Goal: Task Accomplishment & Management: Use online tool/utility

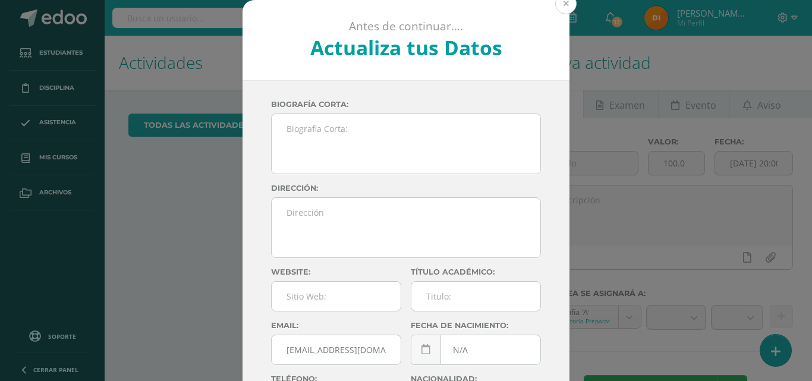
click at [563, 4] on button at bounding box center [566, 3] width 21 height 21
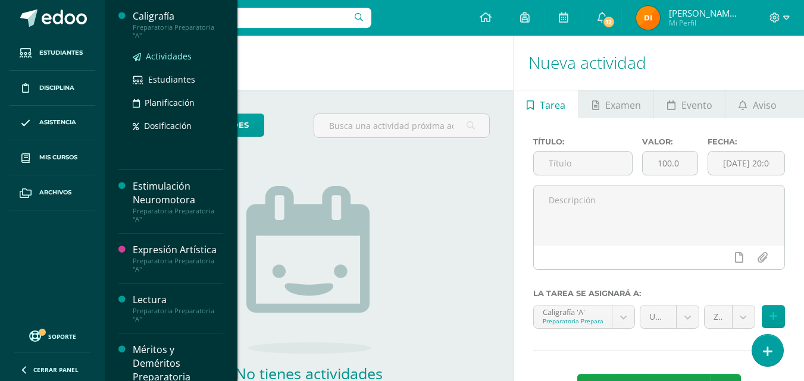
click at [174, 59] on span "Actividades" at bounding box center [169, 56] width 46 height 11
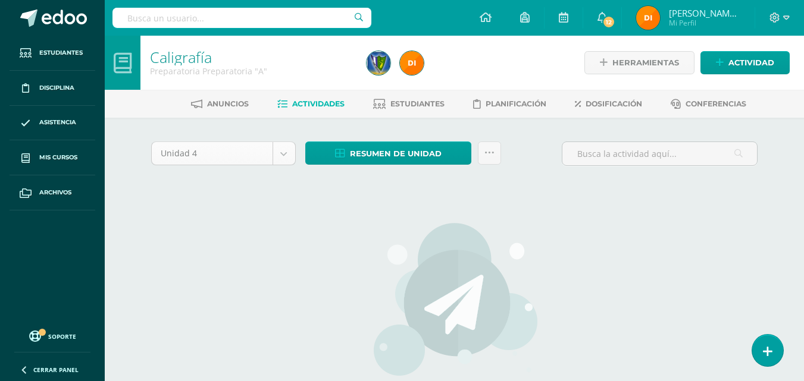
click at [287, 155] on body "Estudiantes Disciplina Asistencia Mis cursos Archivos Soporte Centro de ayuda Ú…" at bounding box center [402, 255] width 804 height 511
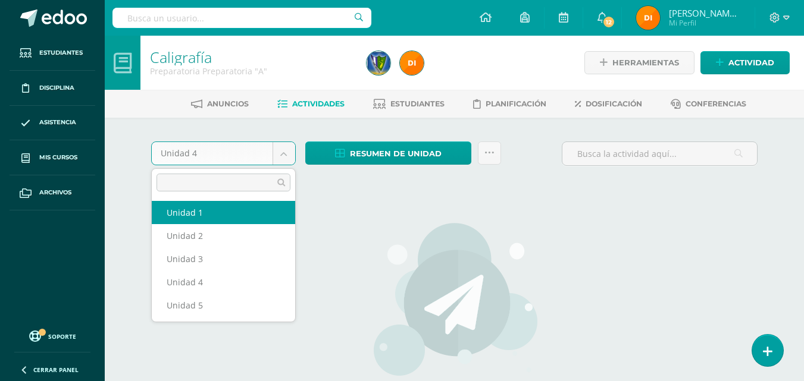
select select "Unidad 1"
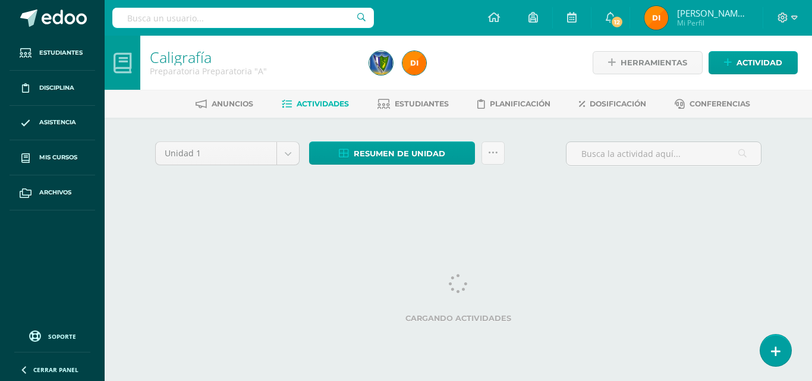
click at [283, 153] on body "Estudiantes Disciplina Asistencia Mis cursos Archivos Soporte Centro de ayuda Ú…" at bounding box center [406, 111] width 812 height 222
select select "Unidad 2"
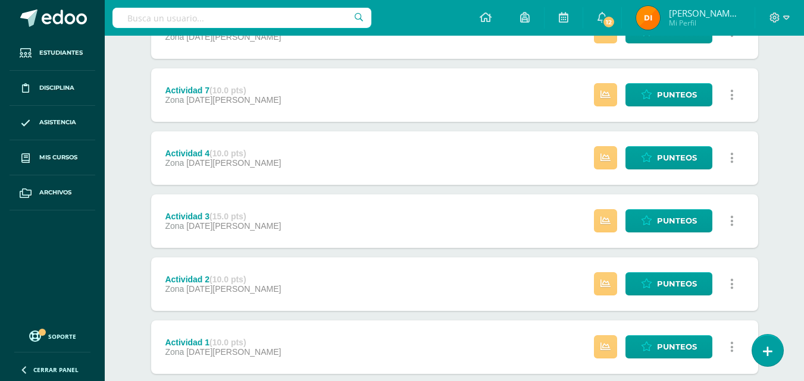
scroll to position [391, 0]
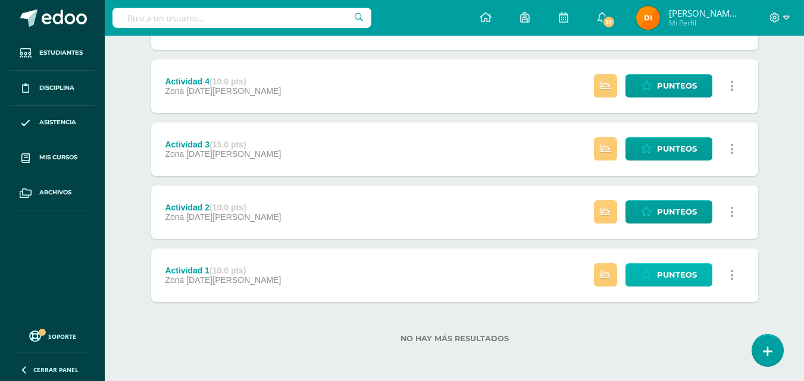
click at [678, 272] on span "Punteos" at bounding box center [677, 275] width 40 height 22
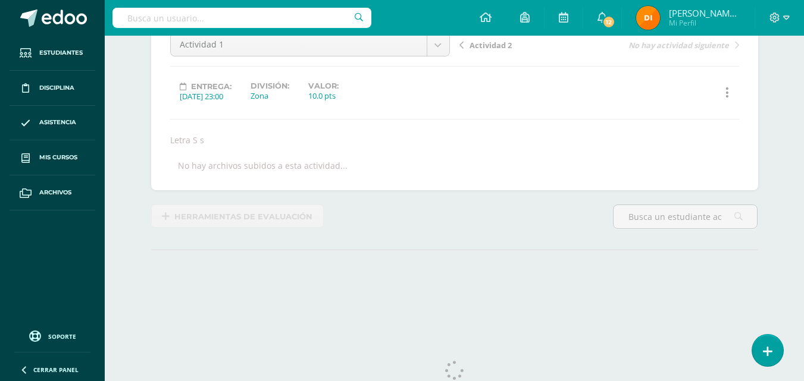
scroll to position [161, 0]
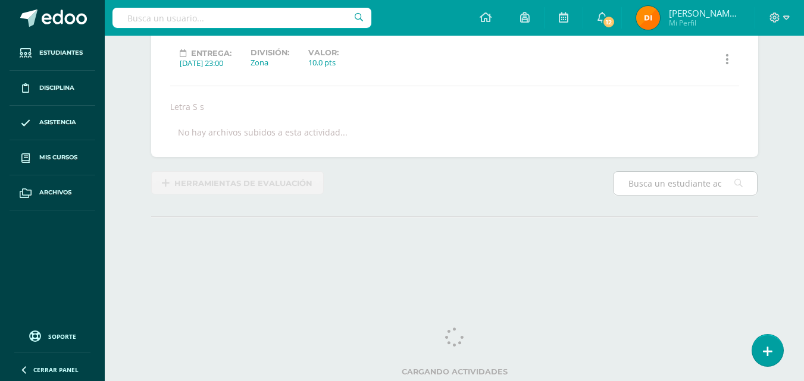
click at [674, 185] on input "text" at bounding box center [684, 183] width 143 height 23
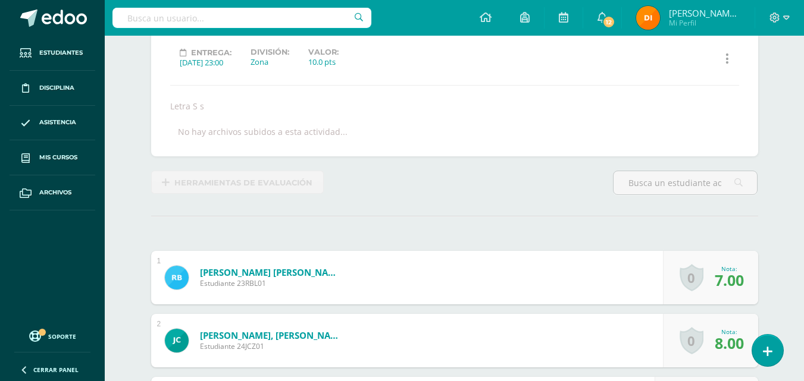
click at [614, 203] on div at bounding box center [685, 188] width 154 height 34
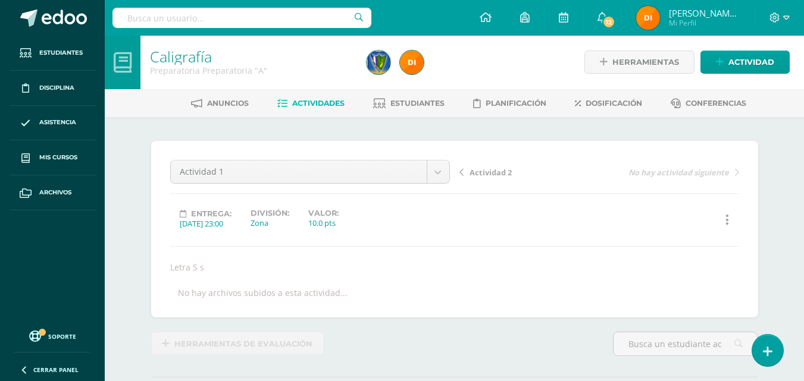
scroll to position [1, 0]
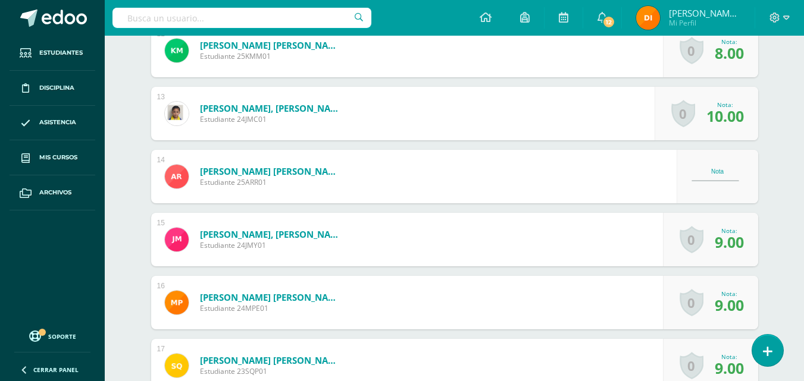
scroll to position [1083, 0]
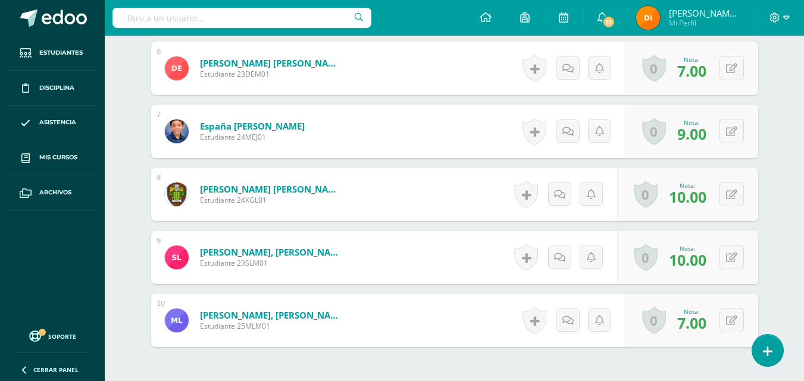
scroll to position [796, 0]
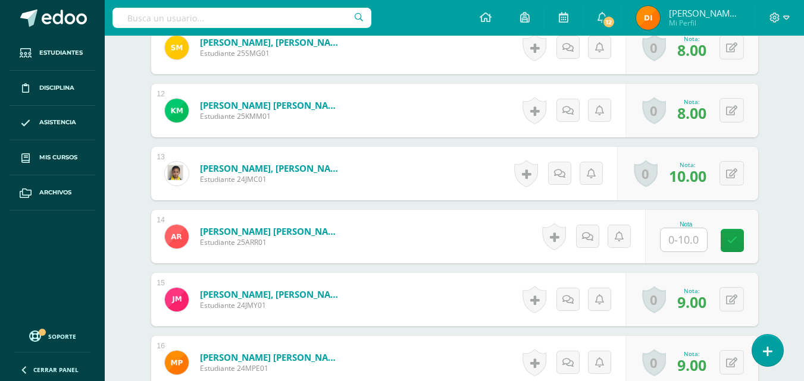
click at [697, 251] on input "text" at bounding box center [683, 239] width 46 height 23
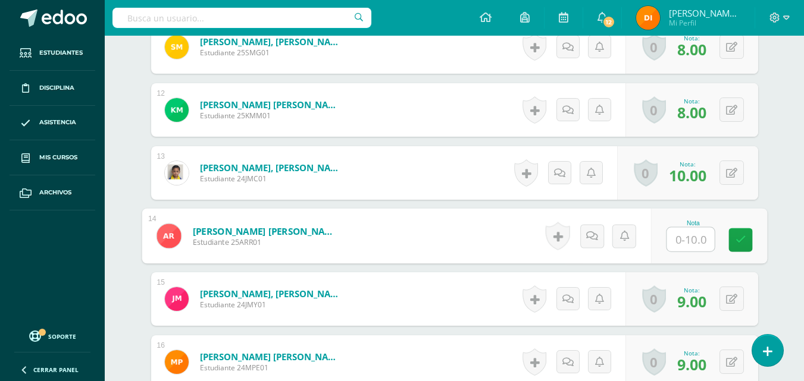
type input "7"
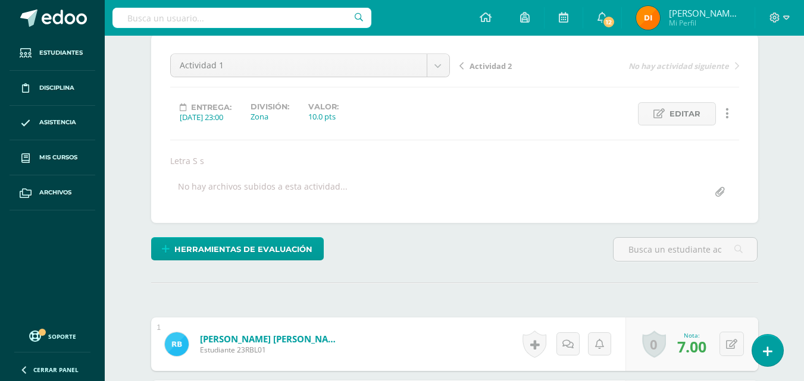
scroll to position [0, 0]
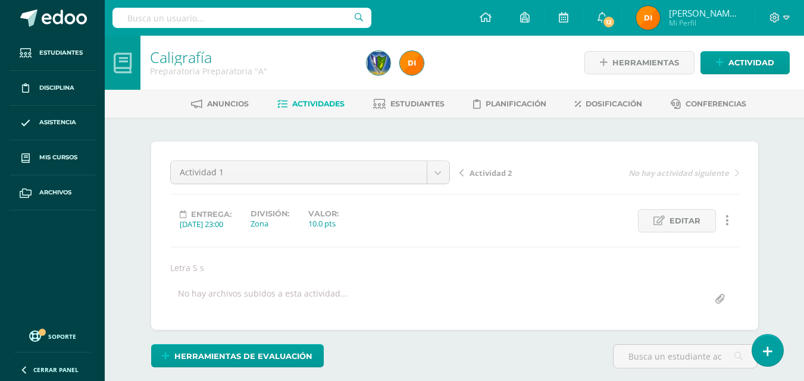
click at [496, 170] on span "Actividad 2" at bounding box center [490, 173] width 42 height 11
drag, startPoint x: 0, startPoint y: 0, endPoint x: 656, endPoint y: 356, distance: 746.5
click at [656, 356] on input "text" at bounding box center [684, 356] width 143 height 23
type input ","
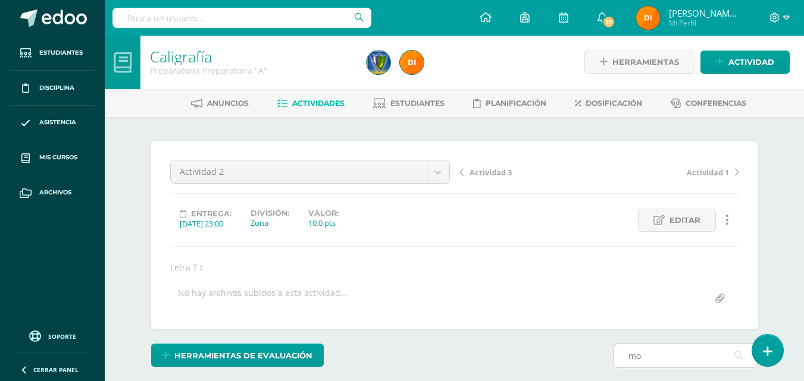
type input "mon"
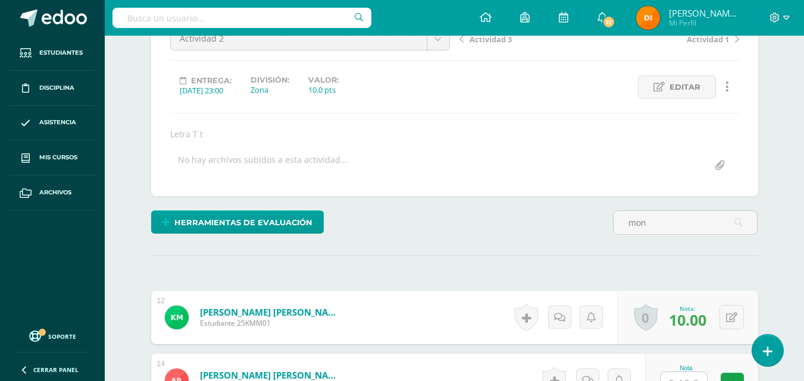
scroll to position [243, 0]
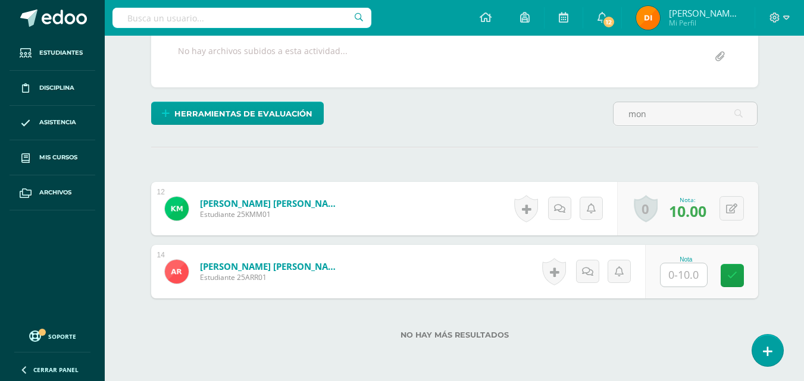
click at [686, 272] on input "text" at bounding box center [683, 274] width 46 height 23
type input "8"
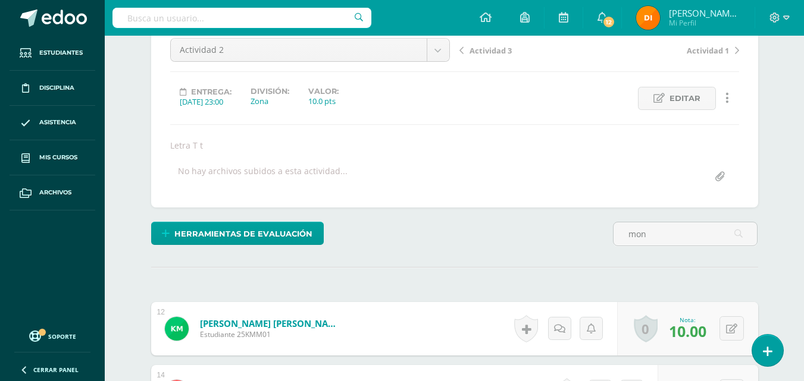
scroll to position [5, 0]
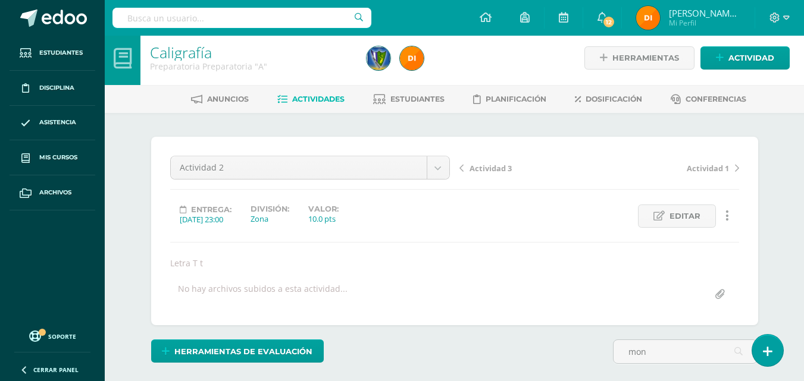
click at [499, 174] on div "Actividad 3 Actividad 1" at bounding box center [598, 172] width 289 height 33
click at [497, 167] on span "Actividad 3" at bounding box center [490, 168] width 42 height 11
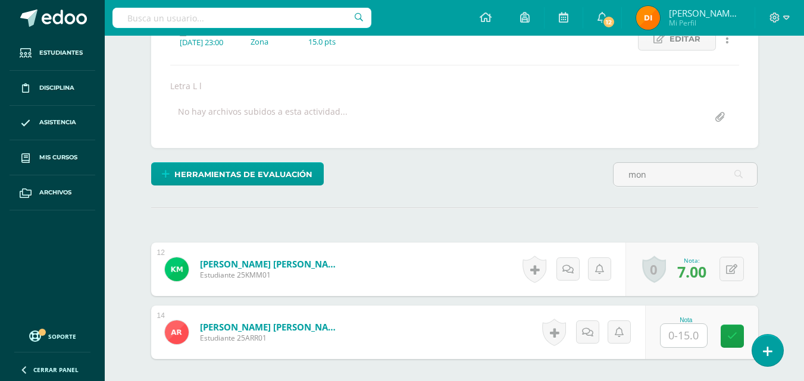
scroll to position [296, 0]
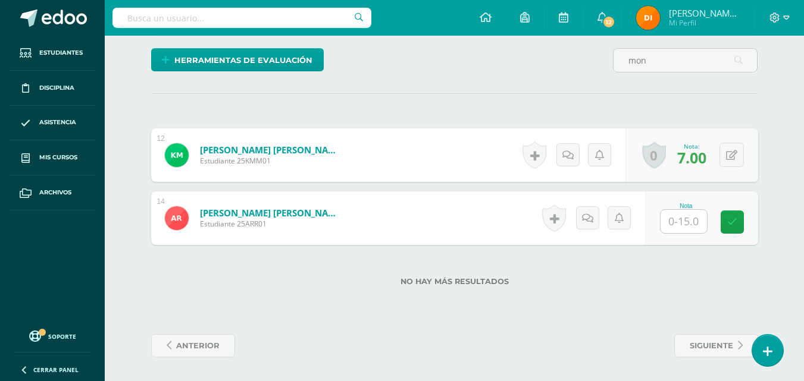
type input "mon"
click at [685, 234] on div "Nota" at bounding box center [701, 219] width 113 height 54
click at [686, 226] on input "text" at bounding box center [690, 222] width 48 height 24
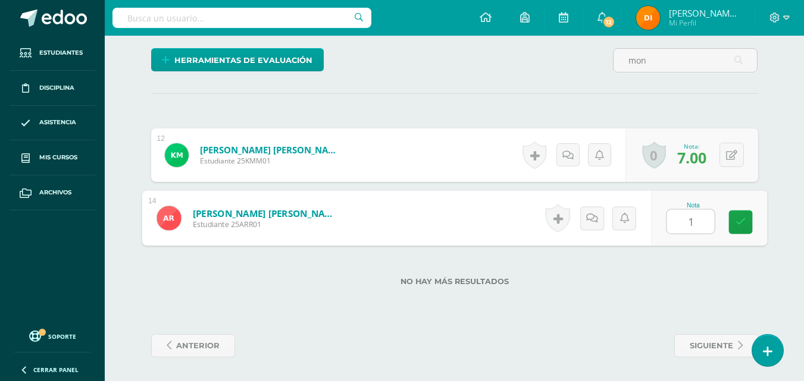
type input "14"
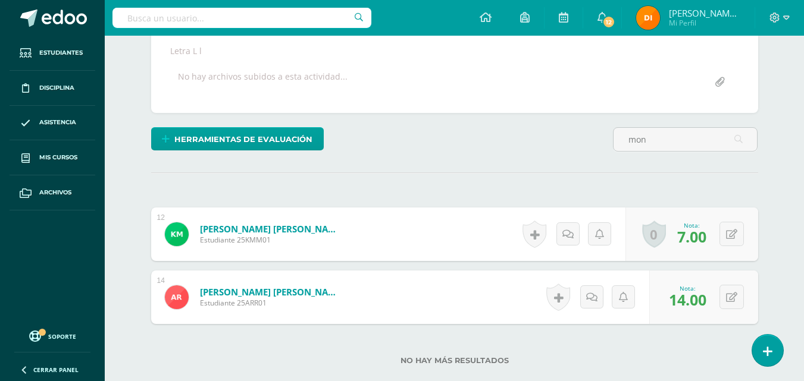
scroll to position [0, 0]
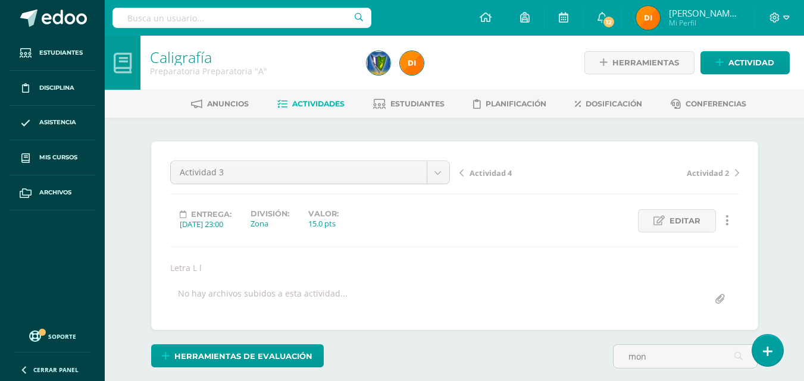
click at [484, 176] on span "Actividad 4" at bounding box center [490, 173] width 42 height 11
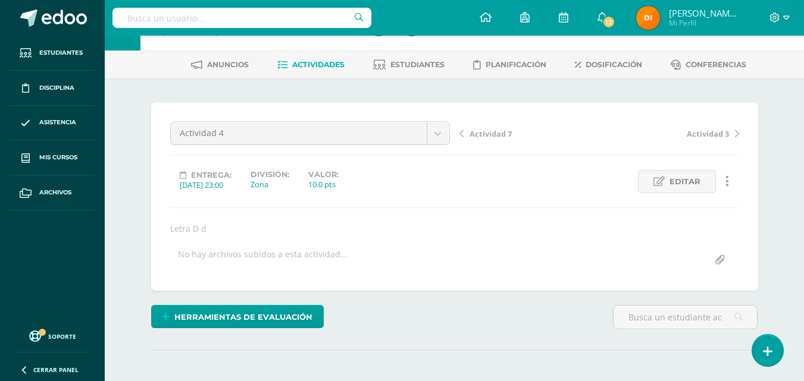
scroll to position [60, 0]
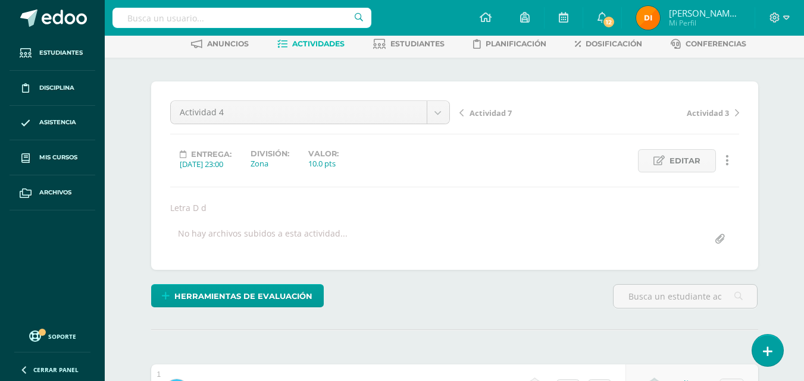
click at [658, 309] on div at bounding box center [685, 301] width 154 height 34
click at [658, 299] on input "text" at bounding box center [684, 296] width 143 height 23
type input "mon"
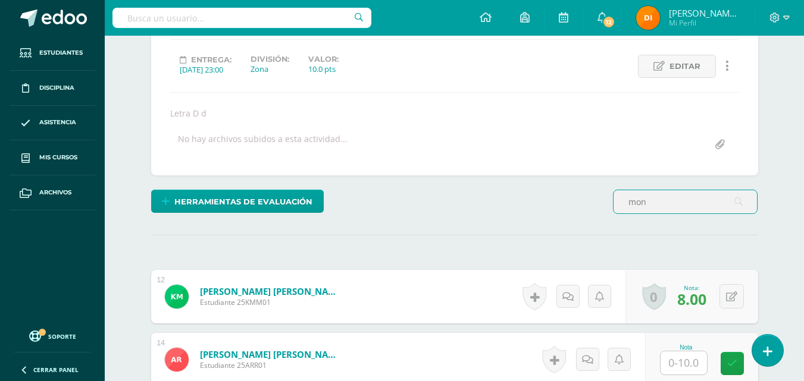
scroll to position [155, 0]
click at [689, 357] on input "text" at bounding box center [683, 362] width 46 height 23
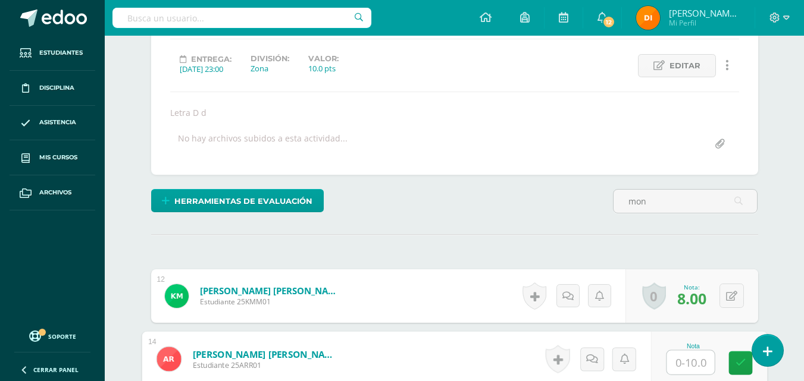
type input "8"
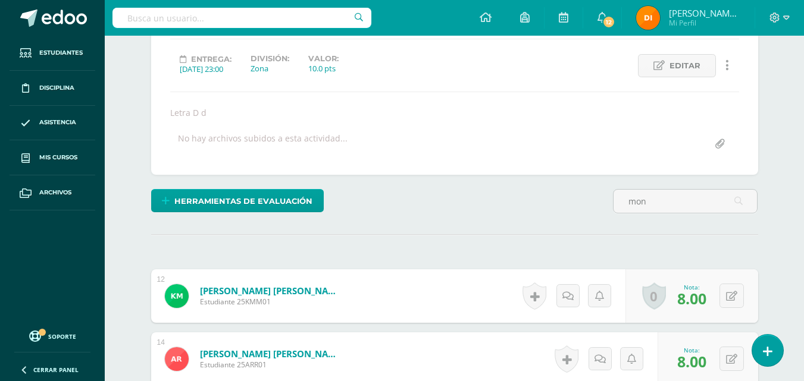
scroll to position [0, 0]
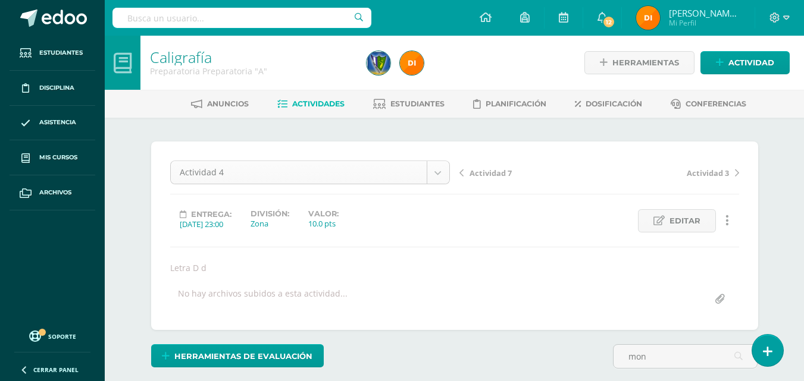
click at [438, 171] on body "Estudiantes Disciplina Asistencia Mis cursos Archivos Soporte Centro de ayuda Ú…" at bounding box center [402, 338] width 804 height 677
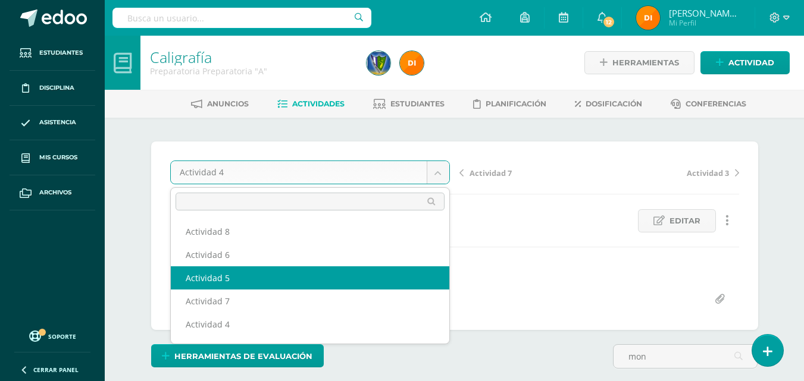
select select "/dashboard/teacher/grade-activity/172202/"
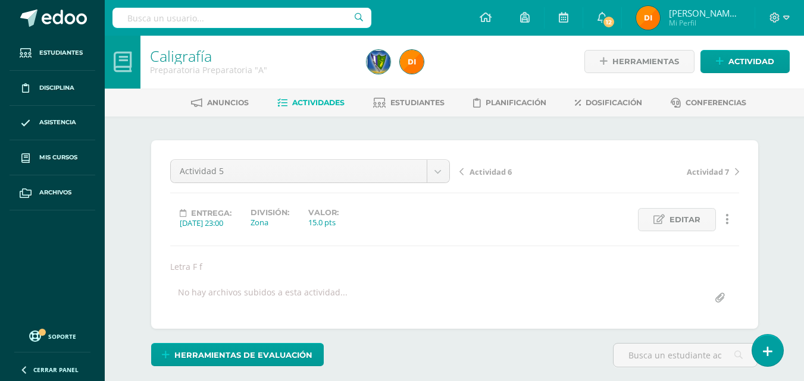
scroll to position [2, 0]
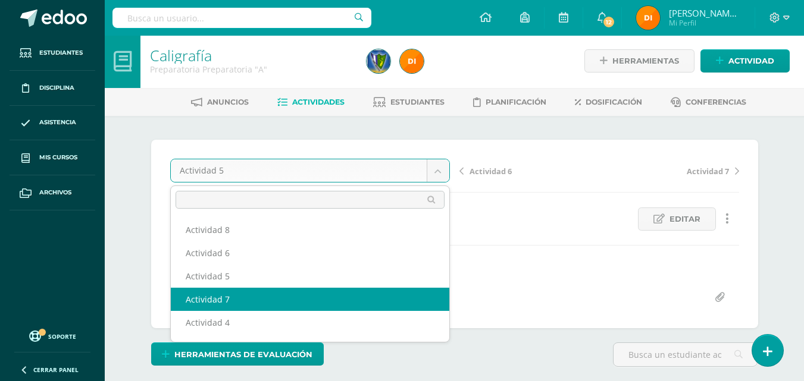
select select "/dashboard/teacher/grade-activity/172206/"
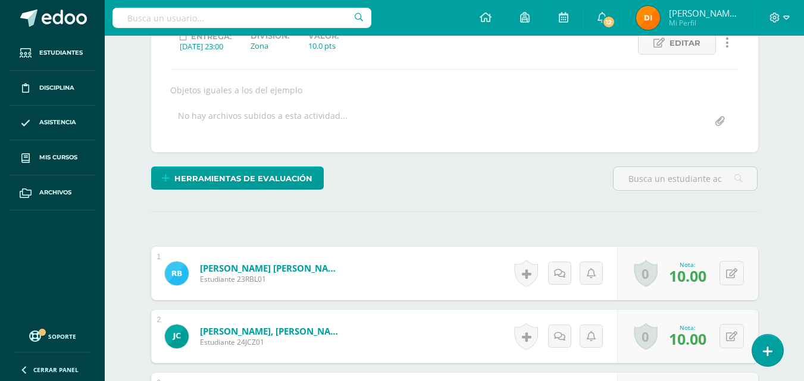
scroll to position [2, 0]
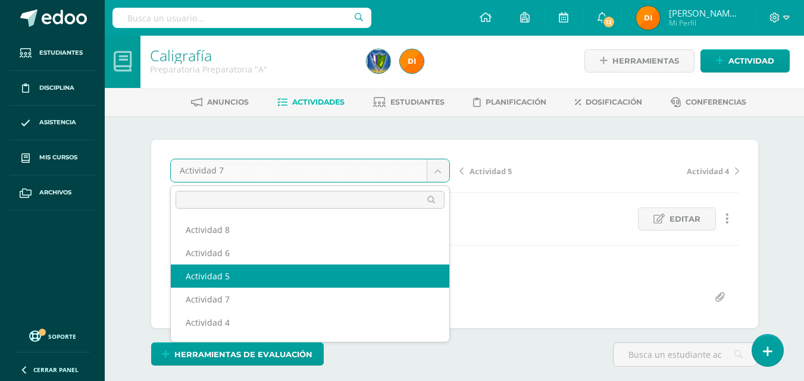
scroll to position [59, 0]
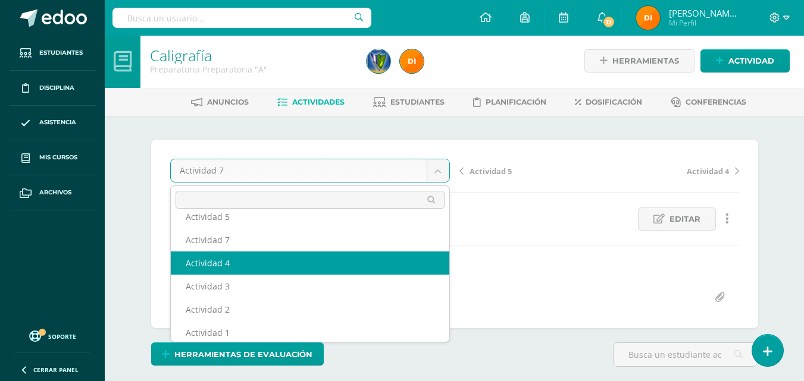
select select "/dashboard/teacher/grade-activity/172200/"
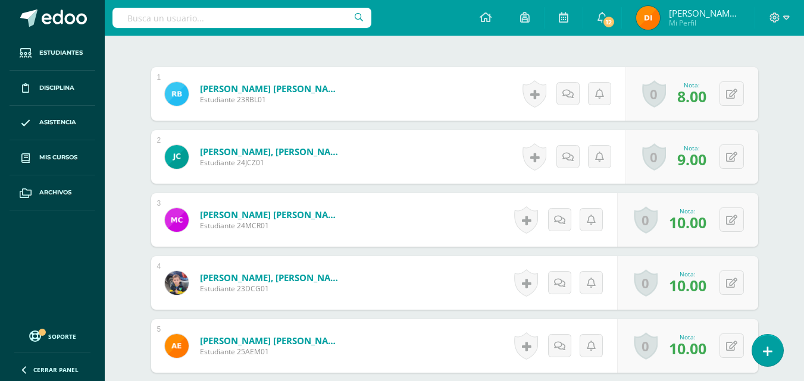
scroll to position [120, 0]
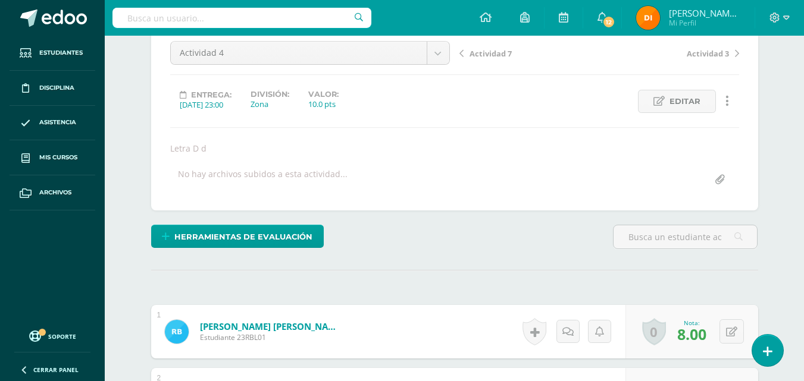
click at [487, 57] on span "Actividad 7" at bounding box center [490, 53] width 42 height 11
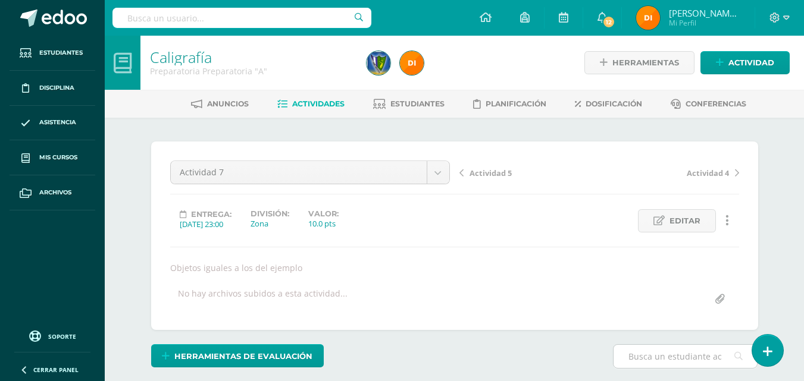
scroll to position [173, 0]
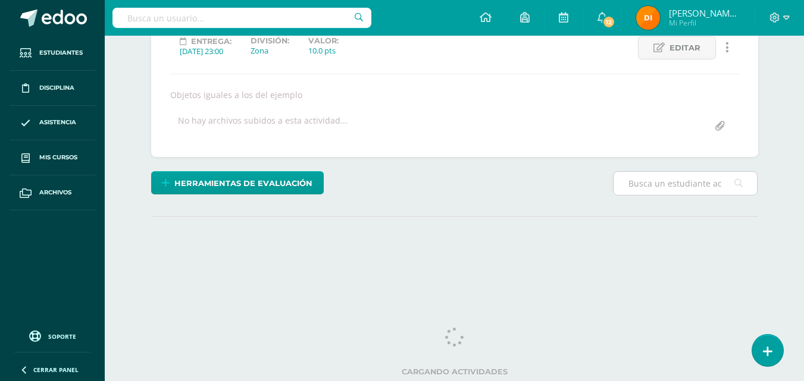
click at [660, 173] on input "text" at bounding box center [684, 183] width 143 height 23
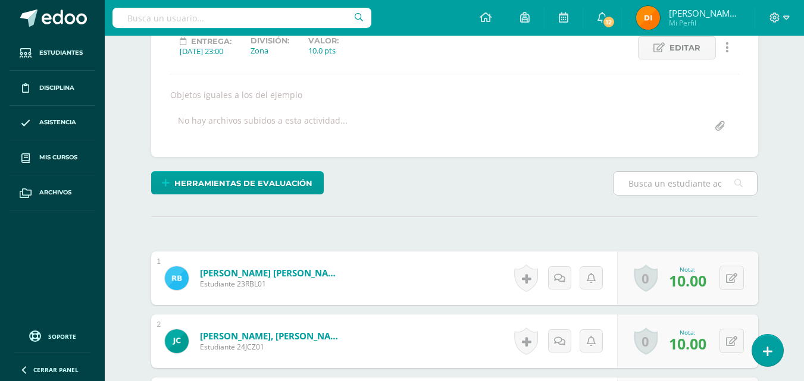
type input "mon"
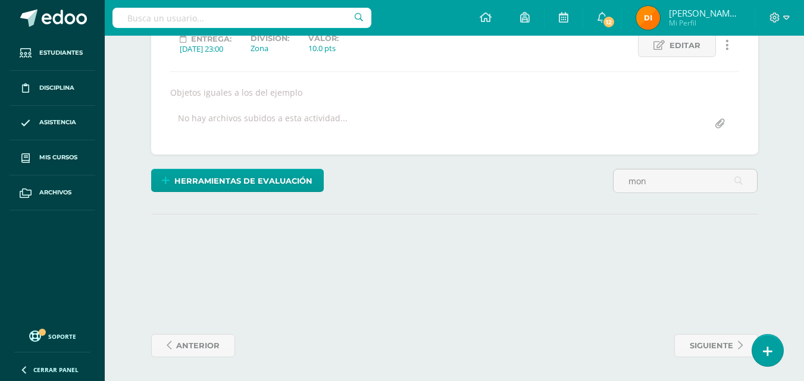
scroll to position [296, 0]
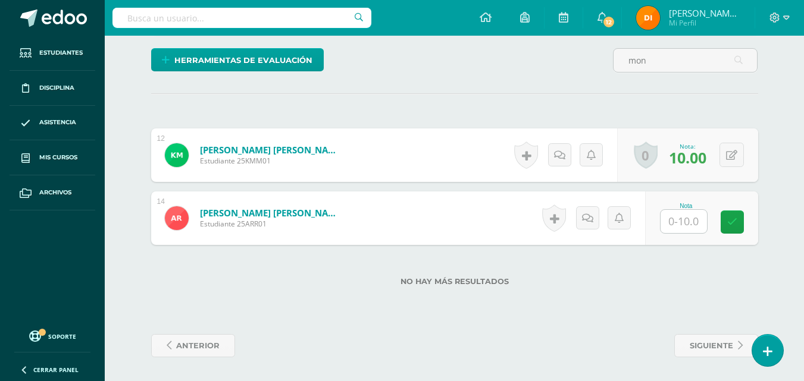
drag, startPoint x: 687, startPoint y: 235, endPoint x: 683, endPoint y: 218, distance: 17.0
click at [687, 234] on div "Nota" at bounding box center [701, 219] width 113 height 54
click at [683, 218] on input "text" at bounding box center [690, 222] width 48 height 24
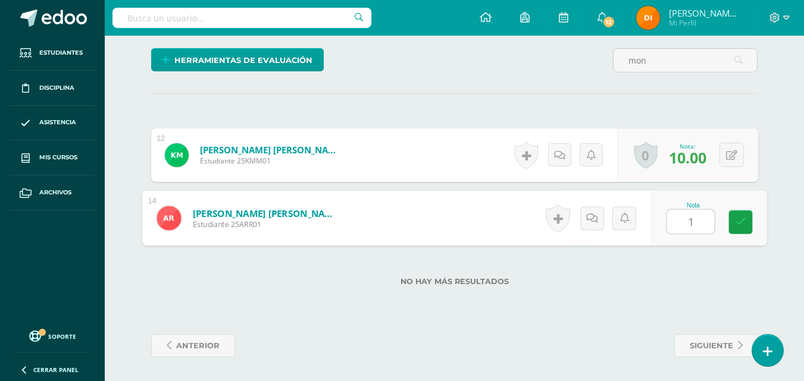
type input "10"
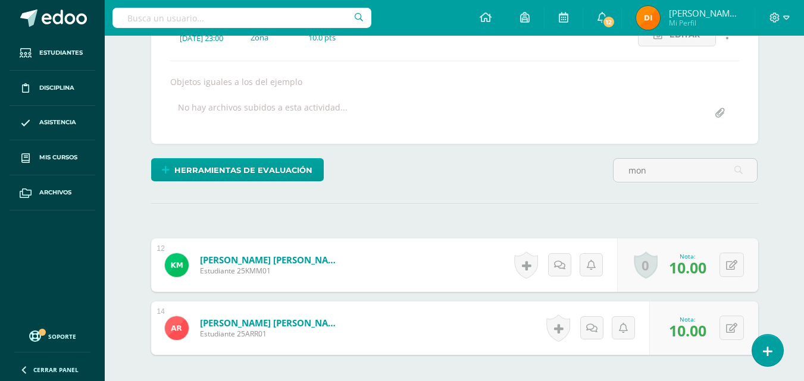
scroll to position [58, 0]
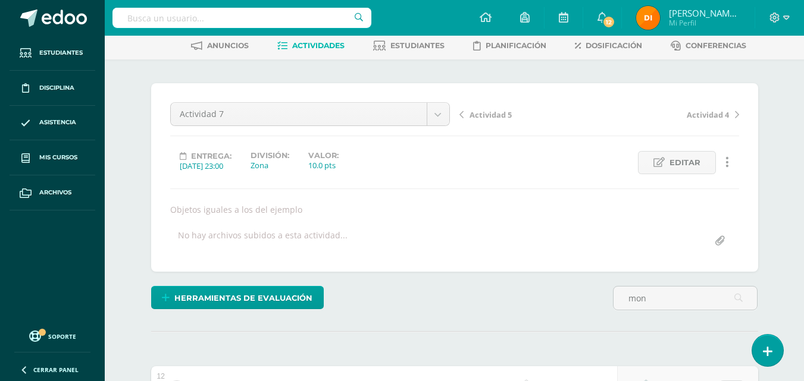
click at [491, 121] on div "Actividad 5 Actividad 4" at bounding box center [598, 118] width 289 height 33
click at [495, 112] on span "Actividad 5" at bounding box center [490, 114] width 42 height 11
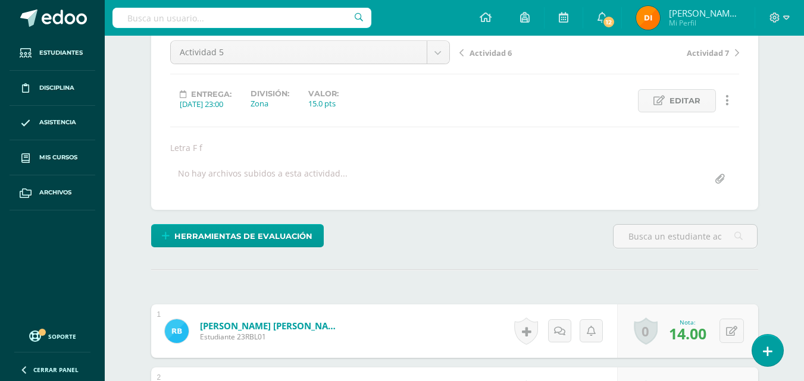
scroll to position [121, 0]
click at [674, 234] on input "text" at bounding box center [684, 235] width 143 height 23
type input "mon"
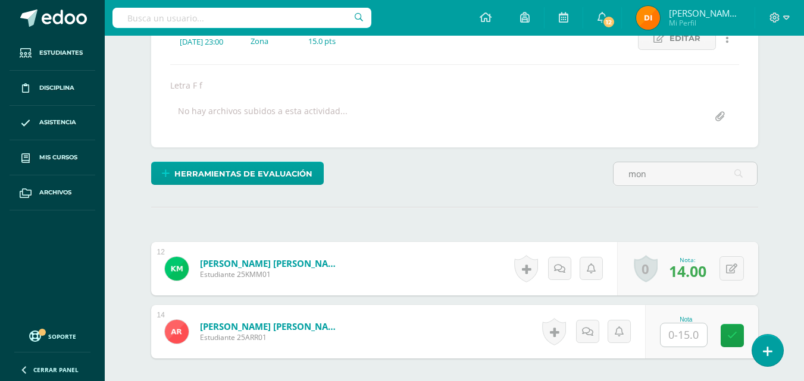
scroll to position [240, 0]
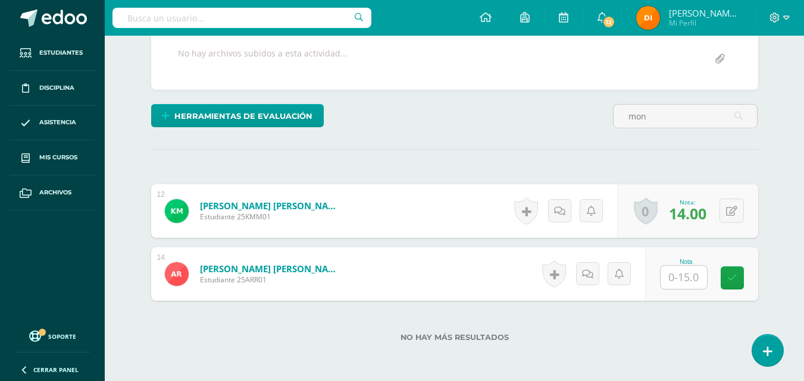
click at [691, 274] on input "text" at bounding box center [683, 277] width 46 height 23
type input "13"
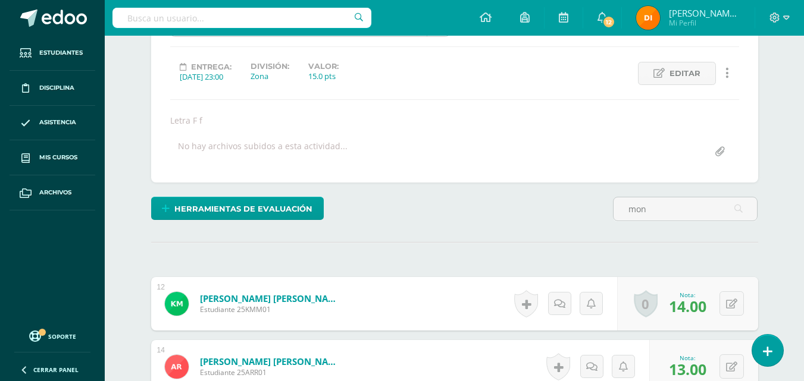
scroll to position [121, 0]
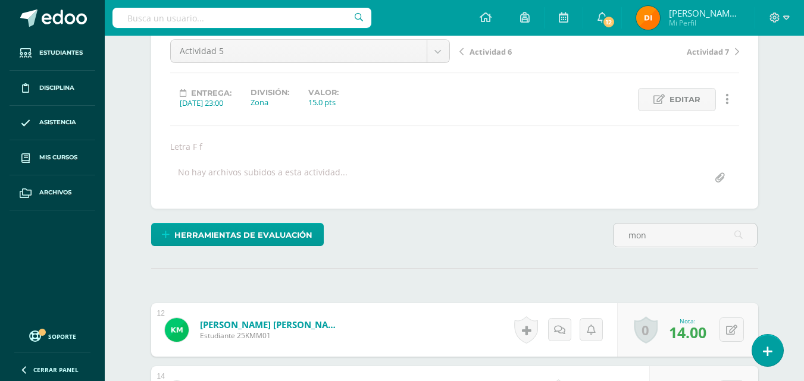
click at [480, 54] on span "Actividad 6" at bounding box center [490, 51] width 42 height 11
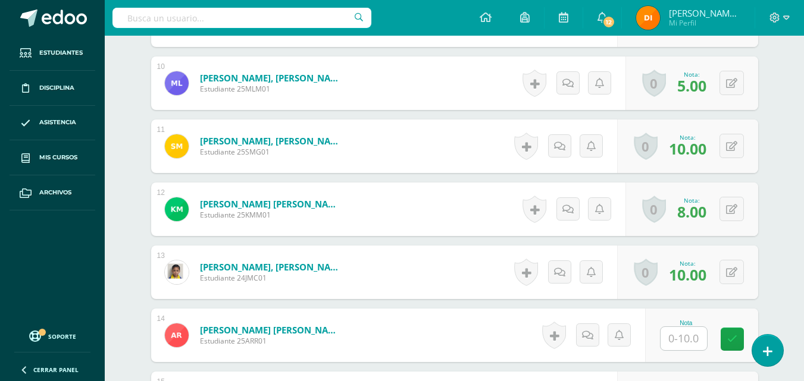
scroll to position [1013, 0]
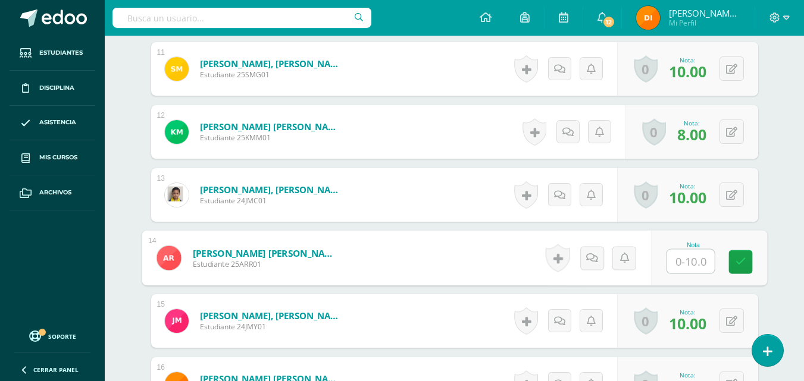
click at [694, 252] on input "text" at bounding box center [690, 262] width 48 height 24
type input "9"
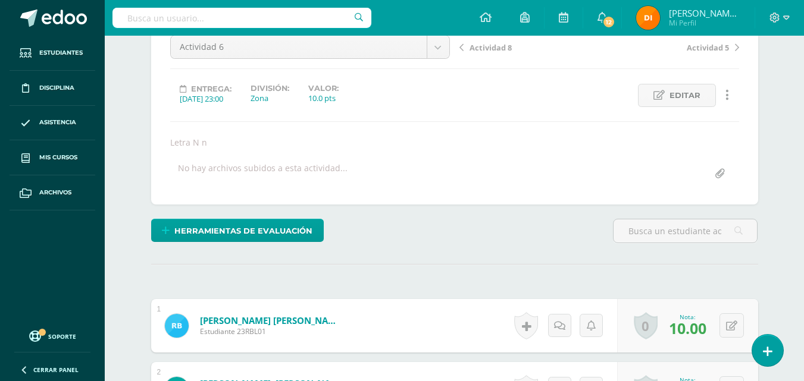
scroll to position [61, 0]
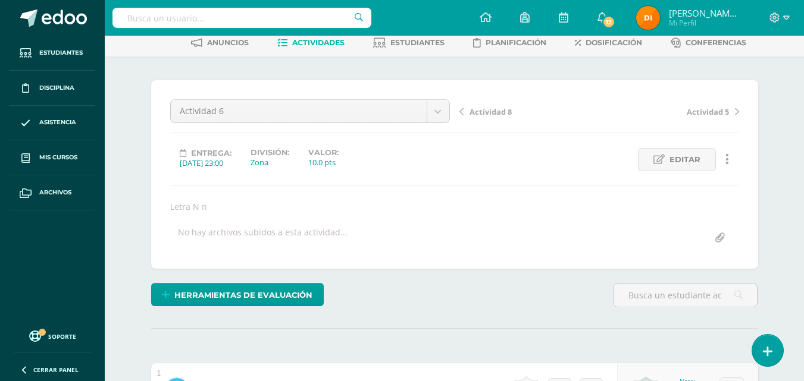
click at [494, 109] on span "Actividad 8" at bounding box center [490, 111] width 42 height 11
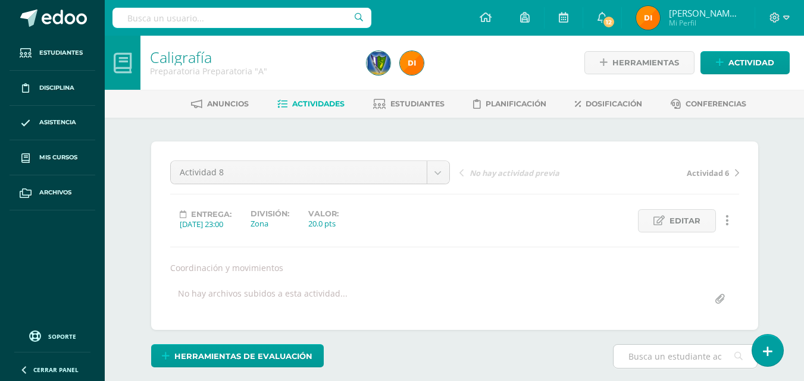
click at [676, 349] on input "text" at bounding box center [684, 356] width 143 height 23
type input "mon"
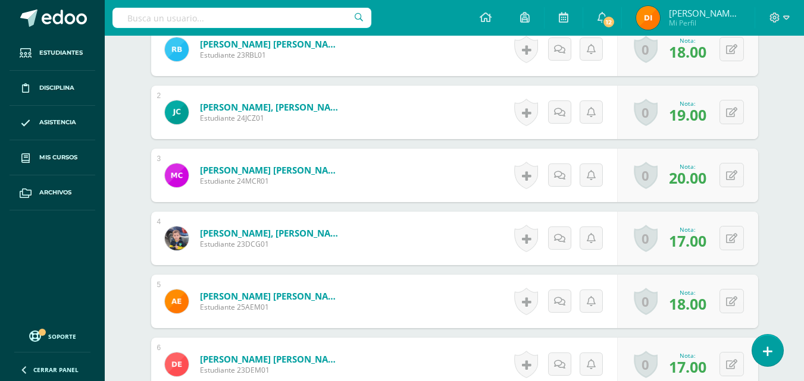
scroll to position [234, 0]
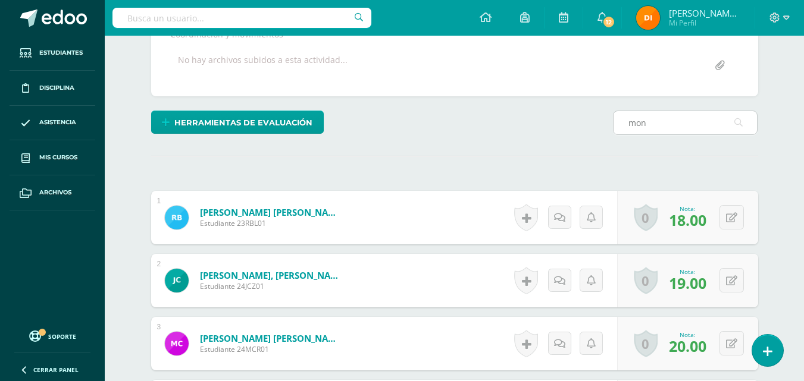
click at [739, 122] on icon at bounding box center [738, 123] width 8 height 24
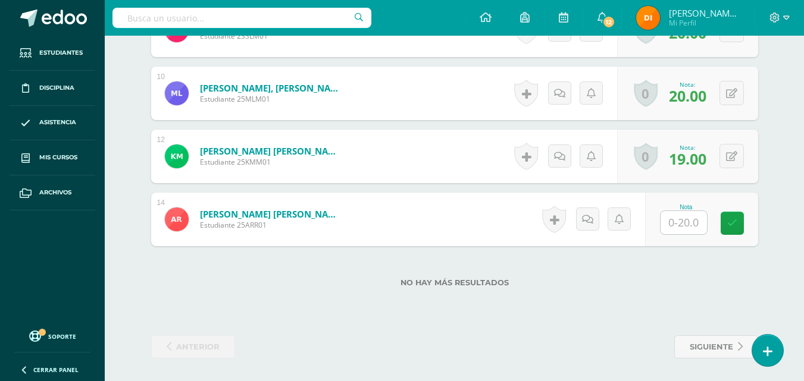
scroll to position [927, 0]
click at [696, 213] on input "text" at bounding box center [683, 221] width 46 height 23
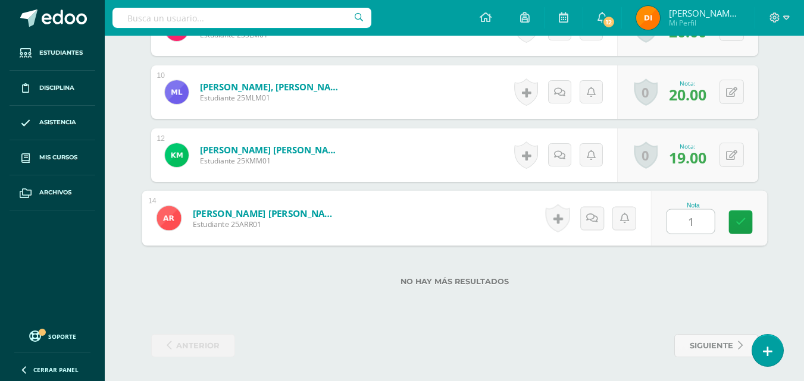
type input "17"
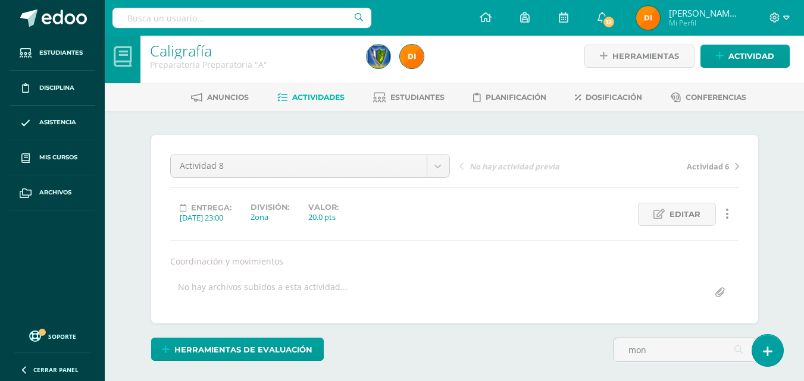
scroll to position [0, 0]
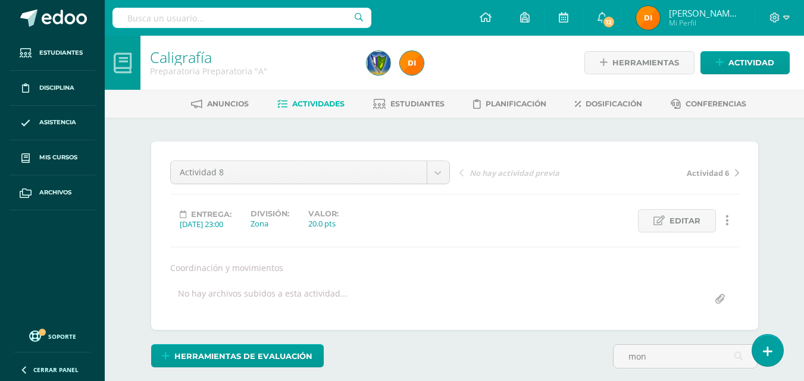
click at [332, 106] on span "Actividades" at bounding box center [318, 103] width 52 height 9
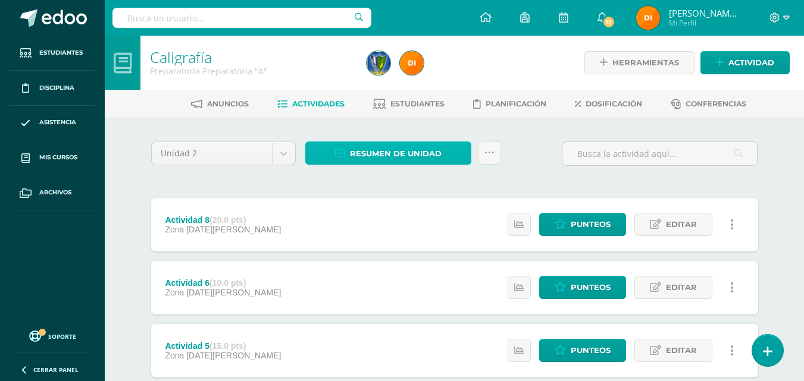
click at [404, 152] on span "Resumen de unidad" at bounding box center [396, 154] width 92 height 22
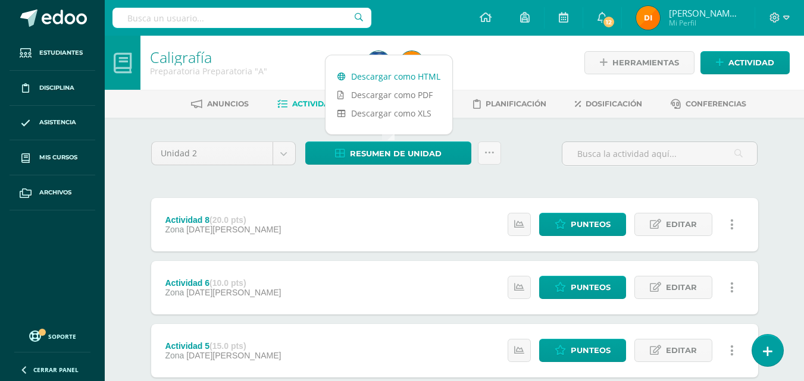
click at [395, 76] on link "Descargar como HTML" at bounding box center [388, 76] width 127 height 18
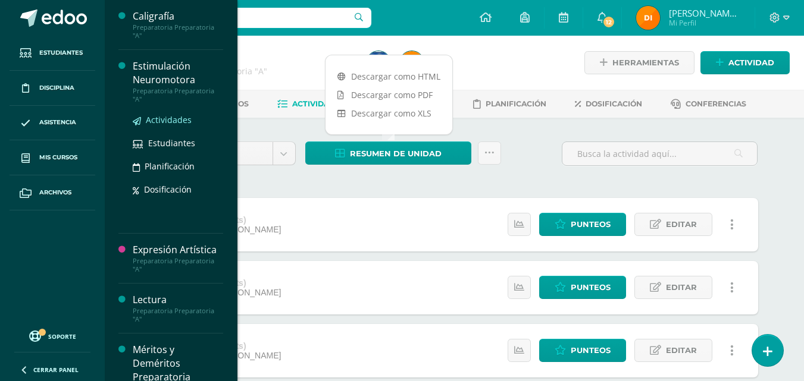
click at [170, 124] on span "Actividades" at bounding box center [169, 119] width 46 height 11
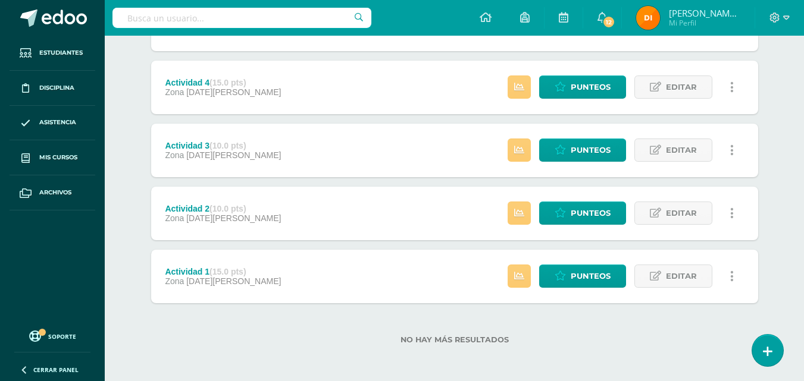
scroll to position [391, 0]
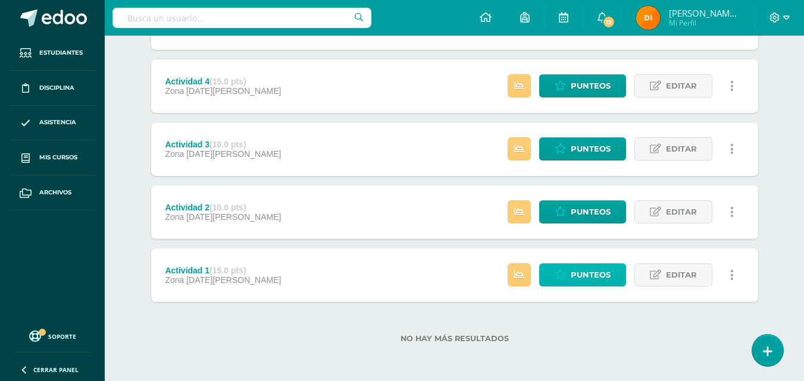
click at [585, 272] on span "Punteos" at bounding box center [590, 275] width 40 height 22
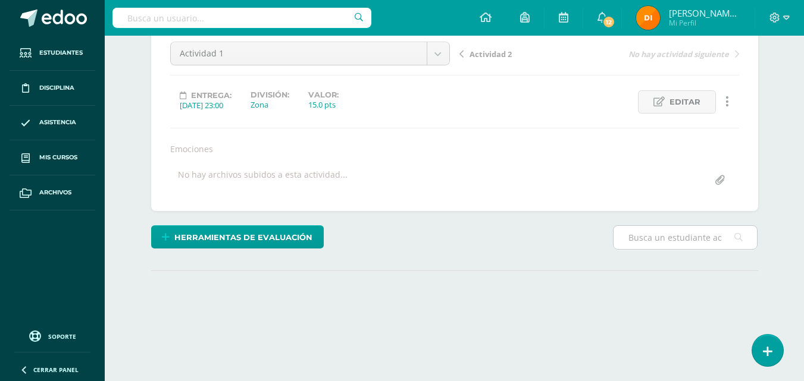
click at [663, 238] on input "text" at bounding box center [684, 237] width 143 height 23
type input "mon"
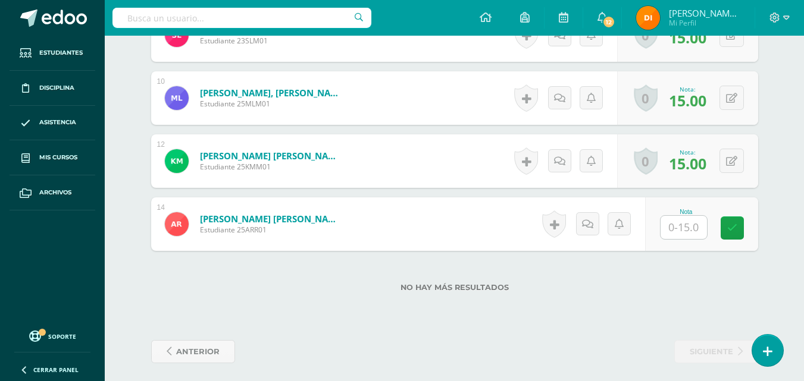
scroll to position [927, 0]
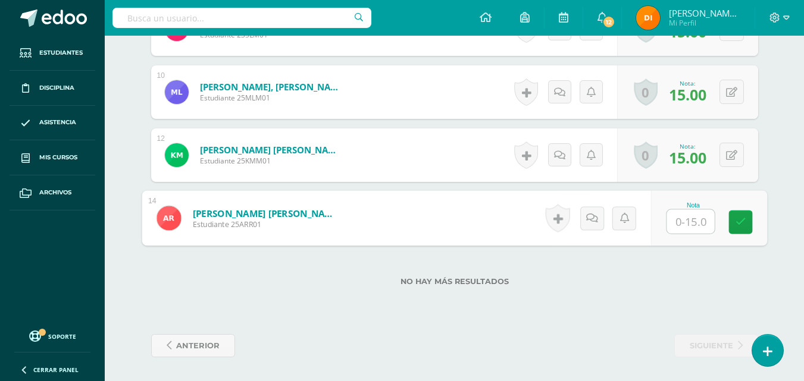
click at [694, 219] on input "text" at bounding box center [690, 222] width 48 height 24
type input "15"
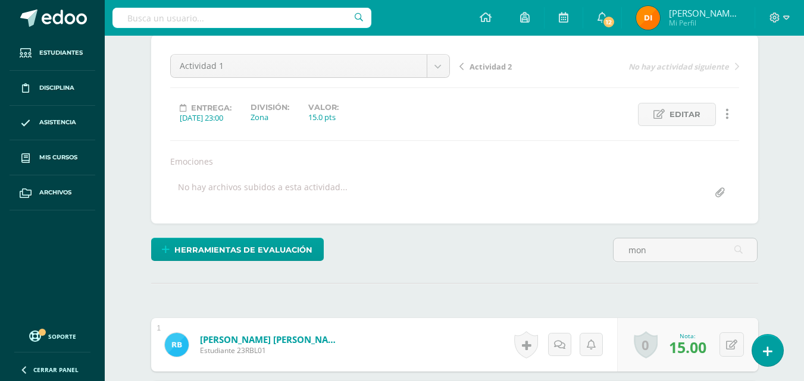
scroll to position [0, 0]
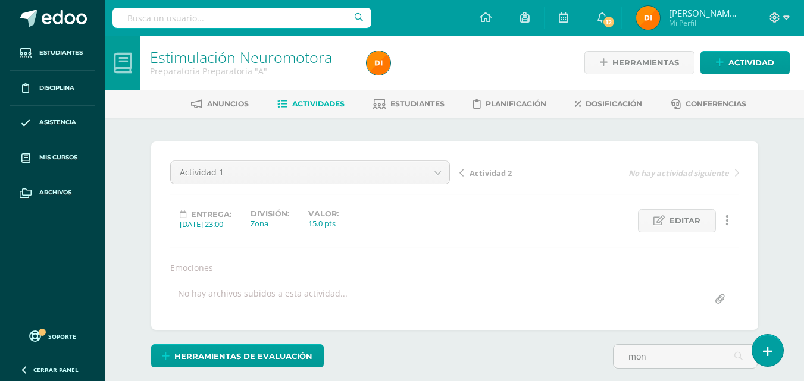
click at [494, 171] on span "Actividad 2" at bounding box center [490, 173] width 42 height 11
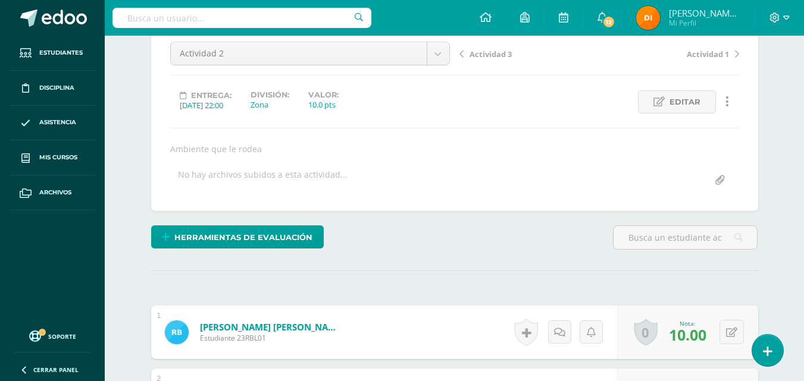
scroll to position [120, 0]
click at [664, 244] on input "text" at bounding box center [684, 236] width 143 height 23
type input "MON"
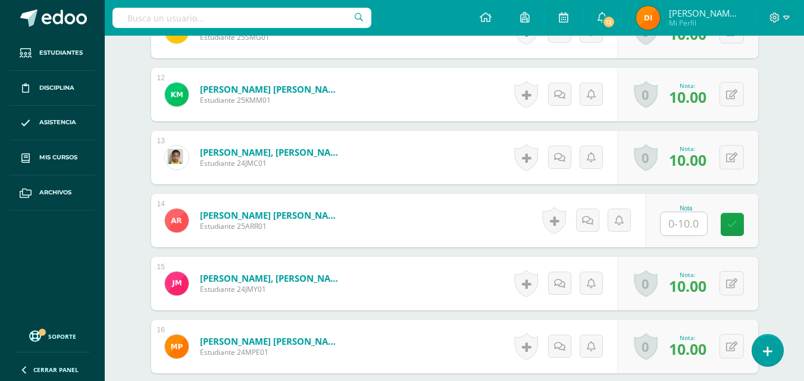
scroll to position [475, 0]
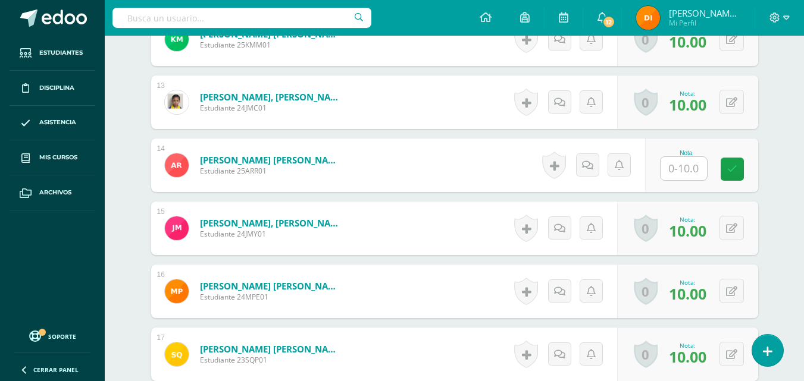
click at [683, 170] on input "text" at bounding box center [683, 168] width 46 height 23
type input "10"
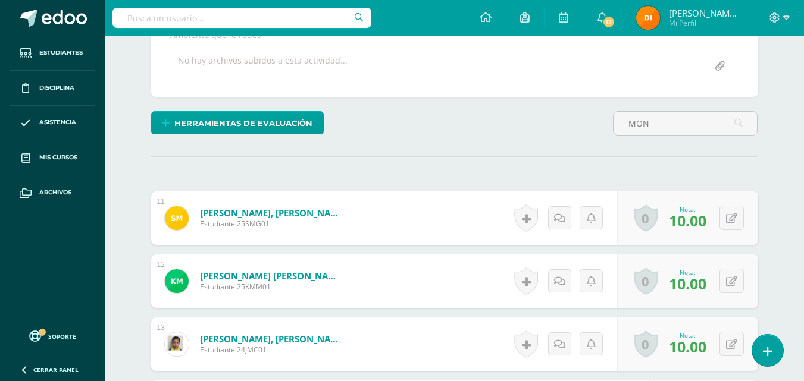
scroll to position [0, 0]
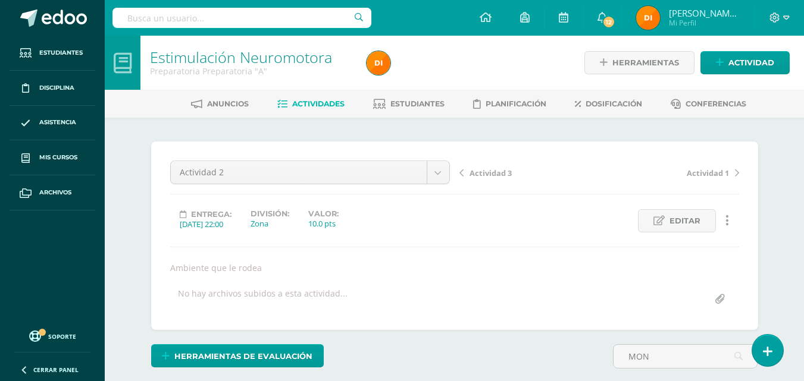
click at [483, 174] on span "Actividad 3" at bounding box center [490, 173] width 42 height 11
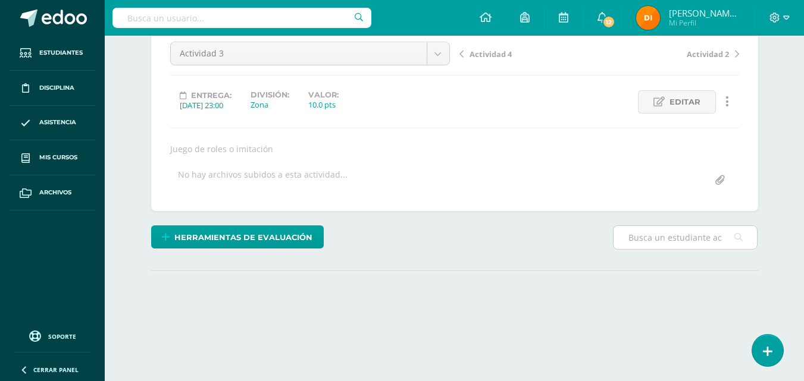
click at [661, 244] on input "text" at bounding box center [684, 237] width 143 height 23
type input "MON"
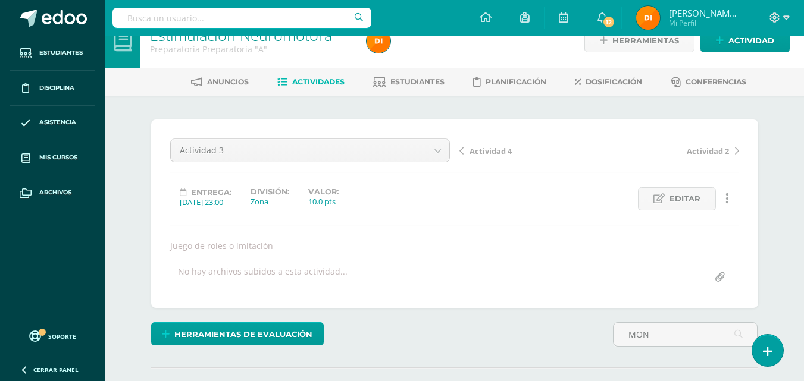
scroll to position [19, 0]
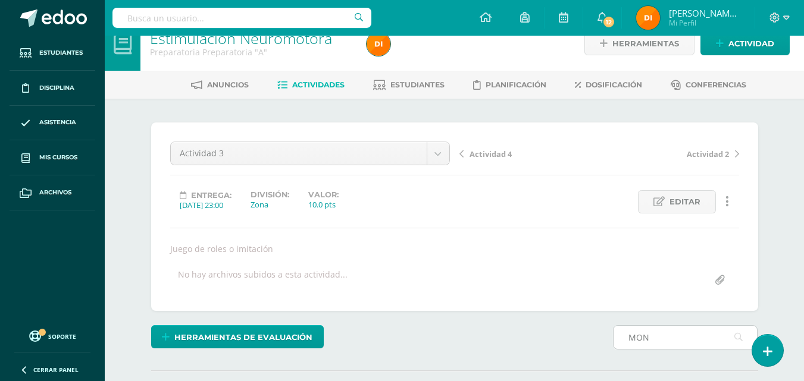
drag, startPoint x: 660, startPoint y: 334, endPoint x: 625, endPoint y: 335, distance: 35.7
click at [625, 335] on input "MON" at bounding box center [684, 337] width 143 height 23
type input "mon"
click at [735, 336] on icon at bounding box center [738, 337] width 8 height 24
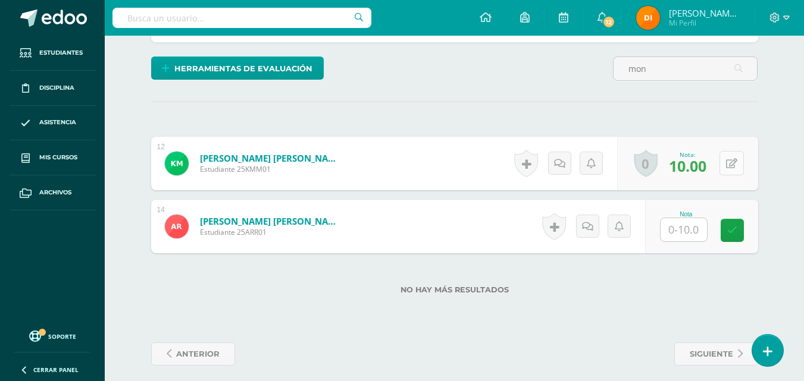
scroll to position [296, 0]
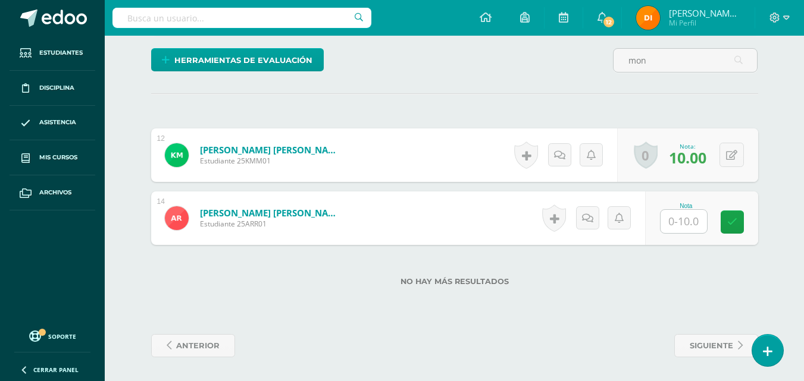
click at [673, 219] on input "text" at bounding box center [683, 221] width 46 height 23
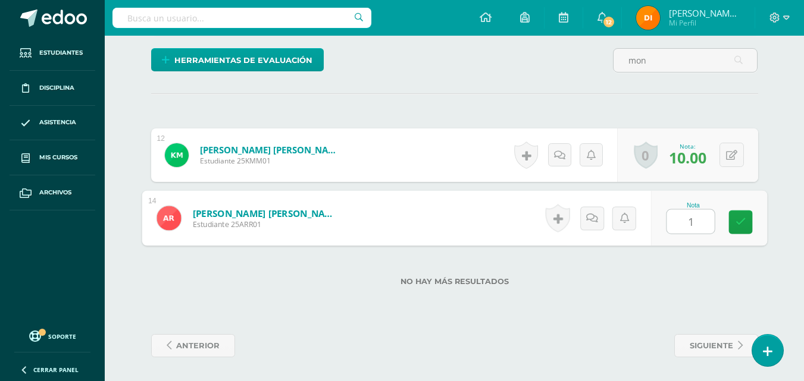
type input "10"
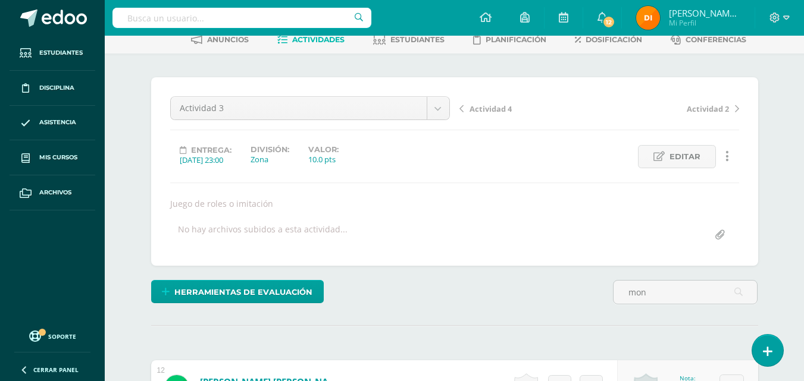
scroll to position [58, 0]
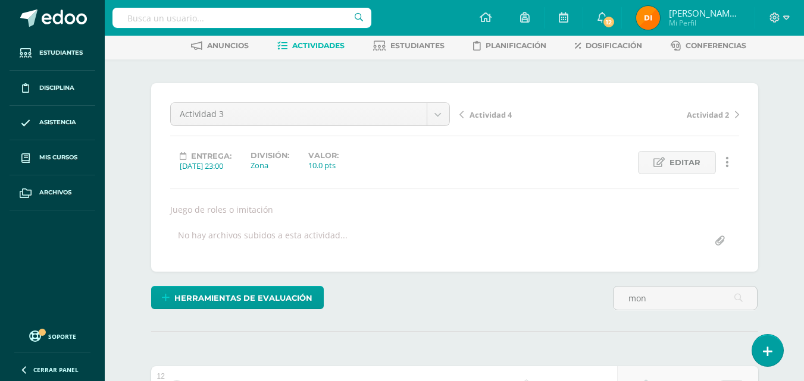
click at [498, 120] on span "Actividad 4" at bounding box center [490, 114] width 42 height 11
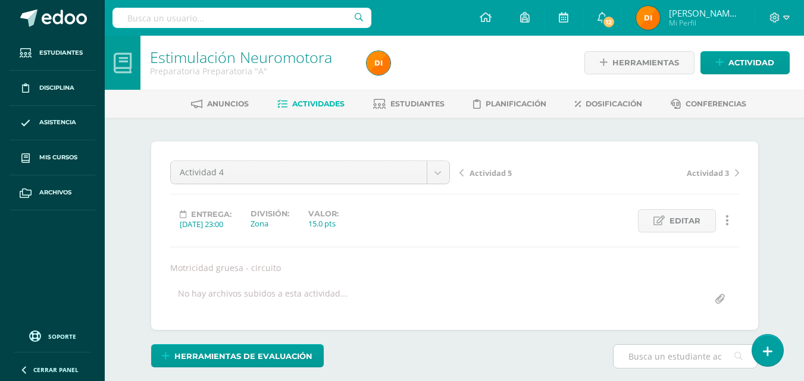
click at [664, 353] on input "text" at bounding box center [684, 356] width 143 height 23
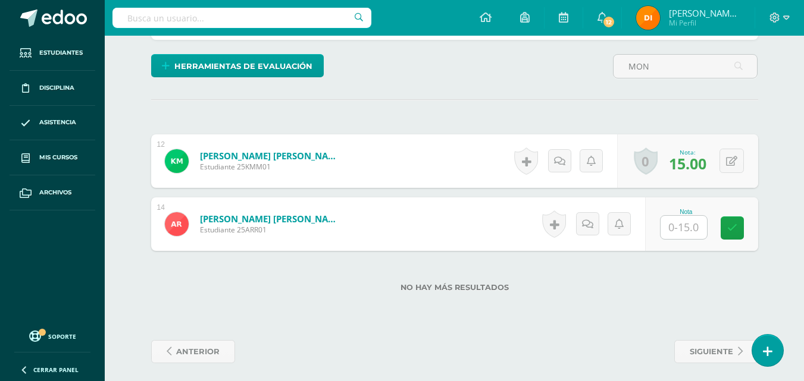
scroll to position [296, 0]
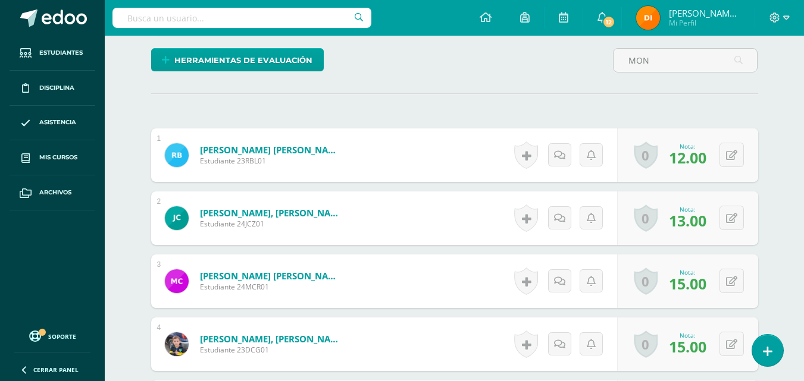
click at [692, 234] on div "0 Logros Logros obtenidos Aún no hay logros agregados Nota: 13.00" at bounding box center [687, 219] width 141 height 54
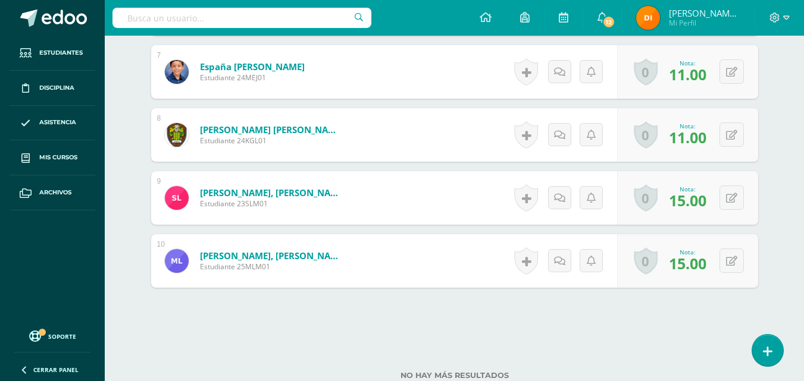
scroll to position [852, 0]
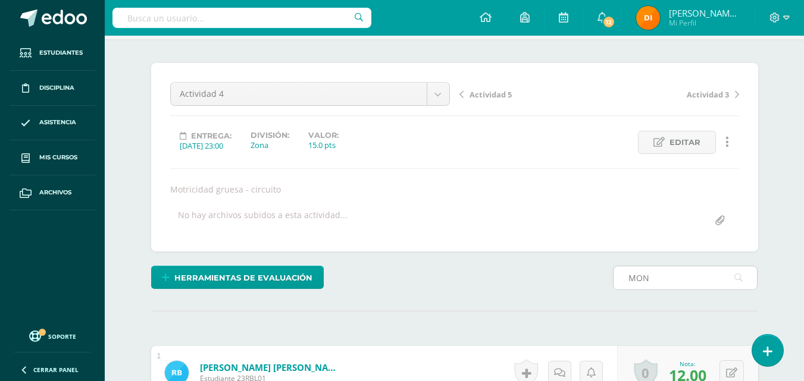
click at [691, 283] on input "MON" at bounding box center [684, 277] width 143 height 23
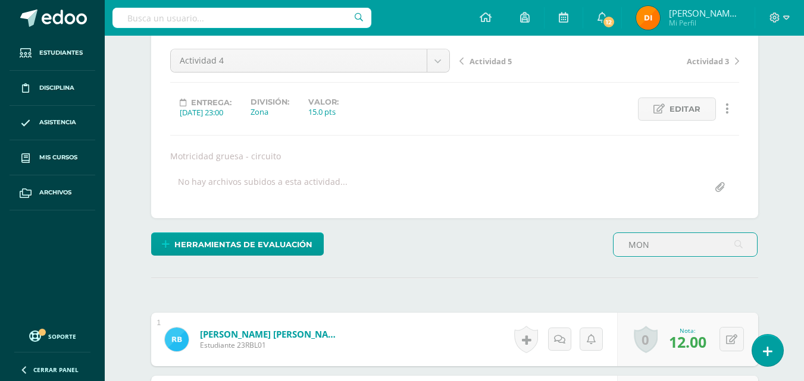
scroll to position [79, 0]
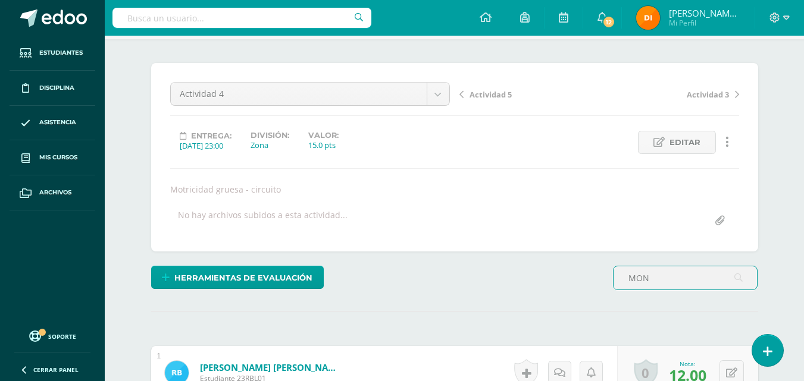
click at [730, 271] on input "MON" at bounding box center [684, 277] width 143 height 23
type input "mon"
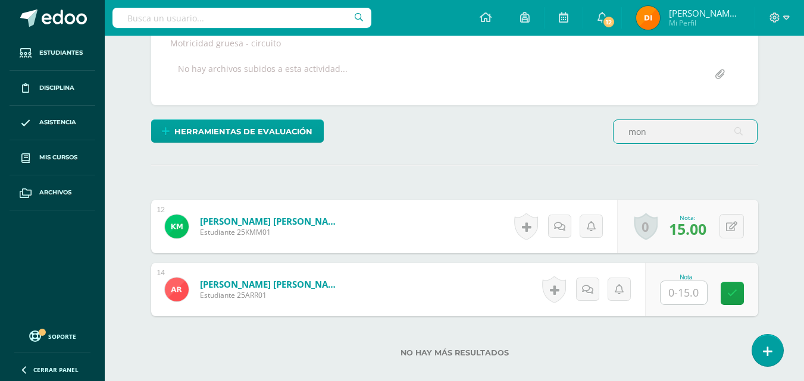
scroll to position [296, 0]
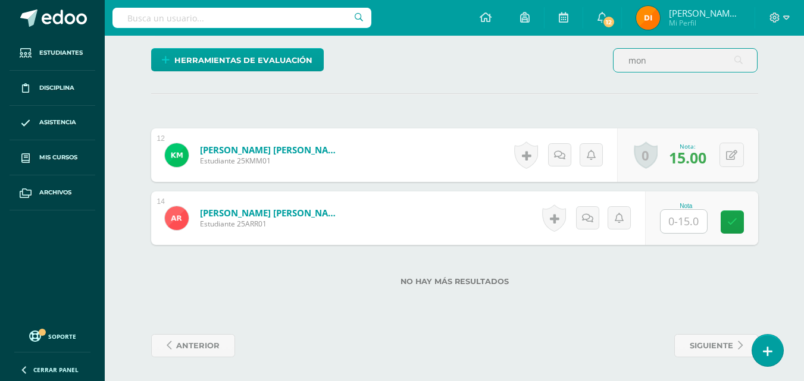
click at [682, 214] on input "text" at bounding box center [683, 221] width 46 height 23
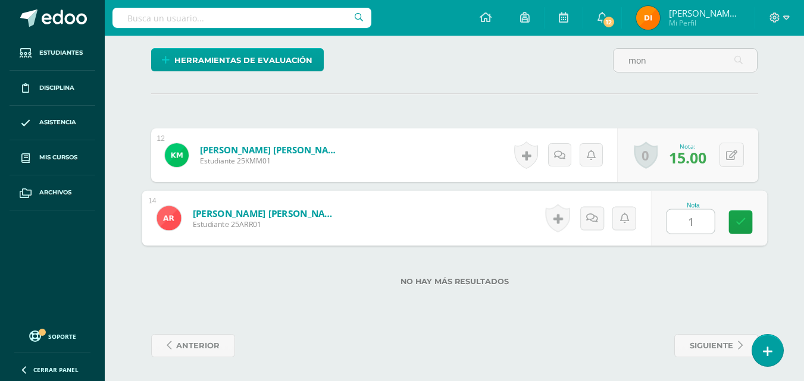
type input "15"
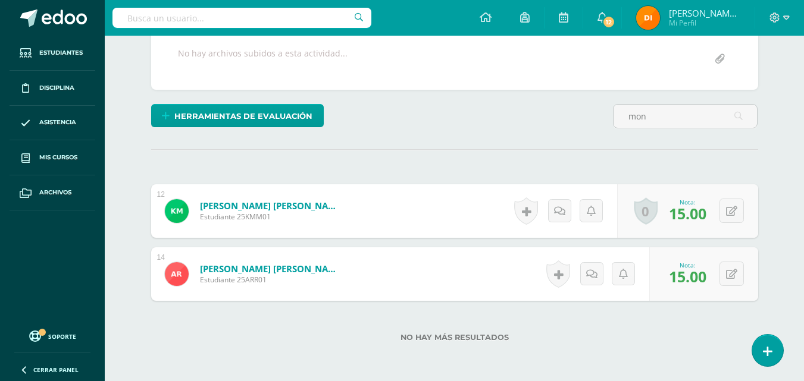
scroll to position [58, 0]
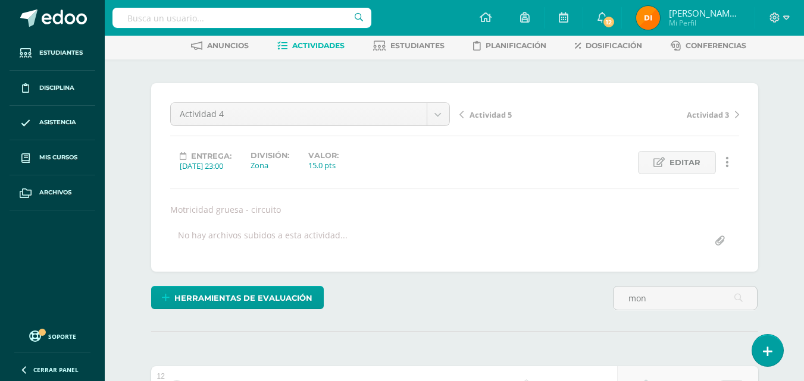
click at [479, 112] on span "Actividad 5" at bounding box center [490, 114] width 42 height 11
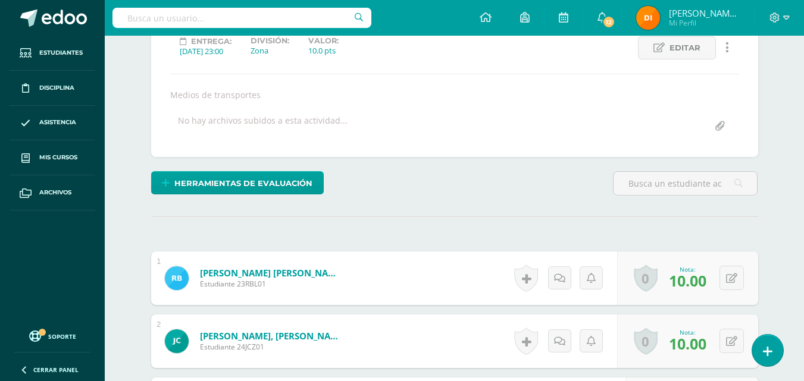
scroll to position [174, 0]
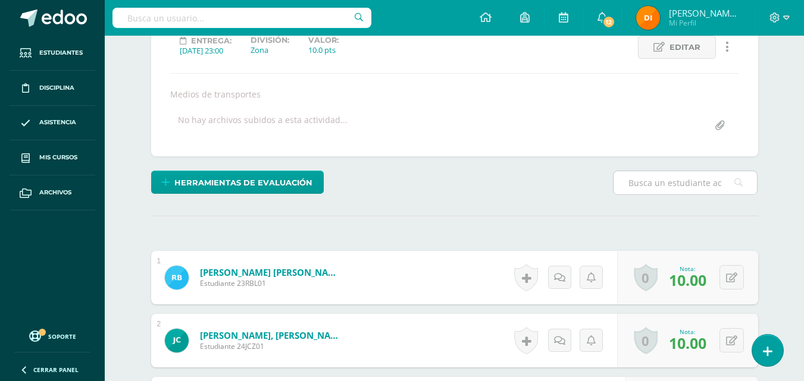
click at [632, 180] on input "text" at bounding box center [684, 182] width 143 height 23
type input "mon"
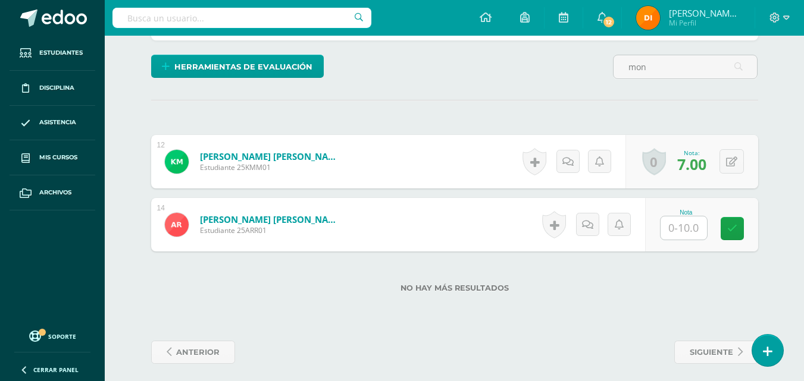
scroll to position [296, 0]
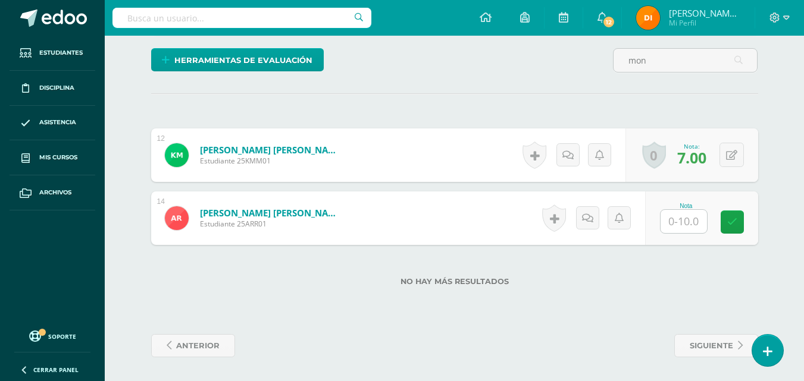
click at [693, 234] on div "Nota" at bounding box center [701, 219] width 113 height 54
click at [693, 222] on input "text" at bounding box center [690, 222] width 48 height 24
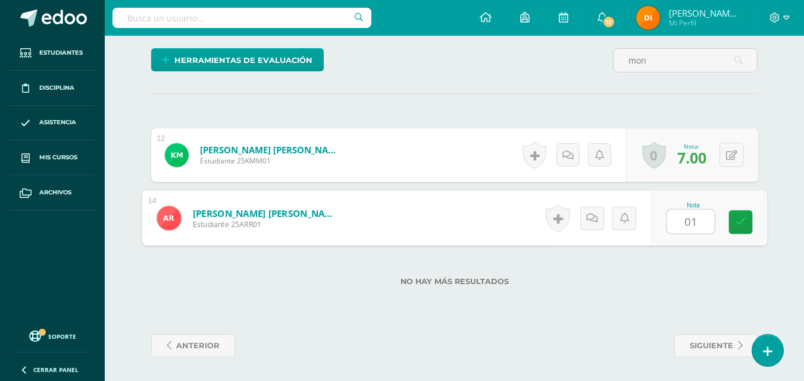
type input "0"
type input "10"
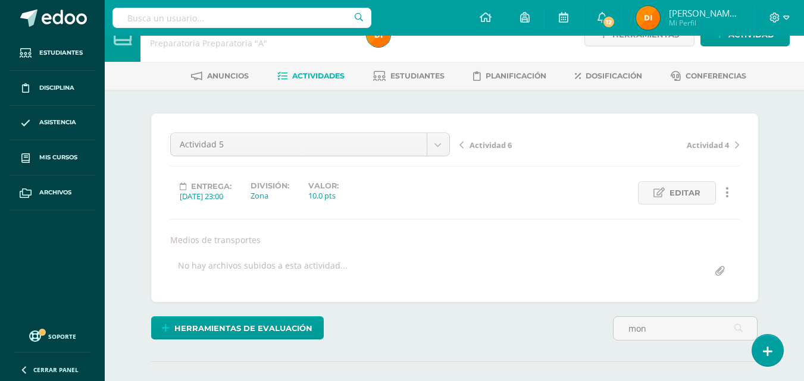
scroll to position [0, 0]
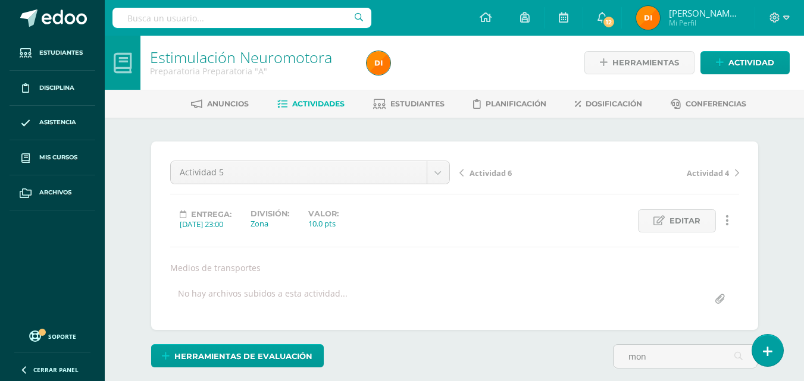
click at [486, 172] on span "Actividad 6" at bounding box center [490, 173] width 42 height 11
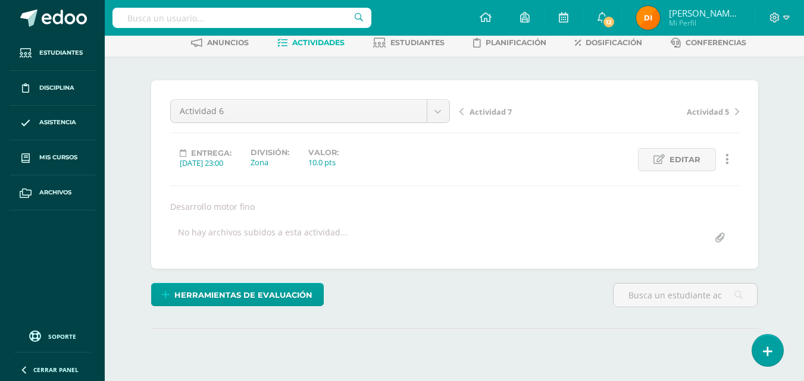
scroll to position [119, 0]
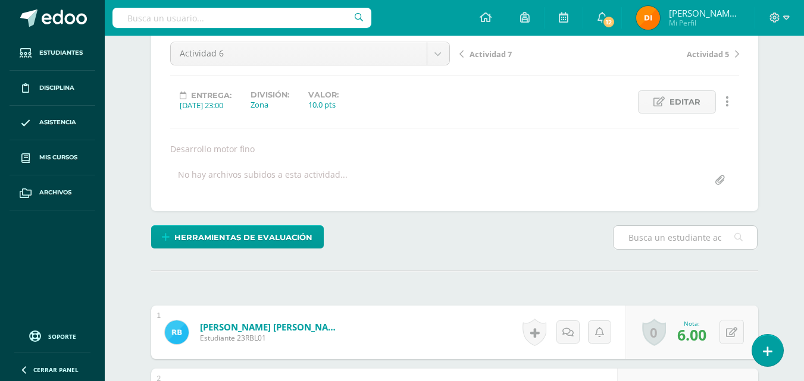
click at [664, 231] on input "text" at bounding box center [684, 237] width 143 height 23
type input "mon"
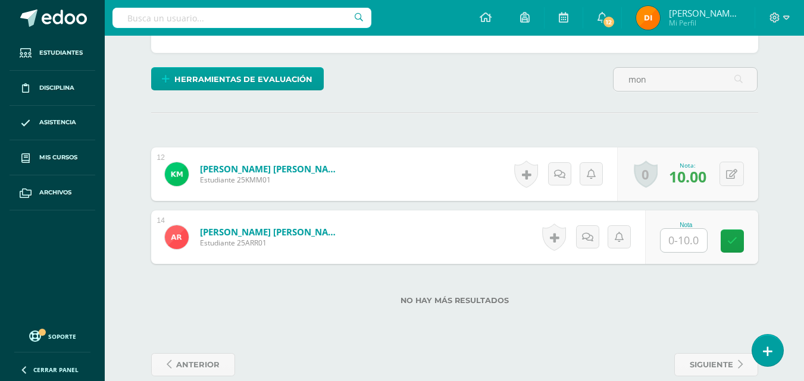
scroll to position [272, 0]
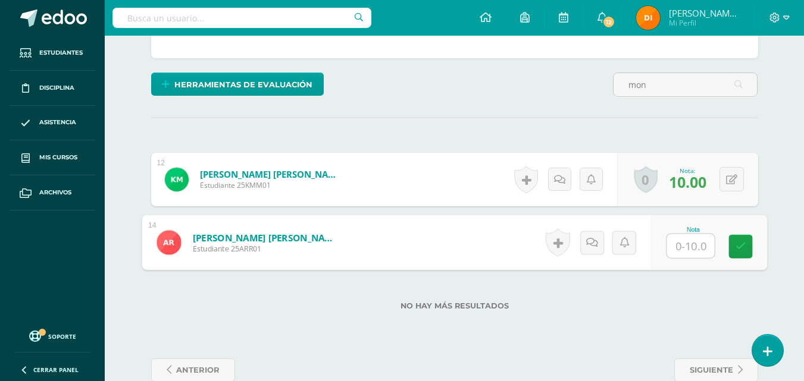
click at [691, 239] on input "text" at bounding box center [690, 246] width 48 height 24
type input "4"
type input "10"
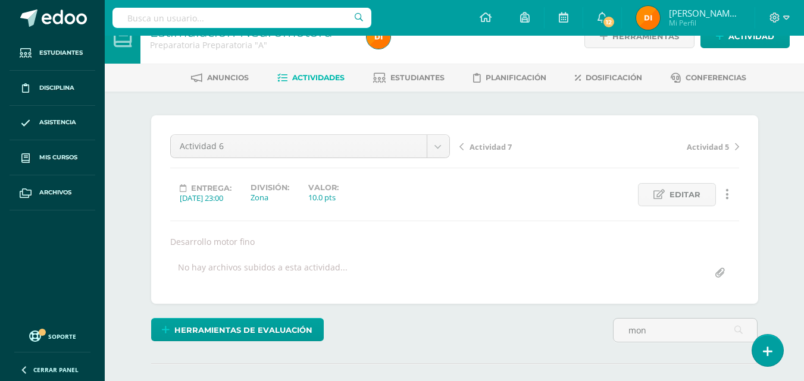
scroll to position [0, 0]
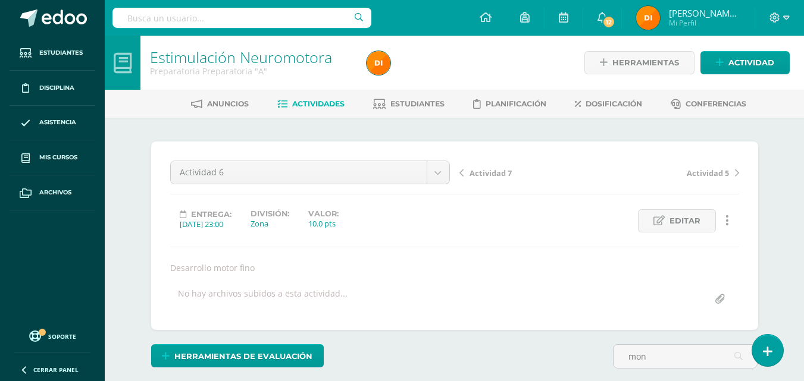
click at [494, 174] on span "Actividad 7" at bounding box center [490, 173] width 42 height 11
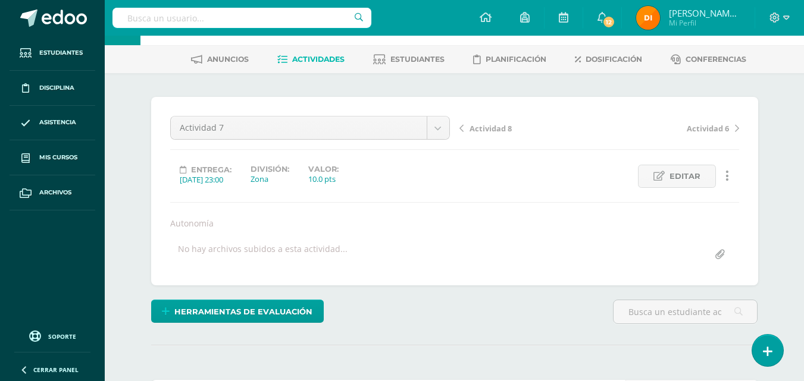
scroll to position [119, 0]
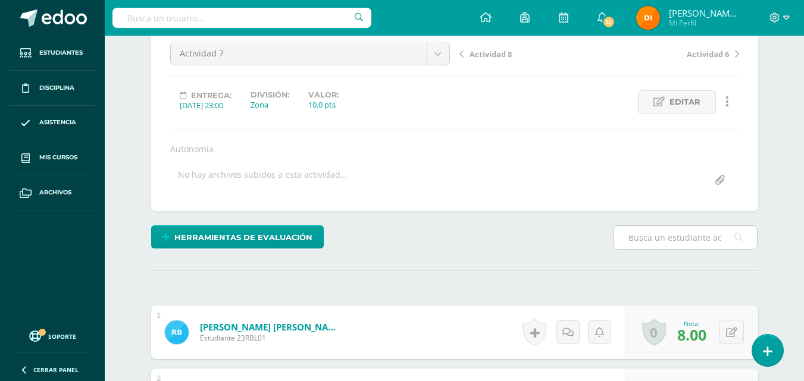
click at [660, 240] on input "text" at bounding box center [684, 237] width 143 height 23
click at [676, 233] on input "text" at bounding box center [684, 236] width 143 height 23
type input "mon"
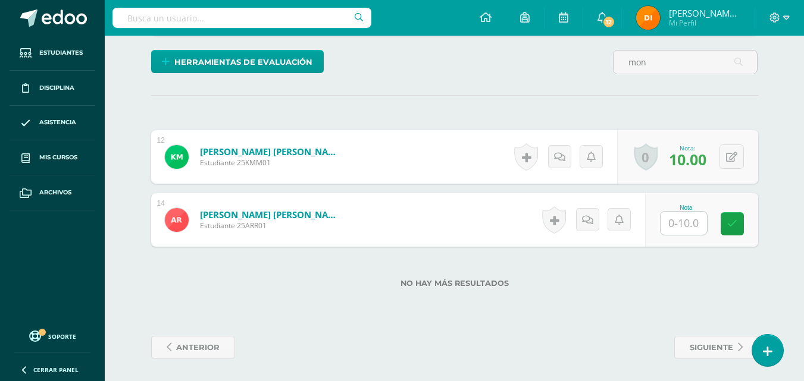
scroll to position [295, 0]
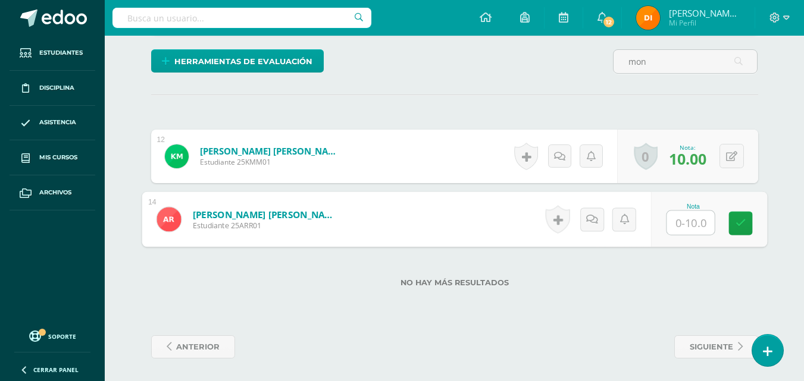
click at [690, 215] on input "text" at bounding box center [690, 223] width 48 height 24
type input "10"
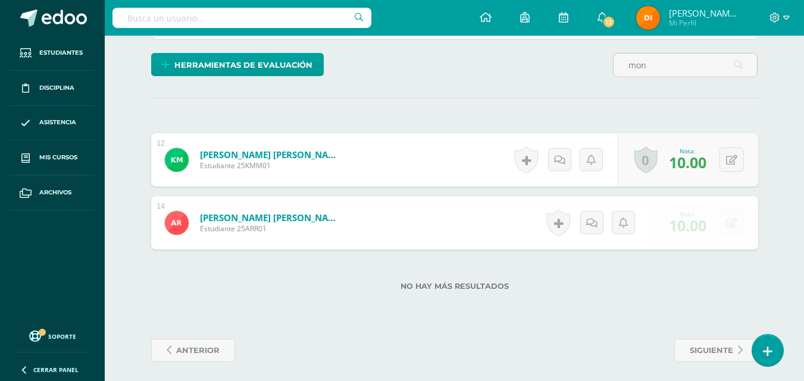
scroll to position [117, 0]
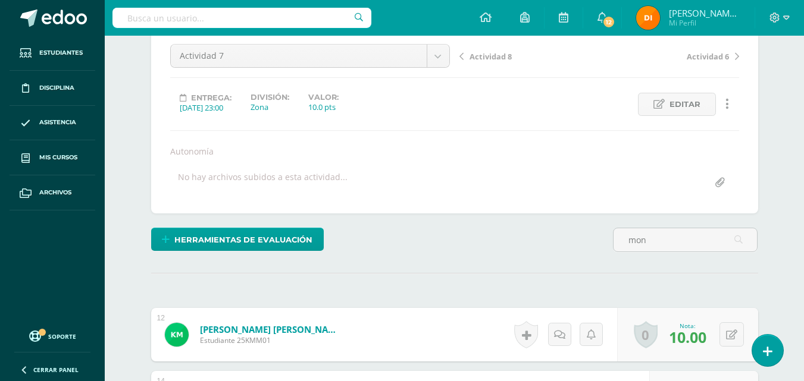
click at [497, 55] on span "Actividad 8" at bounding box center [490, 56] width 42 height 11
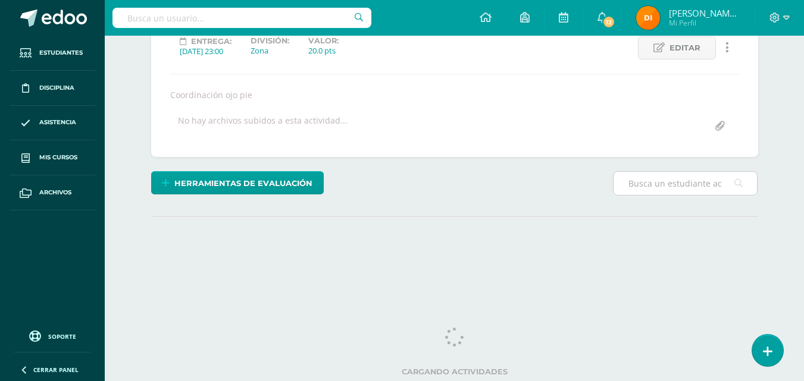
drag, startPoint x: 0, startPoint y: 0, endPoint x: 665, endPoint y: 184, distance: 689.9
click at [665, 184] on input "text" at bounding box center [684, 183] width 143 height 23
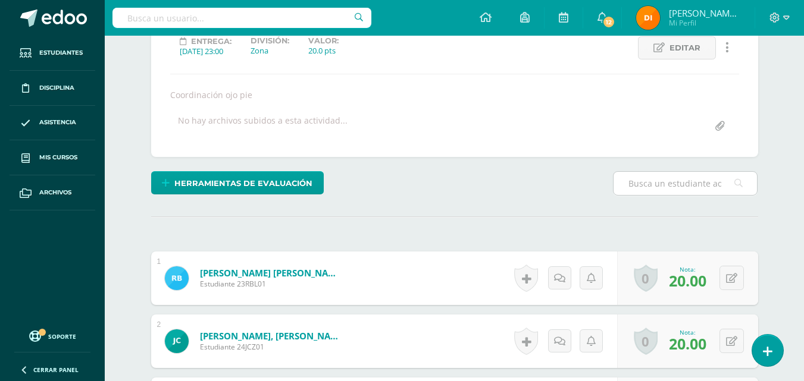
type input "mon"
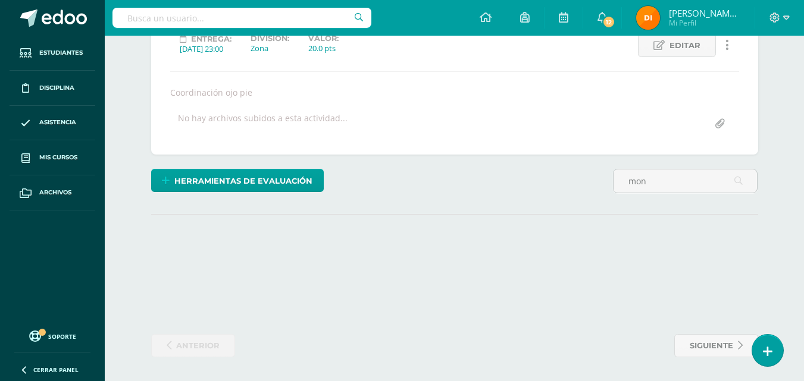
scroll to position [296, 0]
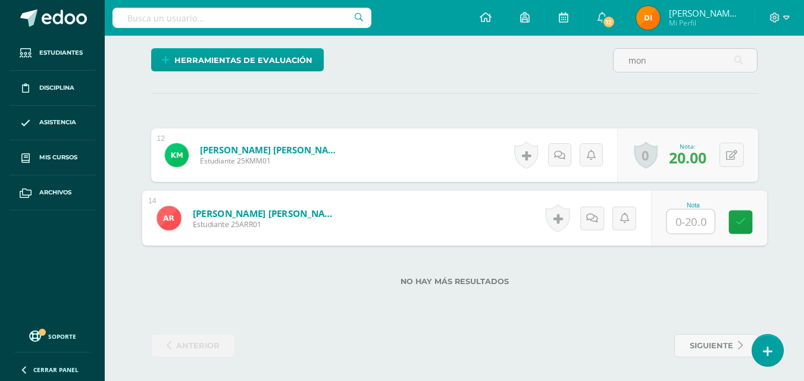
click at [683, 224] on input "text" at bounding box center [690, 222] width 48 height 24
type input "20"
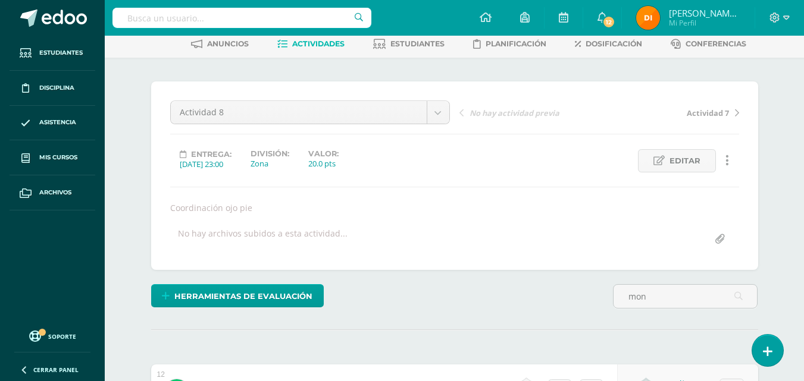
scroll to position [58, 0]
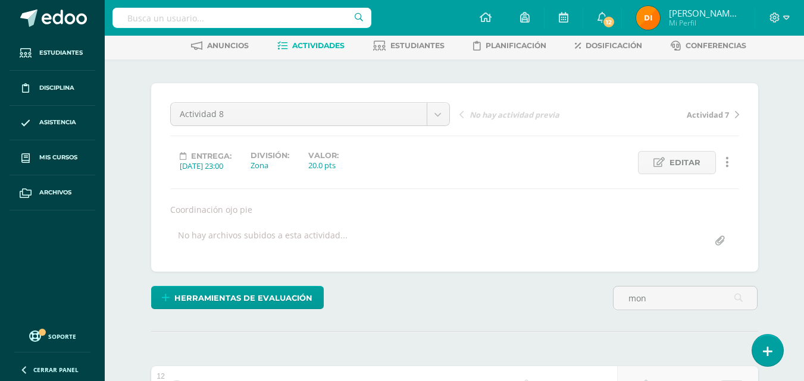
click at [319, 45] on span "Actividades" at bounding box center [318, 45] width 52 height 9
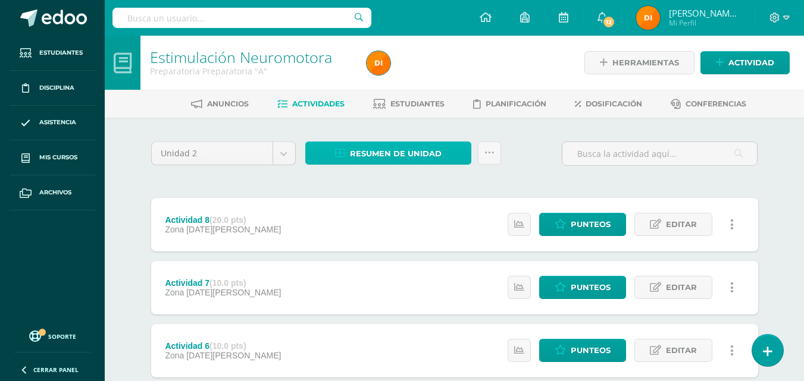
click at [412, 146] on span "Resumen de unidad" at bounding box center [396, 154] width 92 height 22
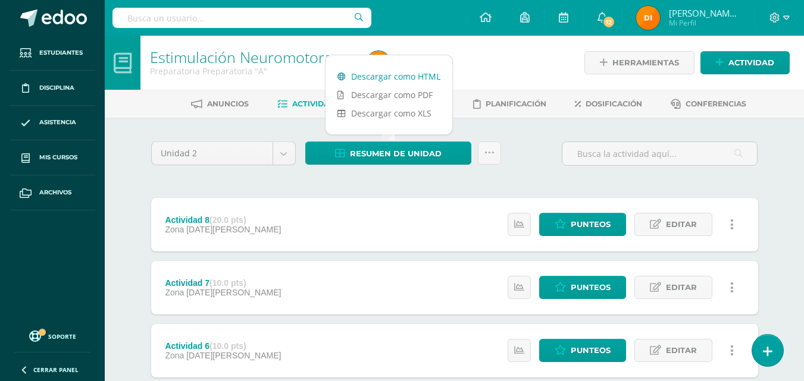
click at [417, 78] on link "Descargar como HTML" at bounding box center [388, 76] width 127 height 18
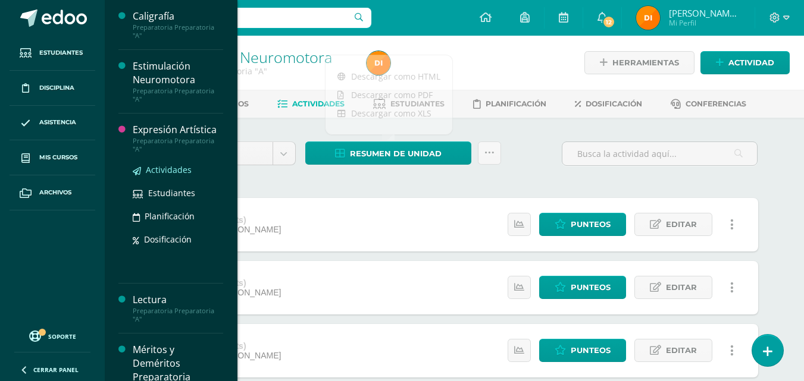
click at [168, 168] on span "Actividades" at bounding box center [169, 169] width 46 height 11
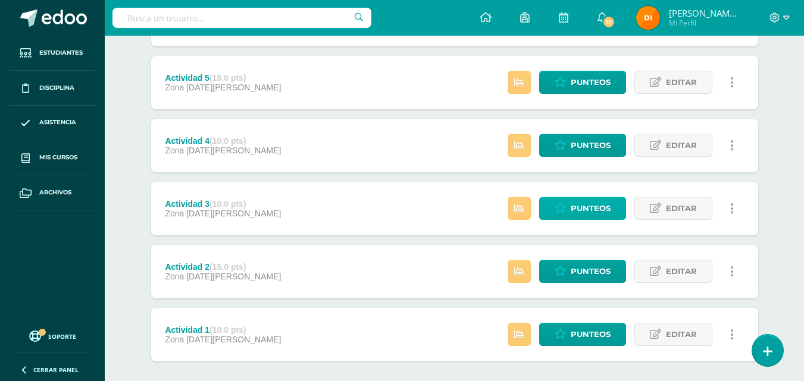
scroll to position [391, 0]
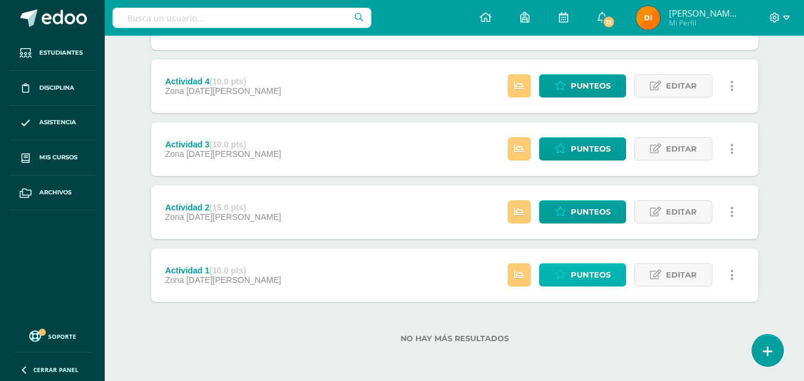
click at [603, 267] on span "Punteos" at bounding box center [590, 275] width 40 height 22
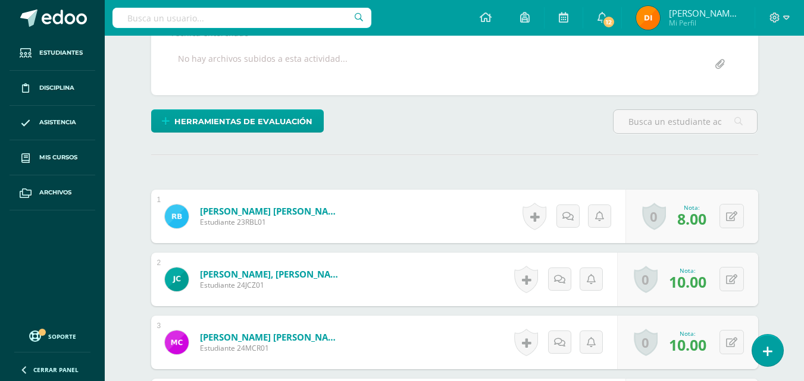
scroll to position [119, 0]
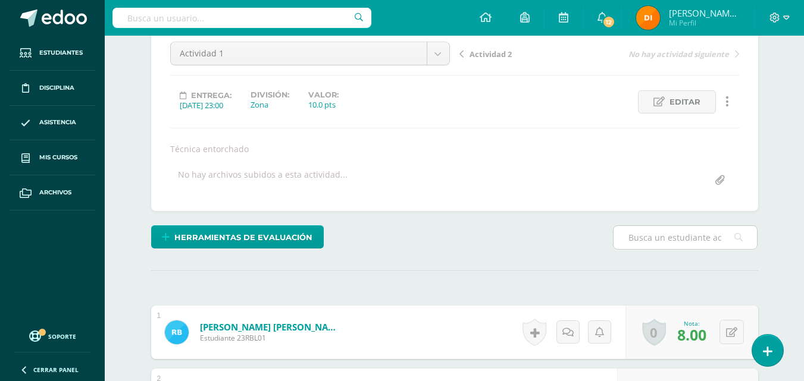
click at [658, 243] on input "text" at bounding box center [684, 237] width 143 height 23
type input "mon"
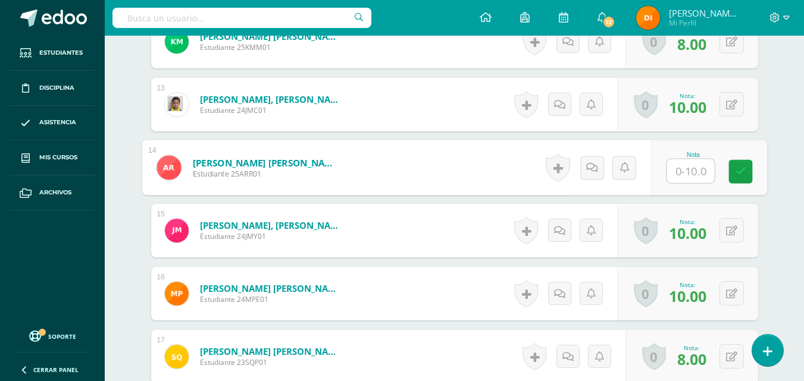
click at [691, 180] on input "text" at bounding box center [690, 171] width 48 height 24
type input "7"
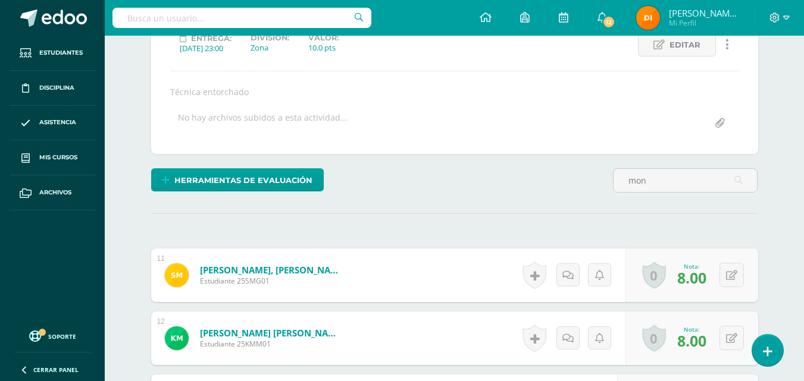
scroll to position [0, 0]
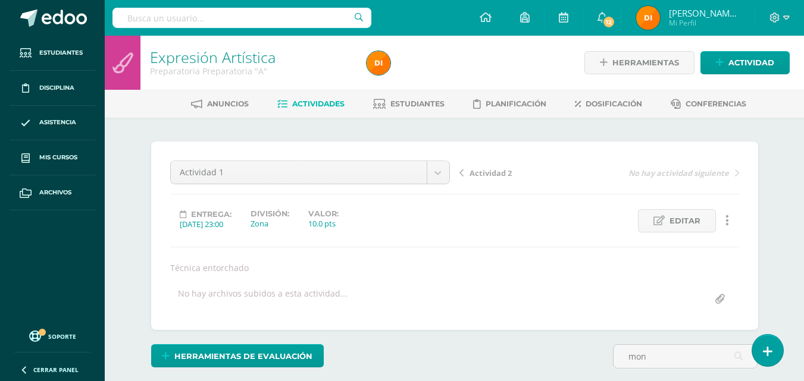
click at [485, 172] on span "Actividad 2" at bounding box center [490, 173] width 42 height 11
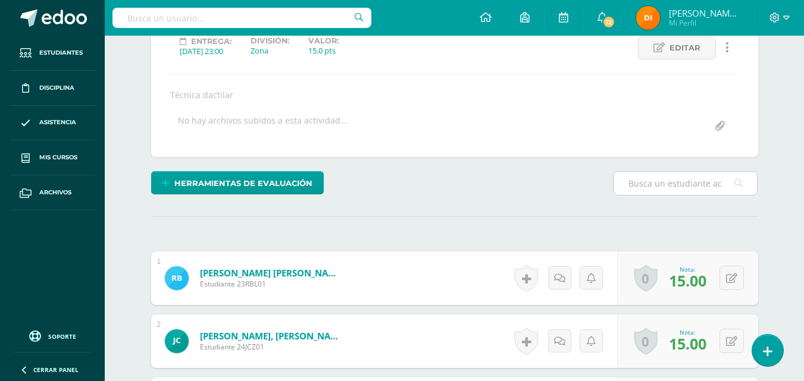
click at [653, 183] on input "text" at bounding box center [684, 183] width 143 height 23
type input "Mon"
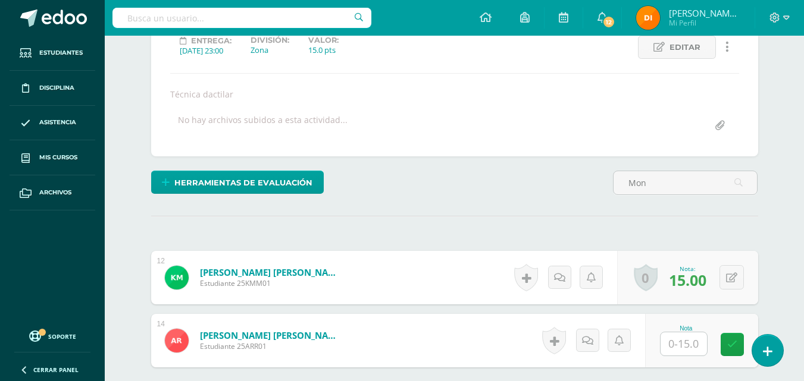
scroll to position [174, 0]
click at [680, 340] on input "text" at bounding box center [683, 343] width 46 height 23
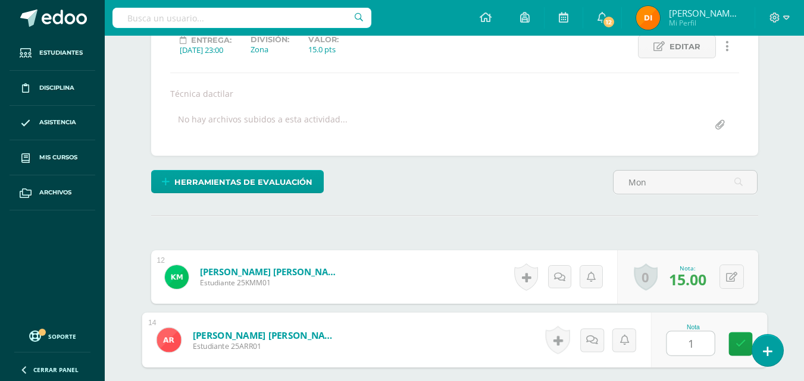
type input "10"
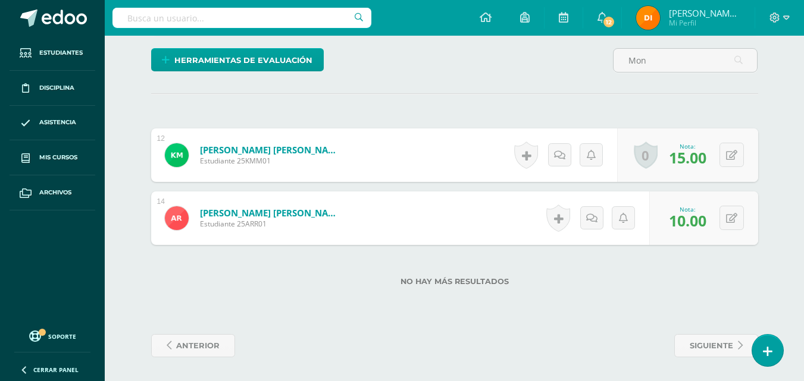
scroll to position [0, 0]
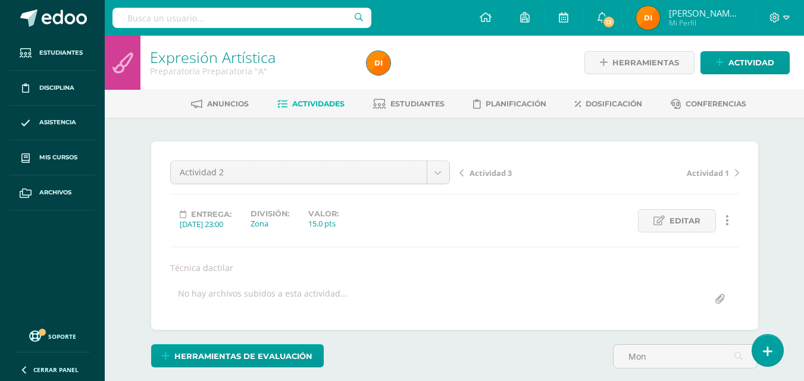
click at [504, 169] on span "Actividad 3" at bounding box center [490, 173] width 42 height 11
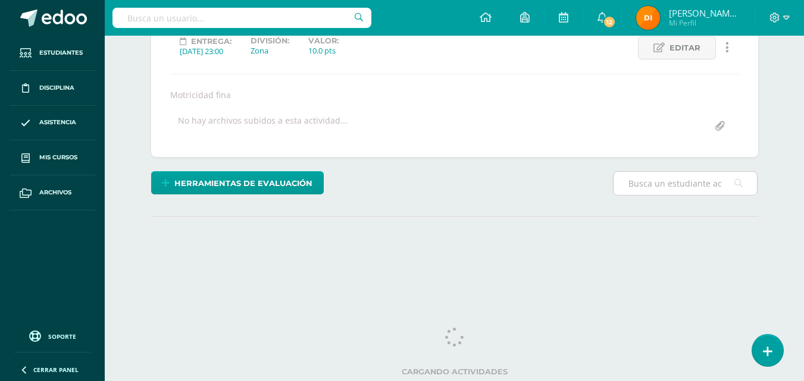
click at [643, 178] on input "text" at bounding box center [684, 183] width 143 height 23
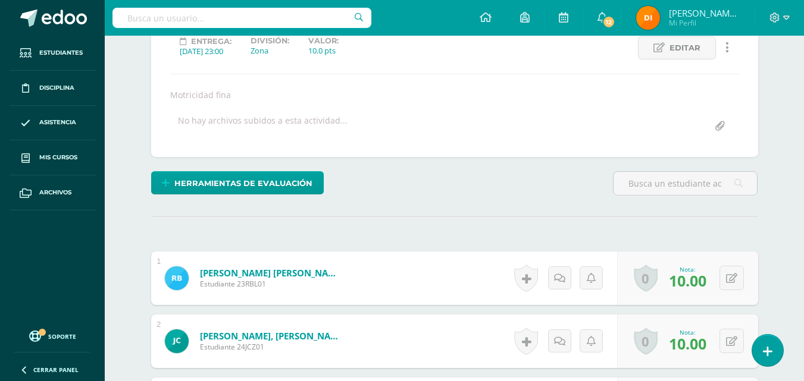
type input "mon"
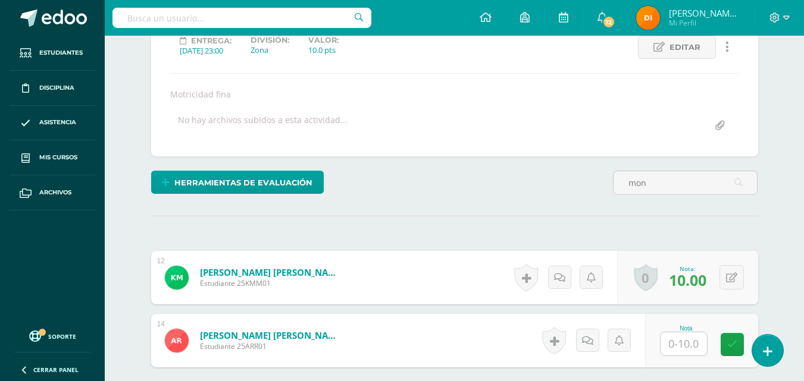
scroll to position [293, 0]
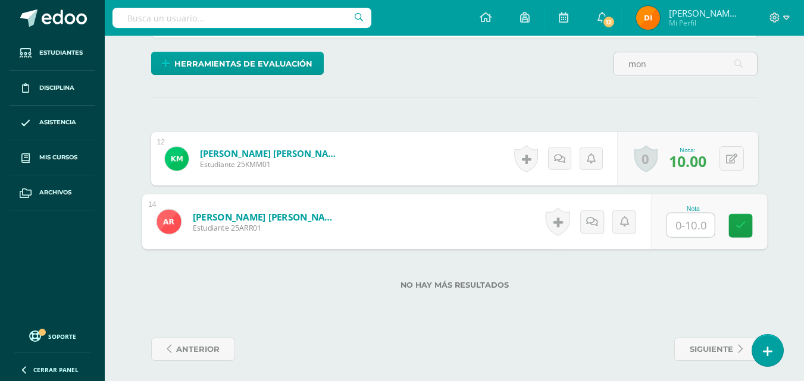
click at [687, 233] on input "text" at bounding box center [690, 226] width 48 height 24
type input "10"
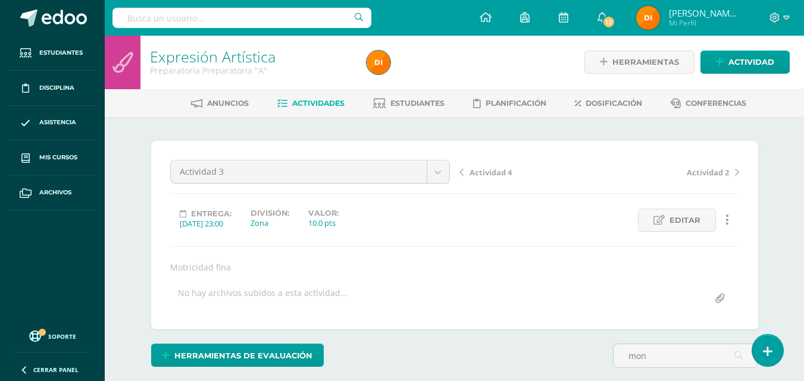
scroll to position [0, 0]
click at [498, 165] on div "Actividad 4 Actividad 2" at bounding box center [598, 177] width 289 height 33
click at [498, 168] on span "Actividad 4" at bounding box center [490, 173] width 42 height 11
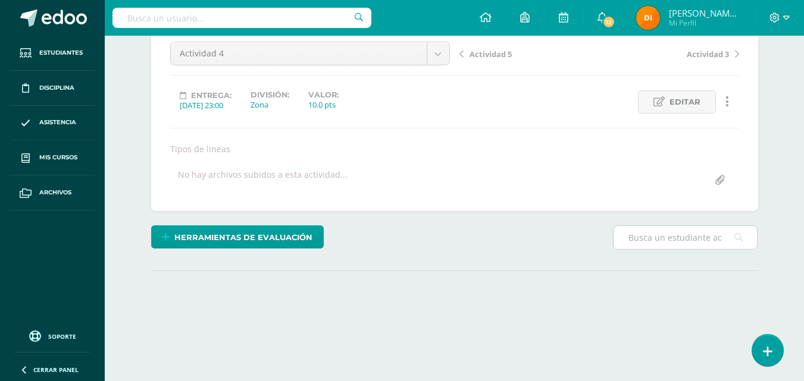
scroll to position [173, 0]
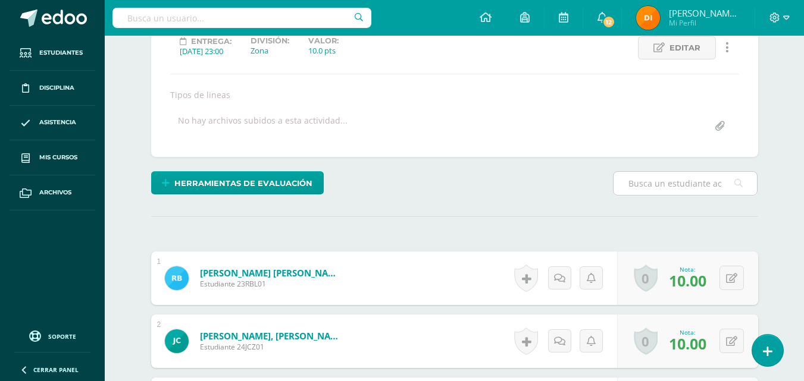
click at [672, 186] on input "text" at bounding box center [684, 183] width 143 height 23
type input "mon"
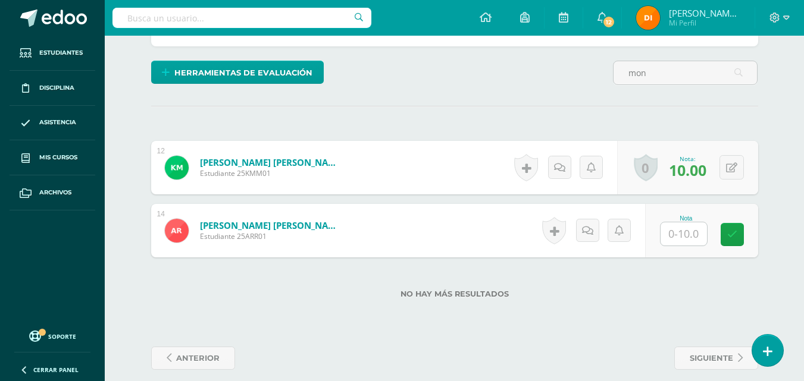
scroll to position [295, 0]
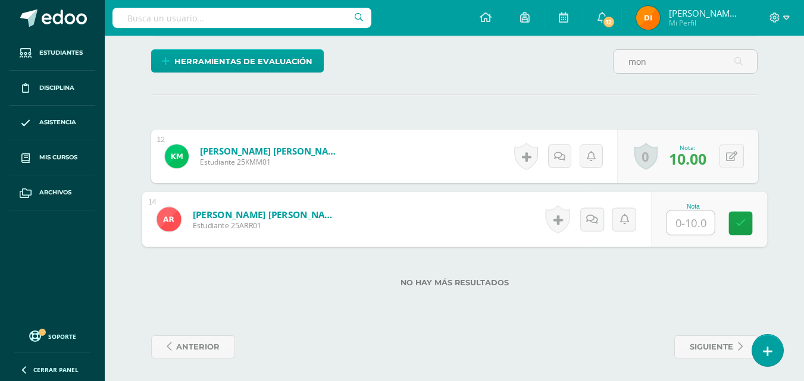
click at [675, 225] on input "text" at bounding box center [690, 223] width 48 height 24
type input "7"
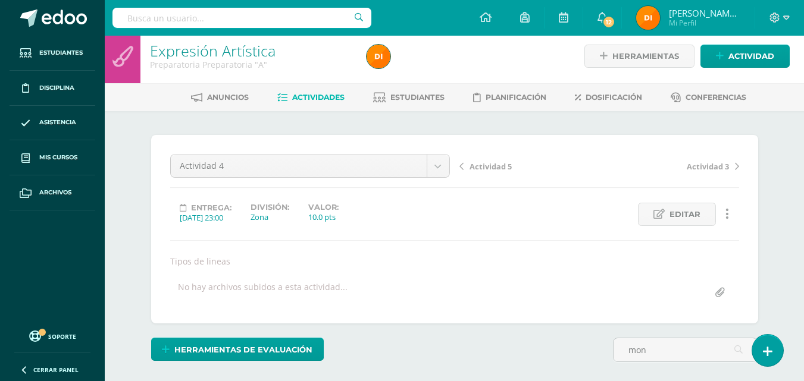
scroll to position [0, 0]
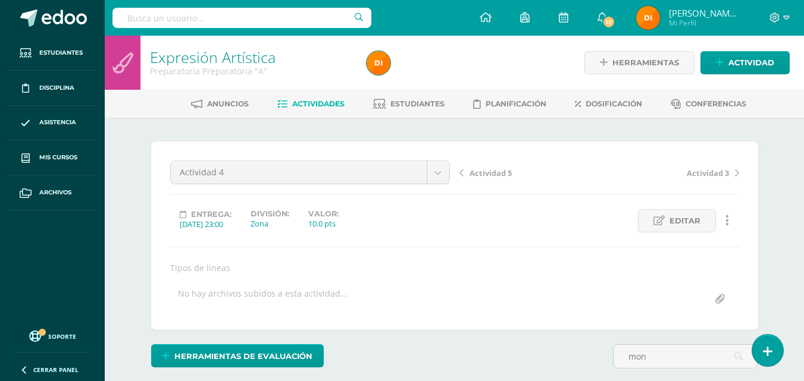
click at [506, 172] on span "Actividad 5" at bounding box center [490, 173] width 42 height 11
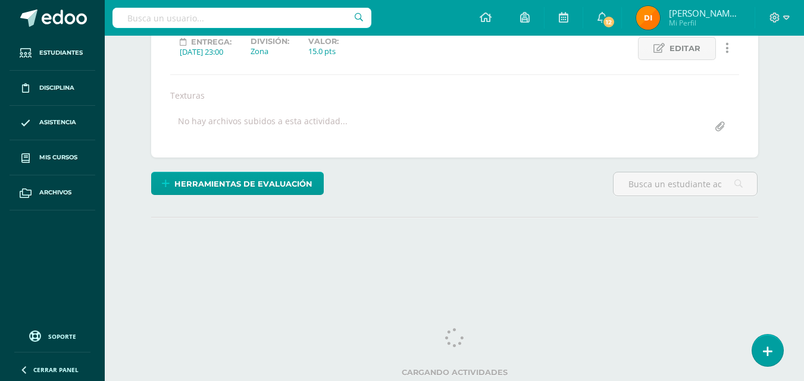
scroll to position [173, 0]
click at [661, 177] on input "text" at bounding box center [684, 183] width 143 height 23
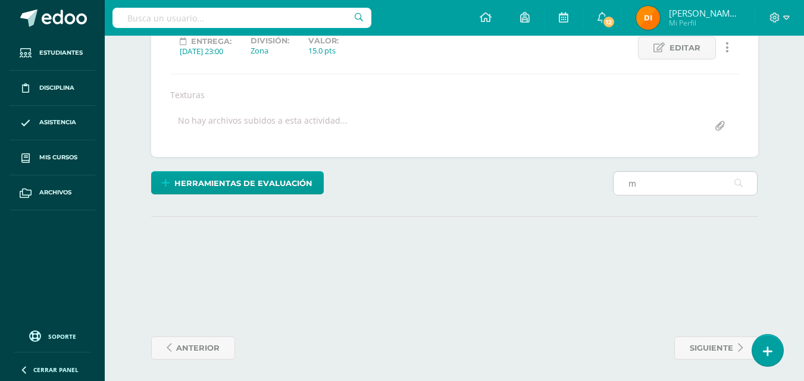
type input "mon"
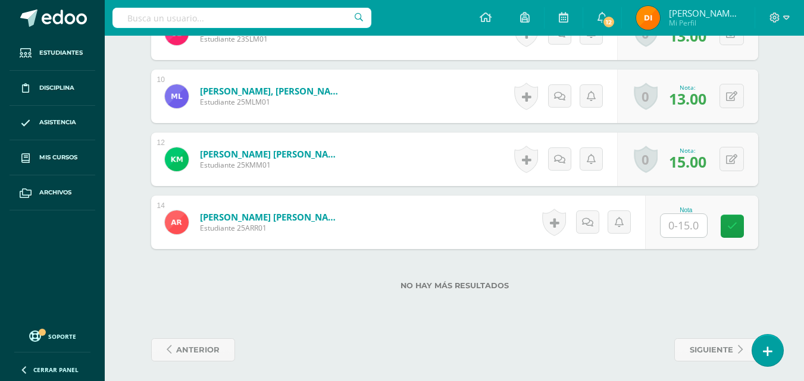
scroll to position [927, 0]
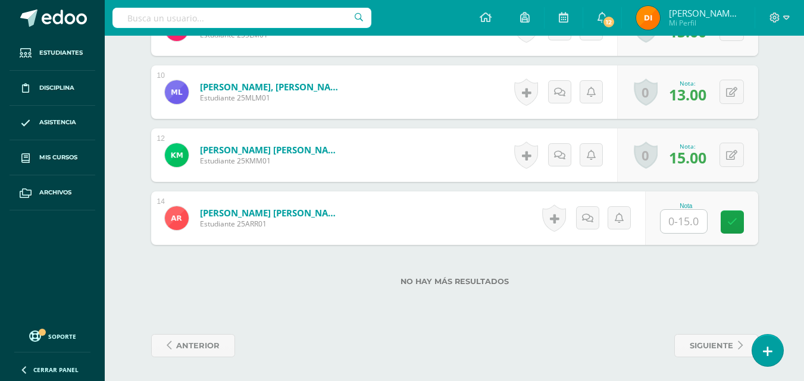
click at [700, 233] on div at bounding box center [684, 221] width 48 height 24
click at [696, 231] on input "text" at bounding box center [683, 221] width 46 height 23
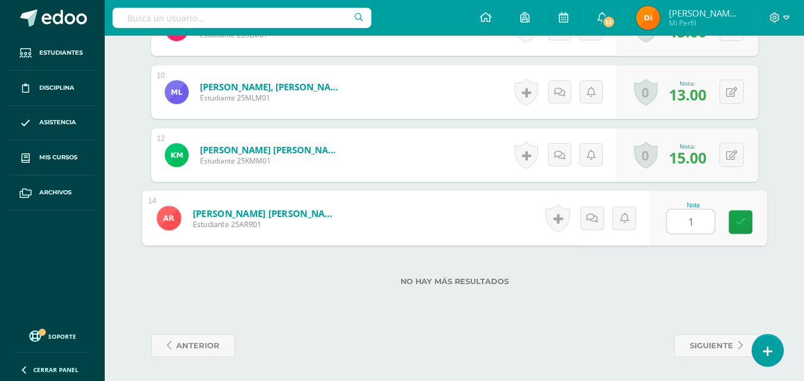
type input "12"
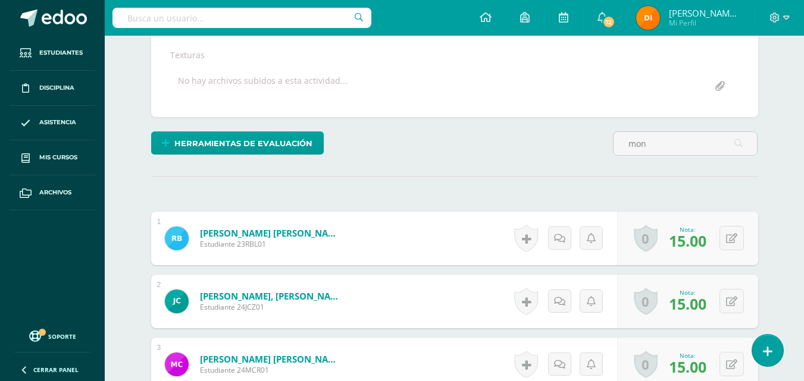
scroll to position [0, 0]
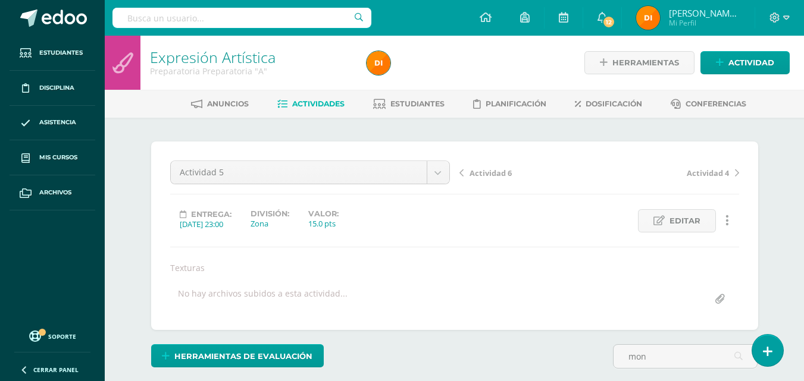
click at [466, 174] on link "Actividad 6" at bounding box center [529, 173] width 140 height 12
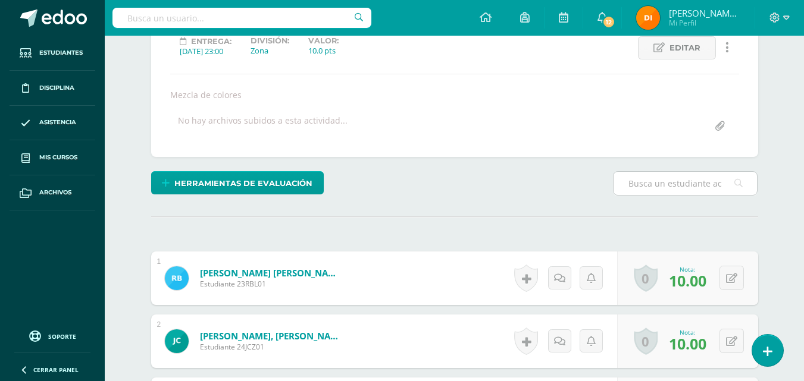
click at [686, 194] on input "text" at bounding box center [684, 183] width 143 height 23
type input "mon"
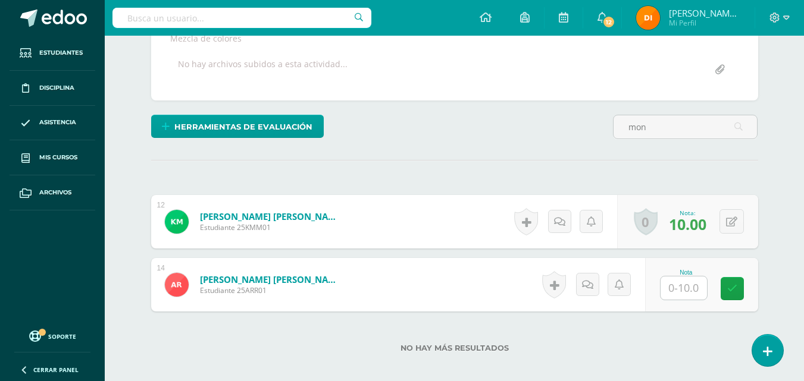
scroll to position [295, 0]
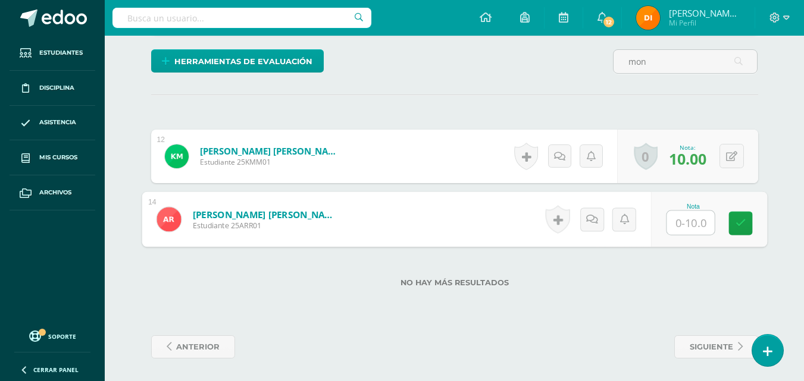
click at [694, 230] on input "text" at bounding box center [690, 223] width 48 height 24
type input "10"
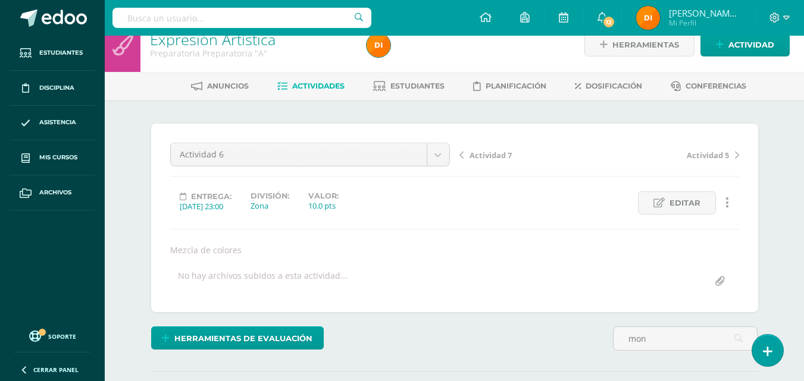
scroll to position [0, 0]
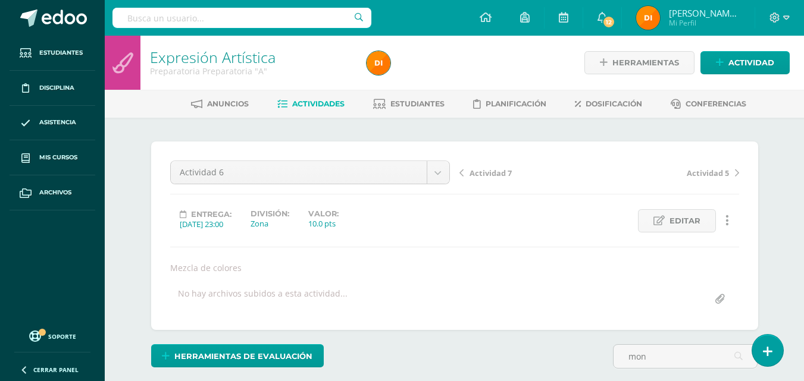
click at [513, 178] on div "Actividad 7 Actividad 5" at bounding box center [598, 177] width 289 height 33
click at [507, 177] on span "Actividad 7" at bounding box center [490, 173] width 42 height 11
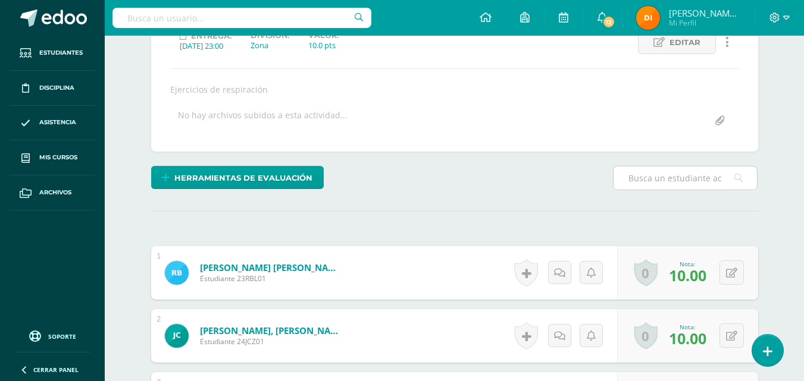
click at [637, 168] on input "text" at bounding box center [684, 178] width 143 height 23
click at [686, 183] on input "text" at bounding box center [684, 177] width 143 height 23
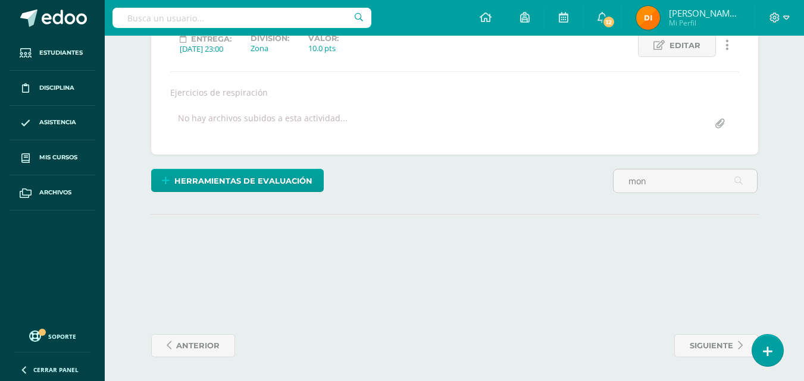
scroll to position [180, 0]
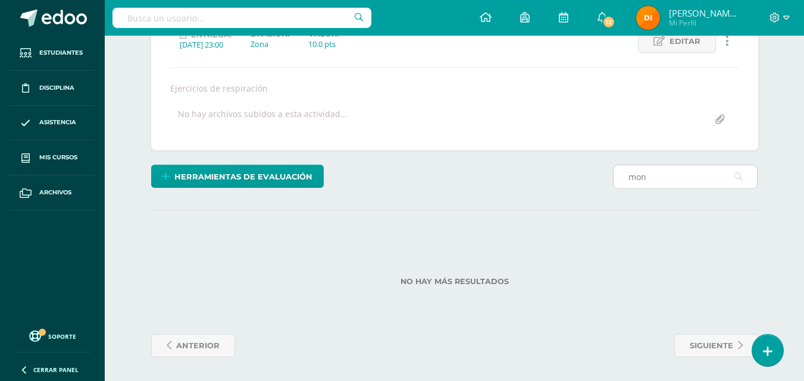
click at [660, 178] on input "mon" at bounding box center [684, 176] width 143 height 23
type input "MON"
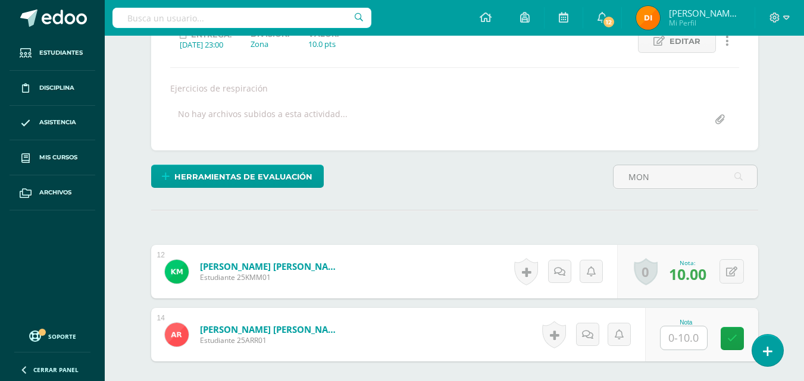
scroll to position [180, 0]
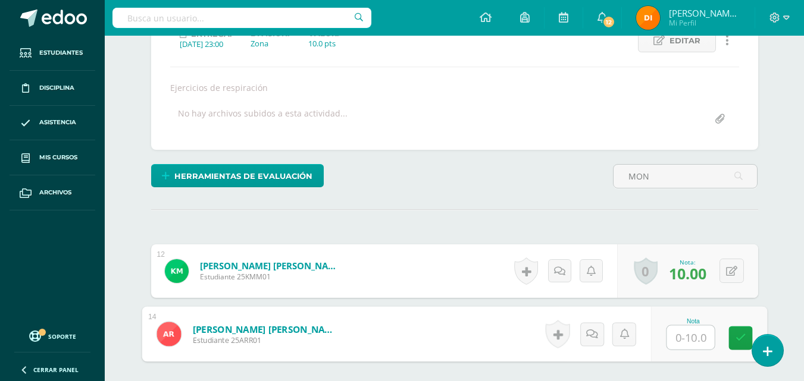
click at [684, 338] on input "text" at bounding box center [690, 338] width 48 height 24
type input "10"
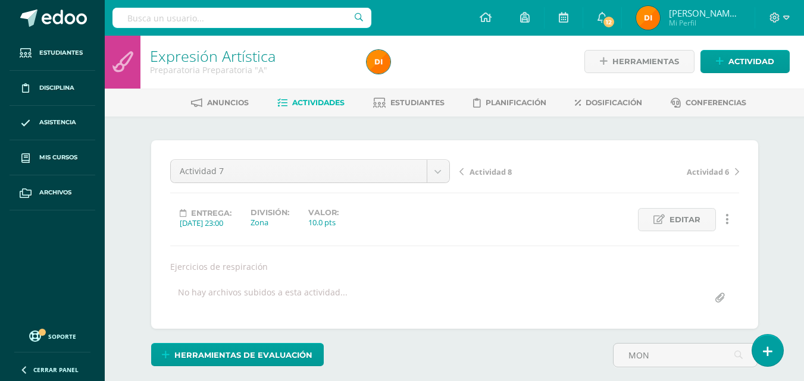
scroll to position [0, 0]
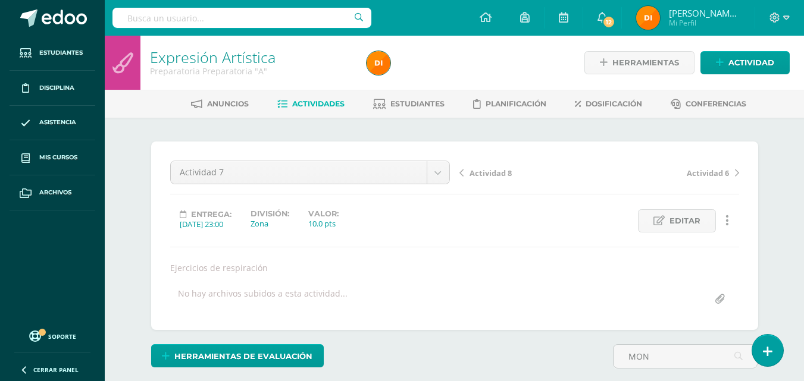
click at [495, 177] on span "Actividad 8" at bounding box center [490, 173] width 42 height 11
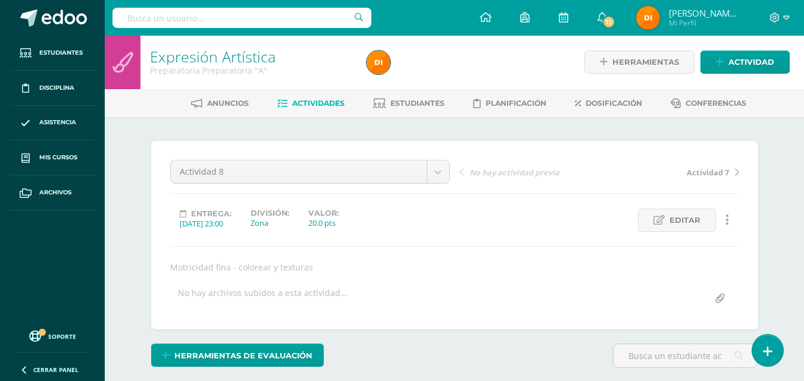
scroll to position [120, 0]
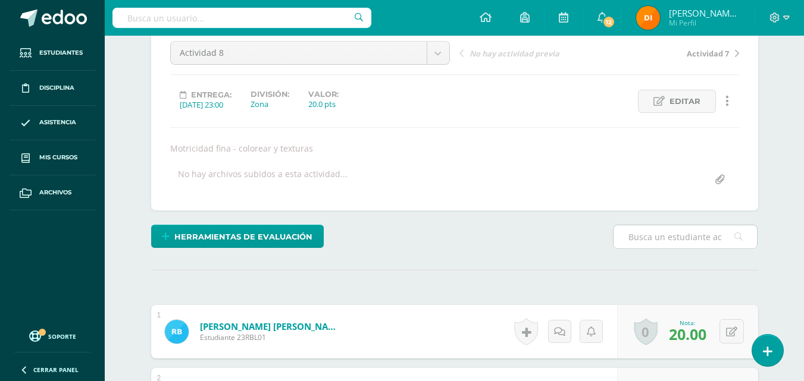
click at [661, 231] on input "text" at bounding box center [684, 236] width 143 height 23
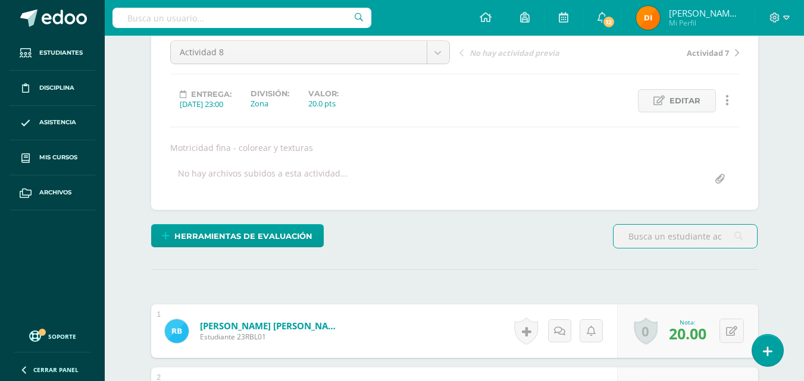
click at [711, 241] on input "text" at bounding box center [684, 236] width 143 height 23
click at [680, 225] on input "text" at bounding box center [684, 235] width 143 height 23
type input "mon"
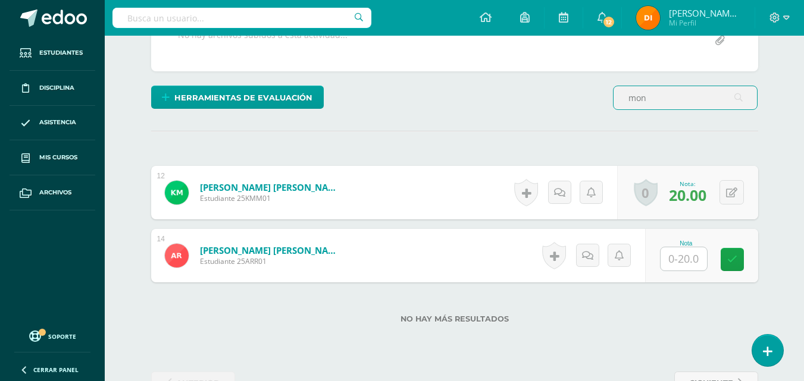
scroll to position [256, 0]
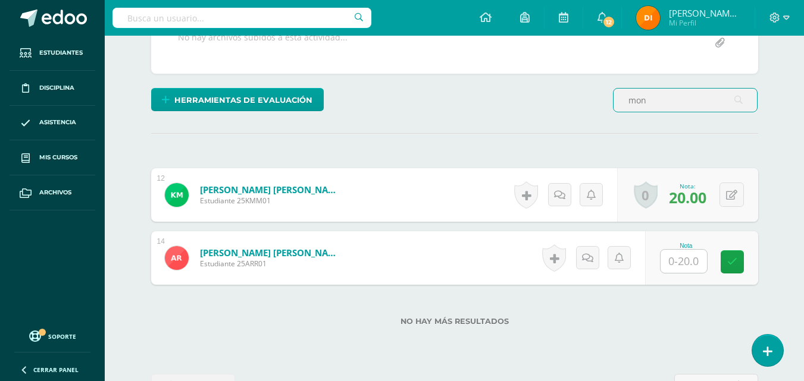
click at [695, 249] on div at bounding box center [684, 261] width 48 height 24
click at [694, 261] on input "text" at bounding box center [683, 261] width 46 height 23
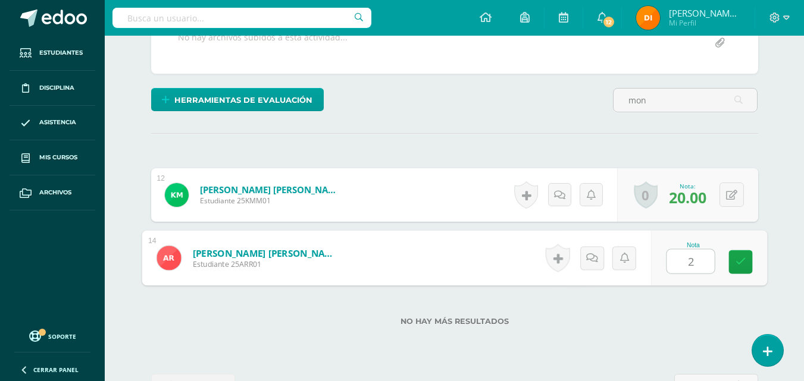
type input "20"
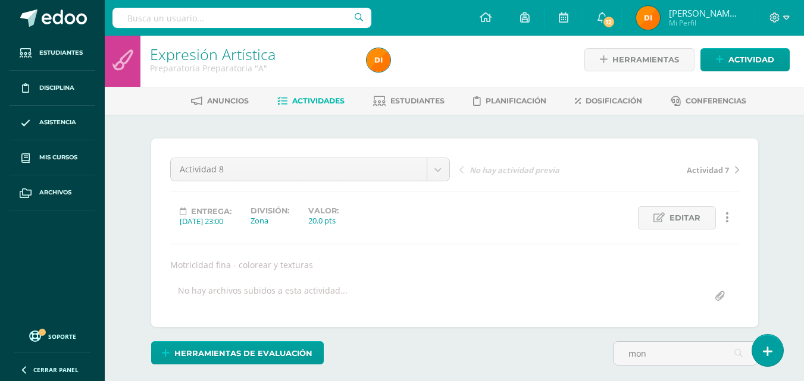
scroll to position [0, 0]
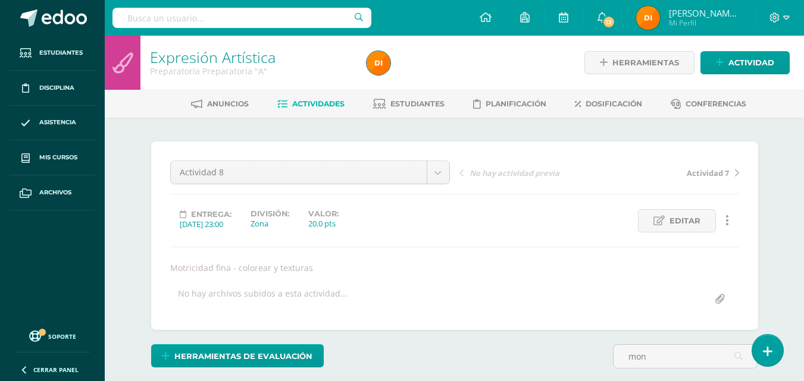
click at [325, 108] on span "Actividades" at bounding box center [318, 103] width 52 height 9
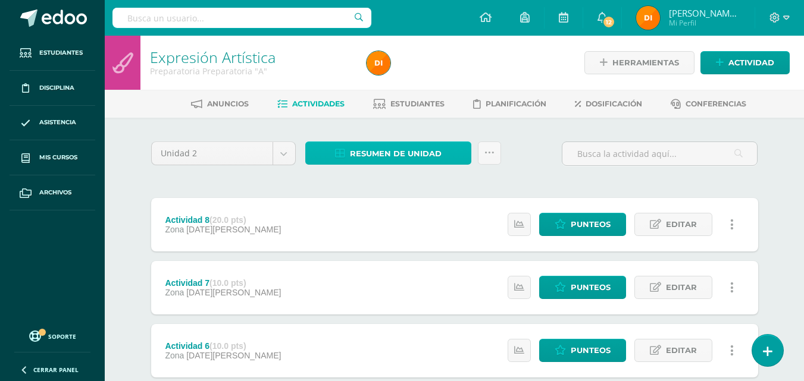
click at [419, 152] on span "Resumen de unidad" at bounding box center [396, 154] width 92 height 22
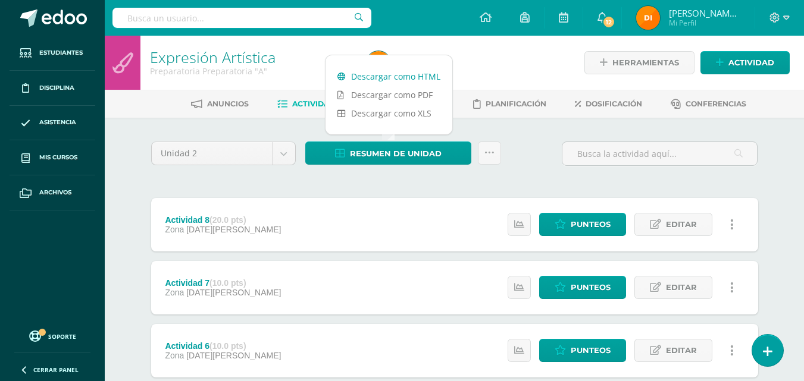
click at [413, 71] on link "Descargar como HTML" at bounding box center [388, 76] width 127 height 18
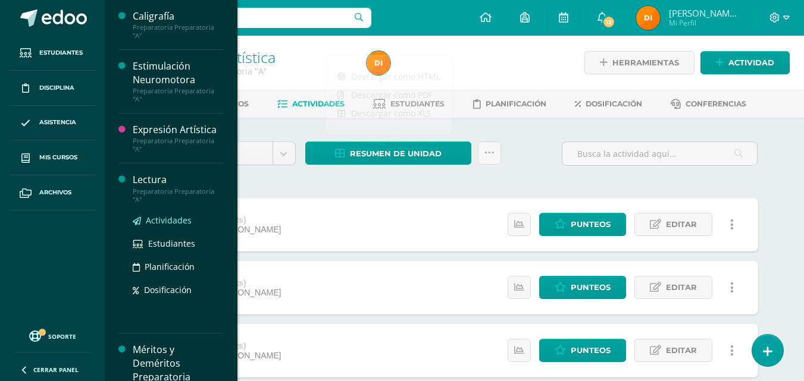
click at [175, 218] on span "Actividades" at bounding box center [169, 220] width 46 height 11
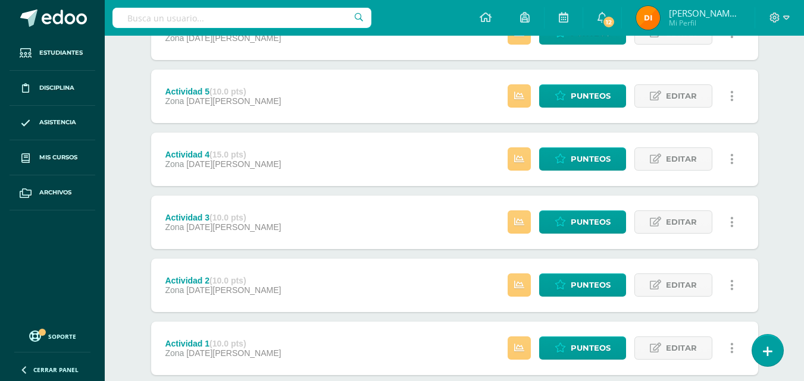
scroll to position [391, 0]
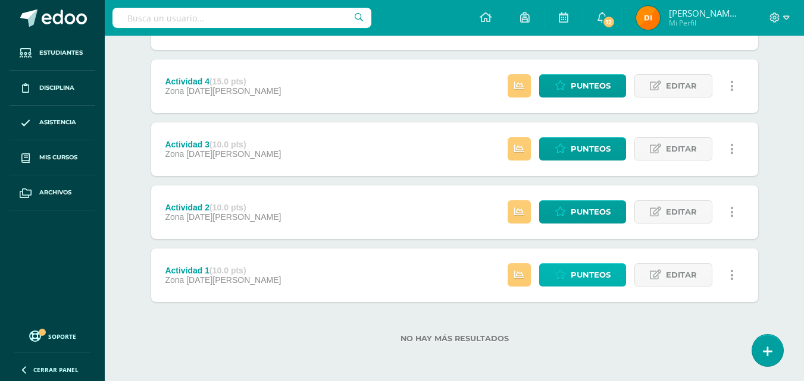
click at [581, 284] on span "Punteos" at bounding box center [590, 275] width 40 height 22
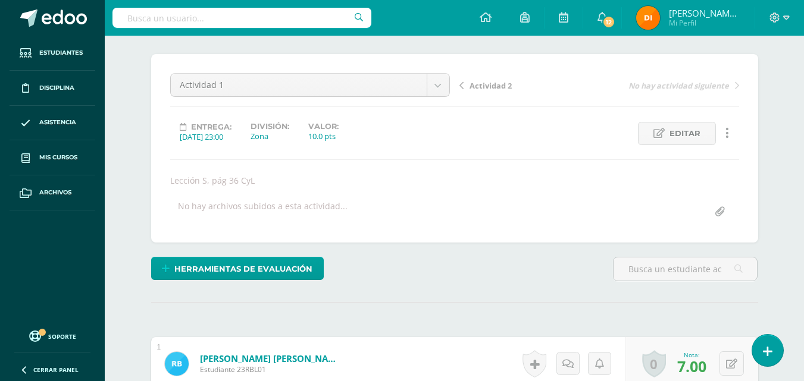
scroll to position [240, 0]
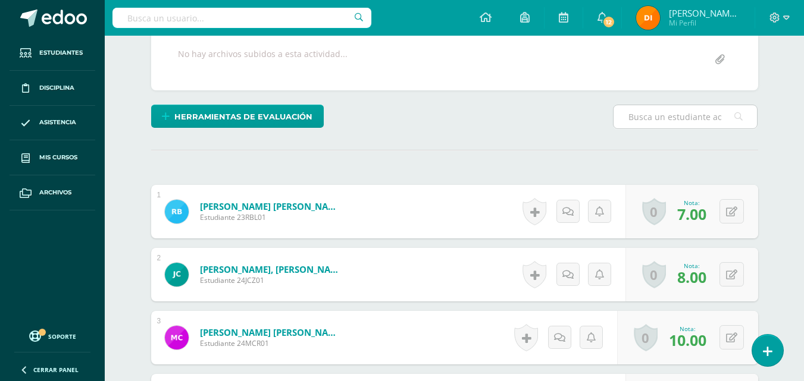
click at [694, 115] on input "text" at bounding box center [684, 116] width 143 height 23
type input "mon"
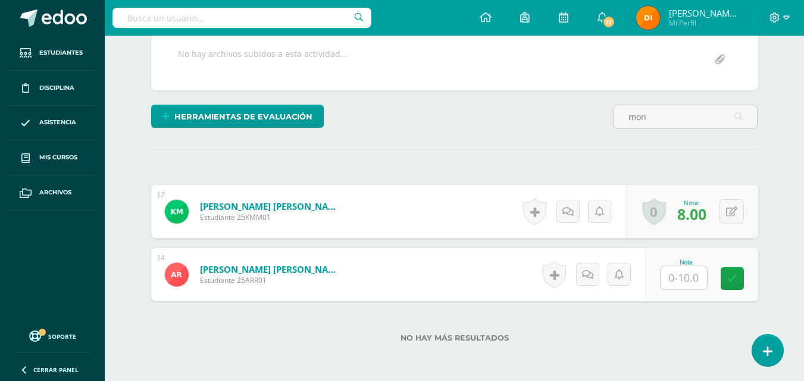
scroll to position [240, 0]
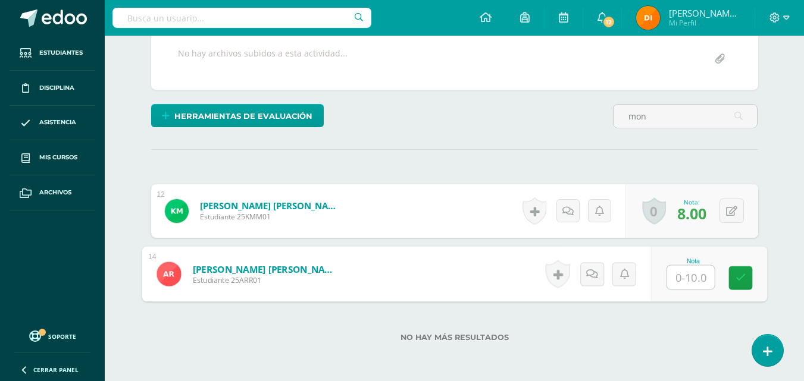
click at [689, 286] on input "text" at bounding box center [690, 278] width 48 height 24
type input "7"
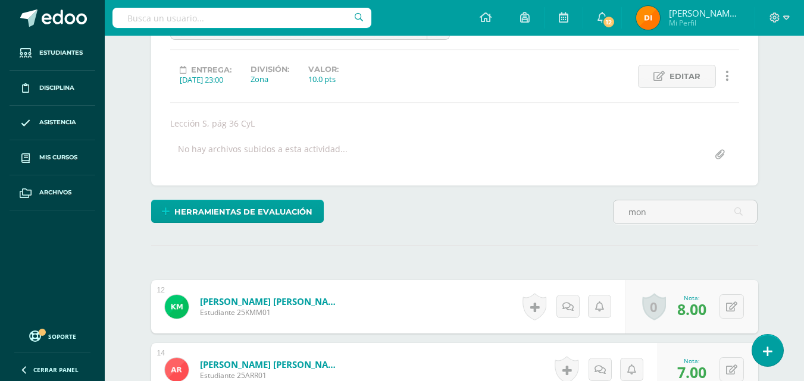
scroll to position [121, 0]
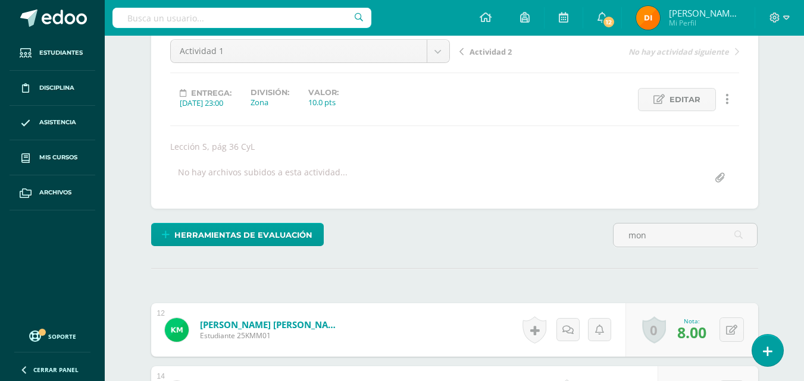
click at [500, 52] on span "Actividad 2" at bounding box center [490, 51] width 42 height 11
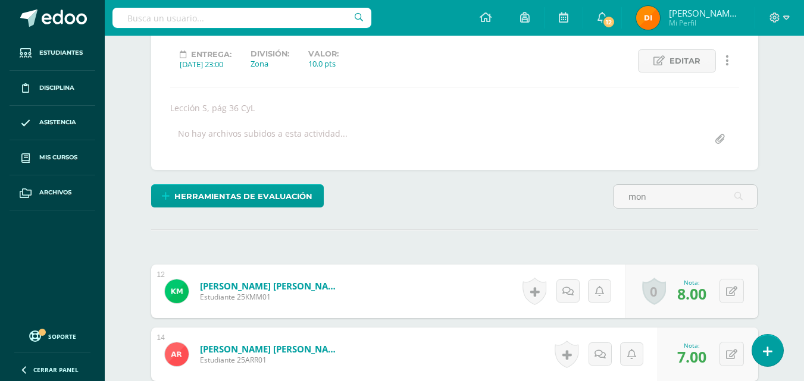
scroll to position [181, 0]
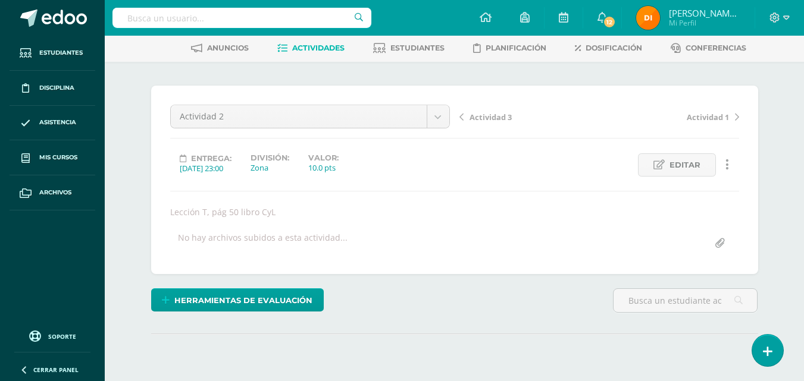
scroll to position [119, 0]
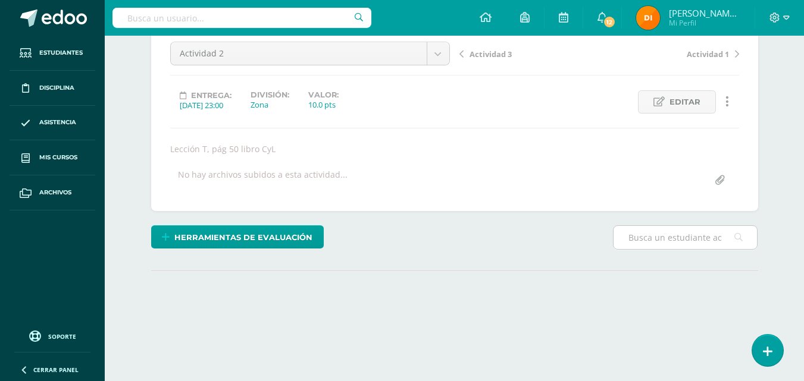
click at [660, 243] on input "text" at bounding box center [684, 237] width 143 height 23
type input "mon"
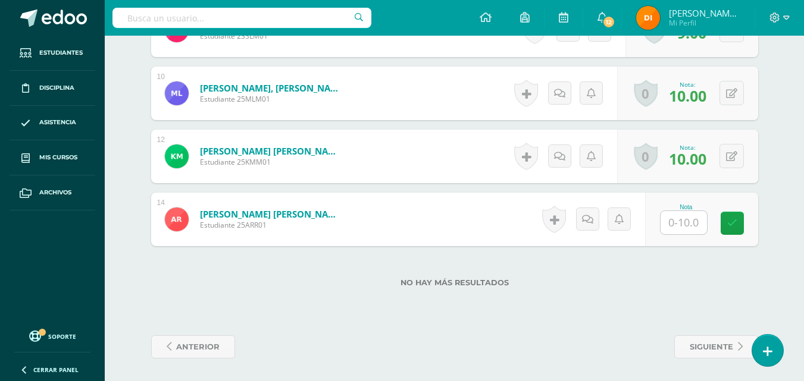
scroll to position [927, 0]
click at [679, 221] on input "text" at bounding box center [683, 221] width 46 height 23
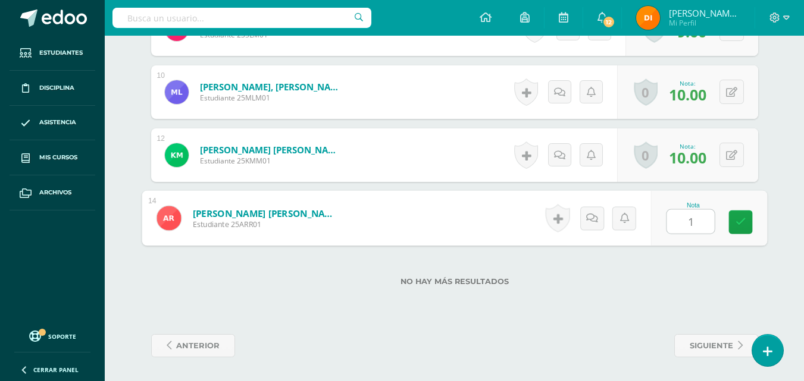
type input "10"
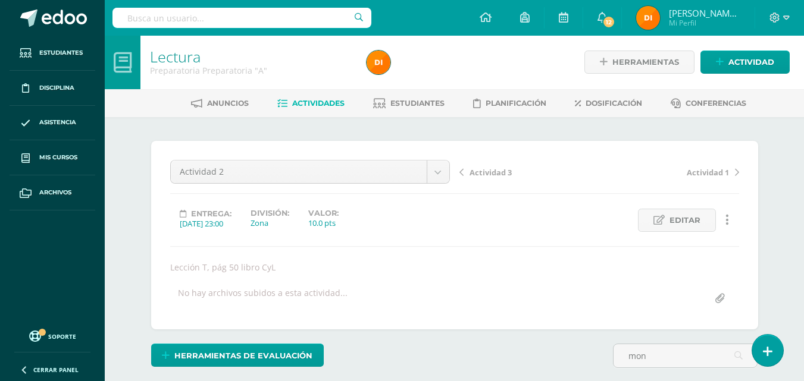
scroll to position [0, 0]
click at [501, 173] on span "Actividad 3" at bounding box center [490, 173] width 42 height 11
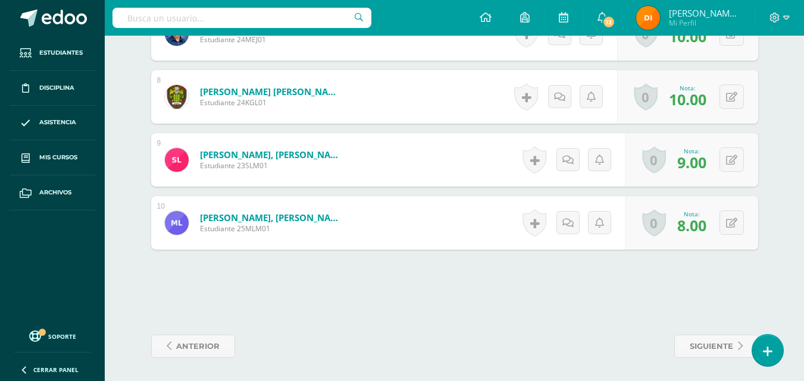
scroll to position [796, 0]
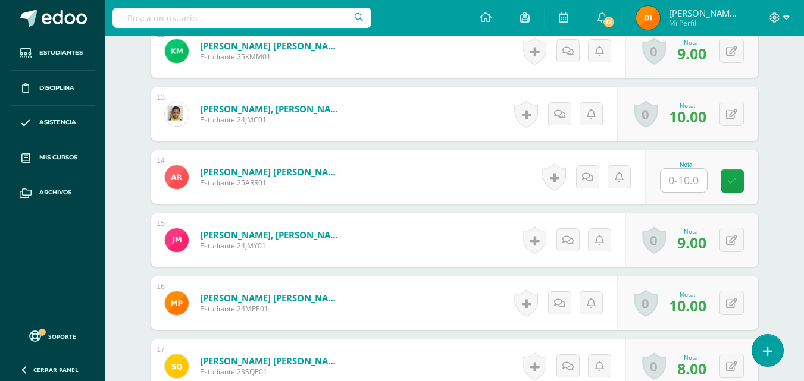
click at [694, 184] on input "text" at bounding box center [683, 180] width 46 height 23
type input "10"
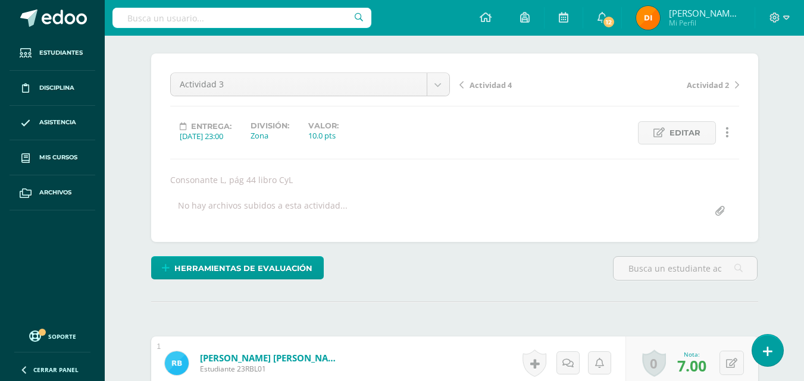
scroll to position [0, 0]
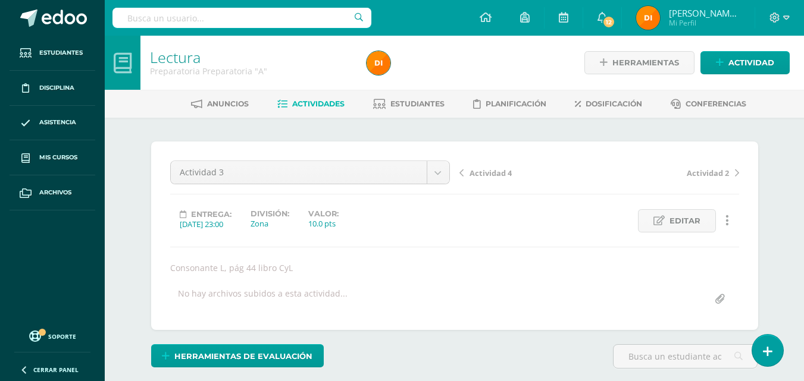
click at [478, 168] on span "Actividad 4" at bounding box center [490, 173] width 42 height 11
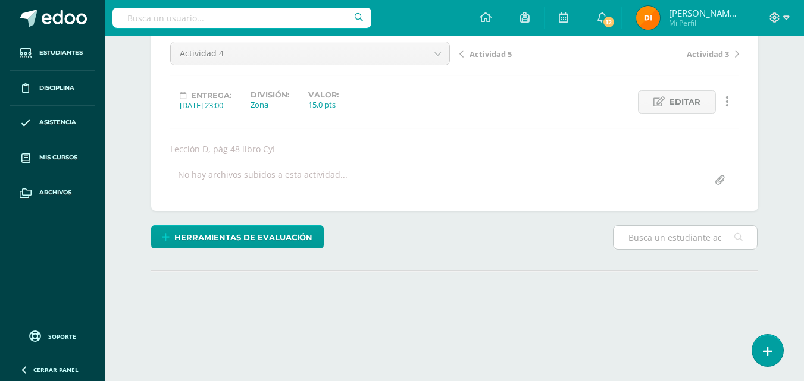
click at [665, 243] on input "text" at bounding box center [684, 237] width 143 height 23
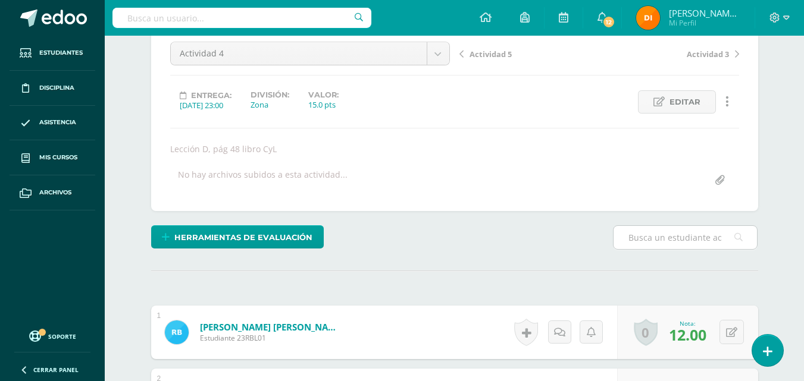
type input "mon"
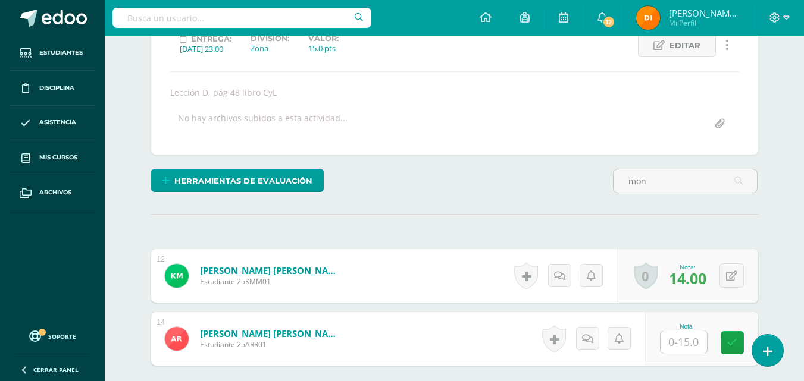
scroll to position [296, 0]
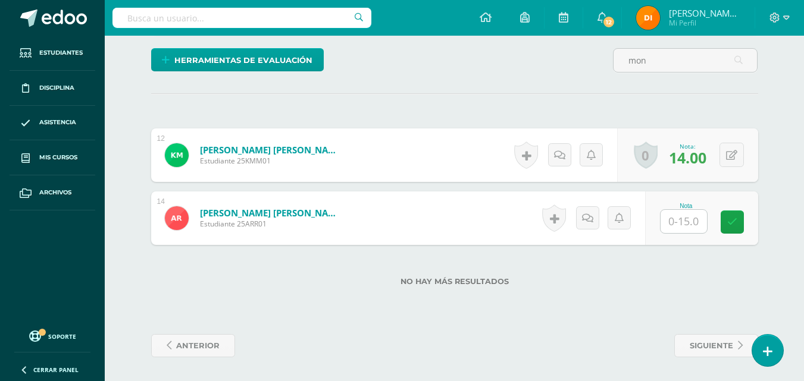
click at [687, 222] on input "text" at bounding box center [683, 221] width 46 height 23
type input "0"
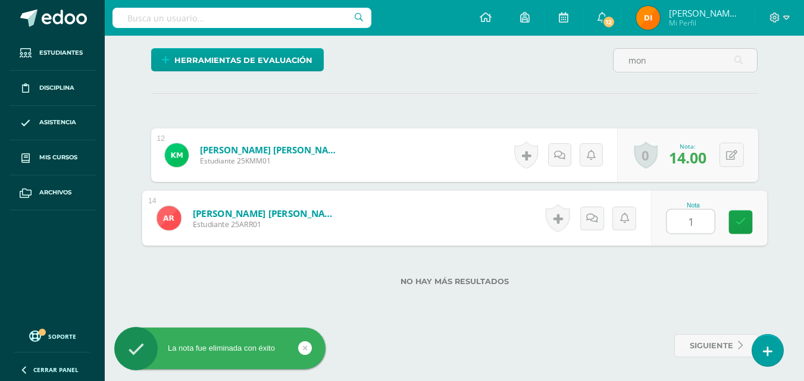
type input "13"
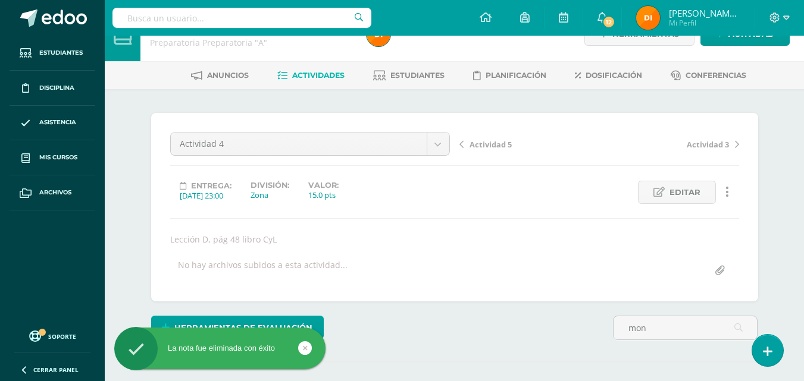
scroll to position [0, 0]
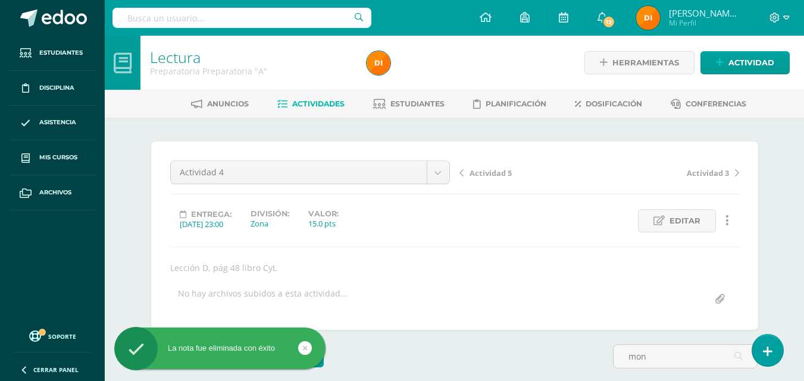
click at [497, 177] on span "Actividad 5" at bounding box center [490, 173] width 42 height 11
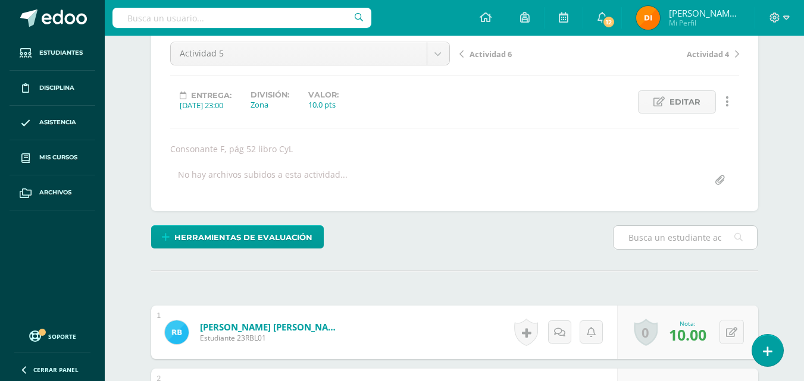
scroll to position [120, 0]
click at [658, 239] on input "text" at bounding box center [684, 236] width 143 height 23
type input "mon"
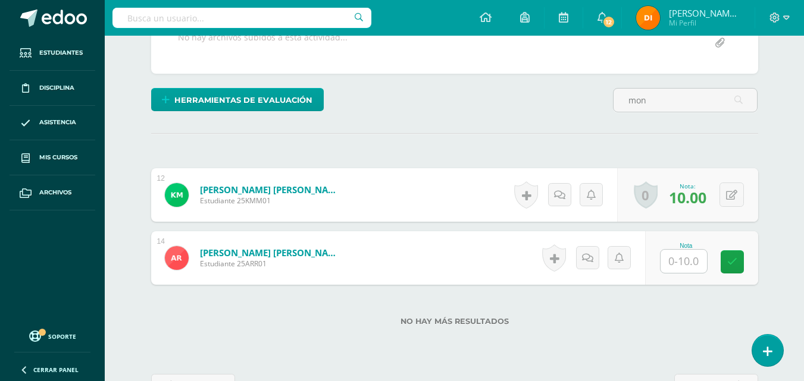
scroll to position [246, 0]
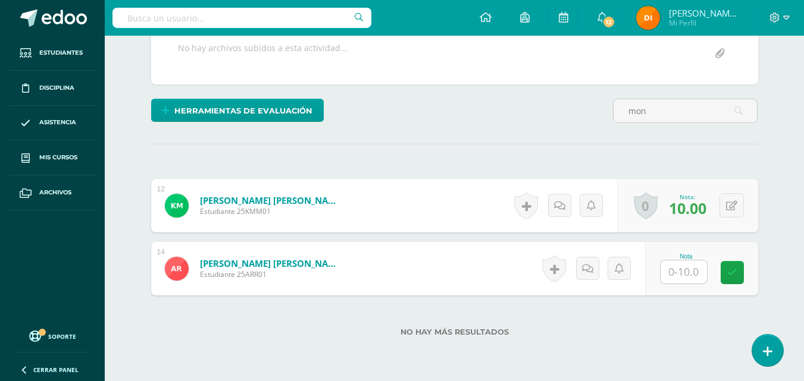
click at [670, 262] on input "text" at bounding box center [683, 272] width 46 height 23
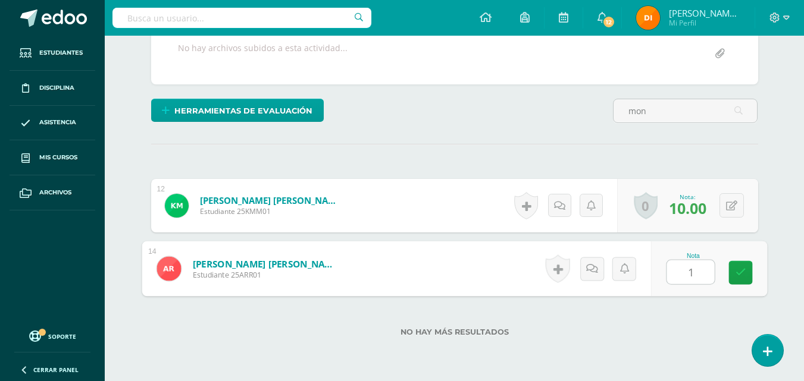
type input "10"
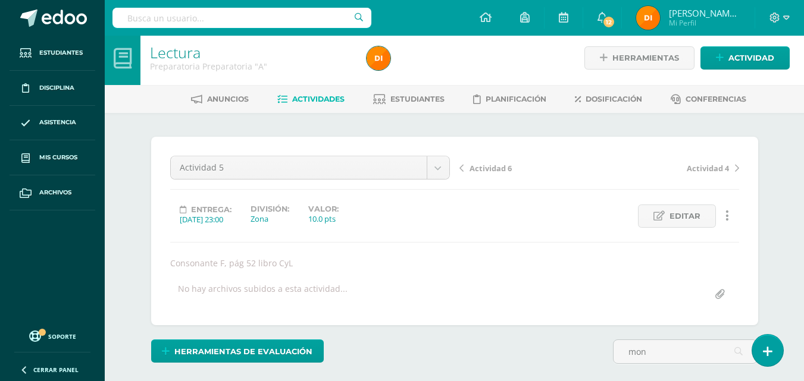
scroll to position [0, 0]
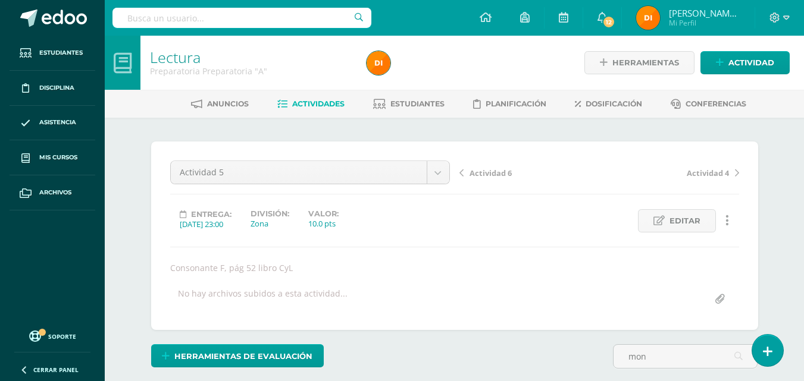
click at [478, 174] on span "Actividad 6" at bounding box center [490, 173] width 42 height 11
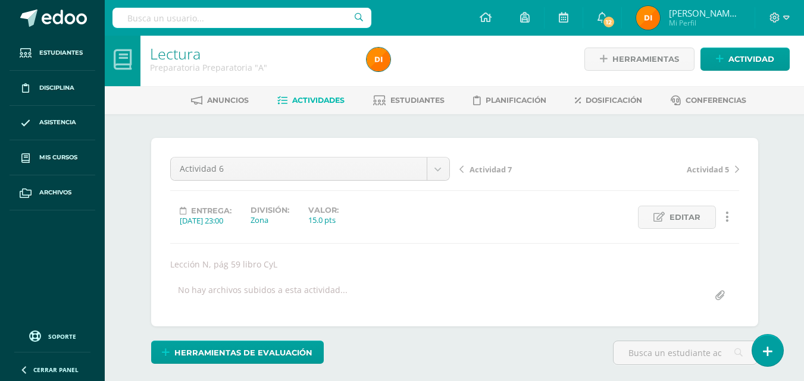
scroll to position [173, 0]
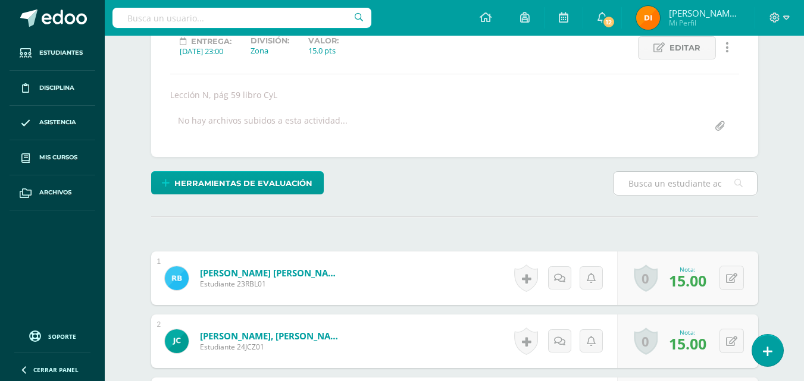
click at [657, 174] on input "text" at bounding box center [684, 183] width 143 height 23
type input "mon"
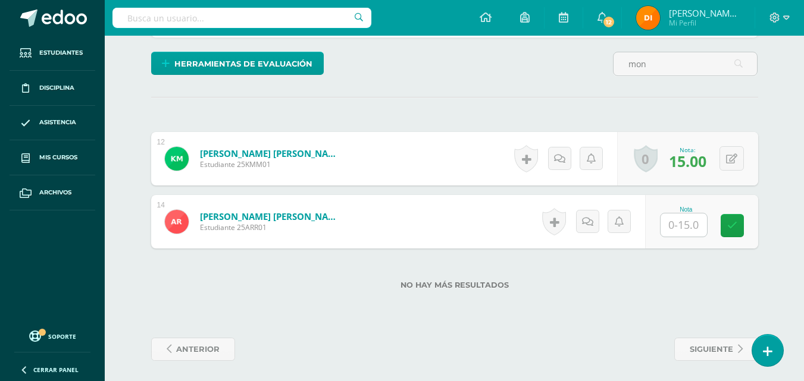
scroll to position [293, 0]
click at [688, 220] on input "text" at bounding box center [683, 224] width 46 height 23
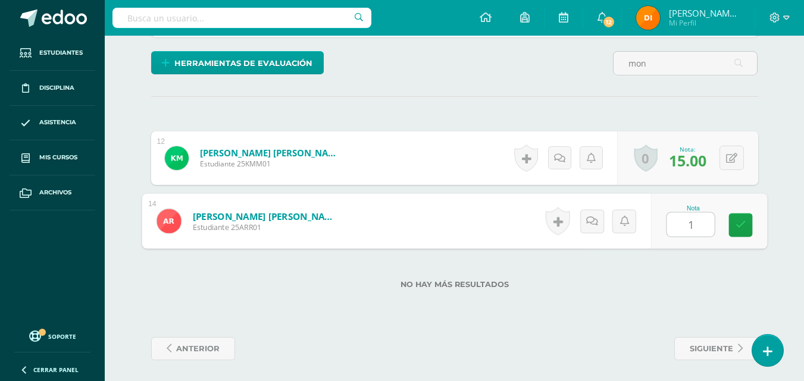
type input "11"
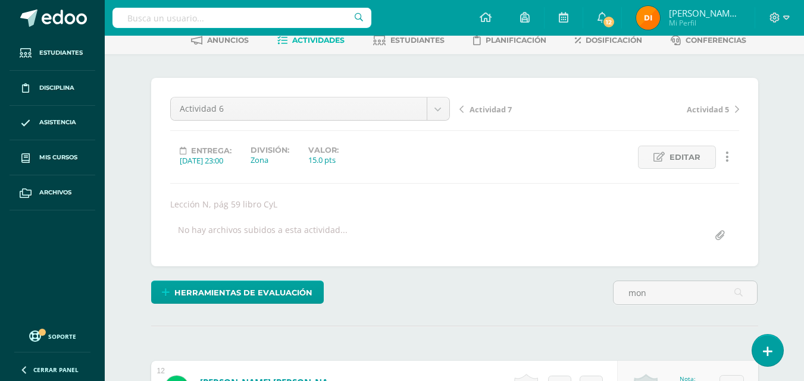
scroll to position [0, 0]
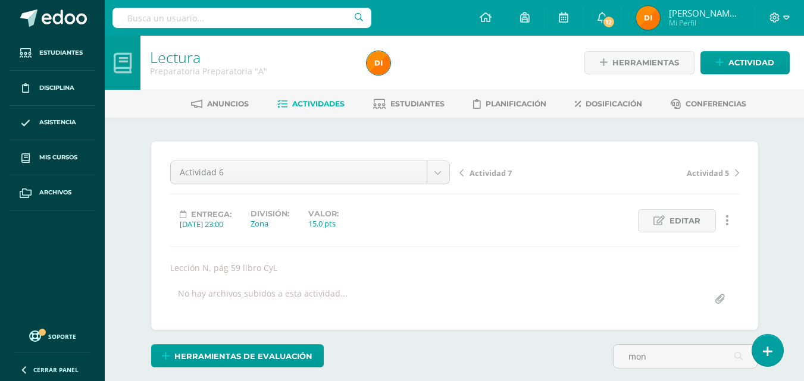
click at [490, 172] on span "Actividad 7" at bounding box center [490, 173] width 42 height 11
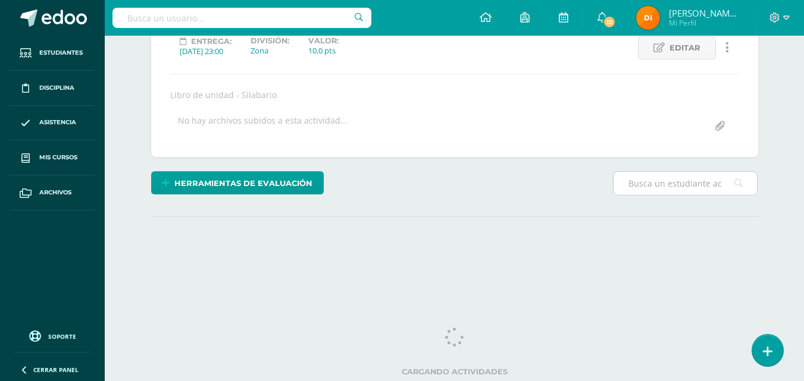
click at [668, 187] on input "text" at bounding box center [684, 183] width 143 height 23
type input "mon"
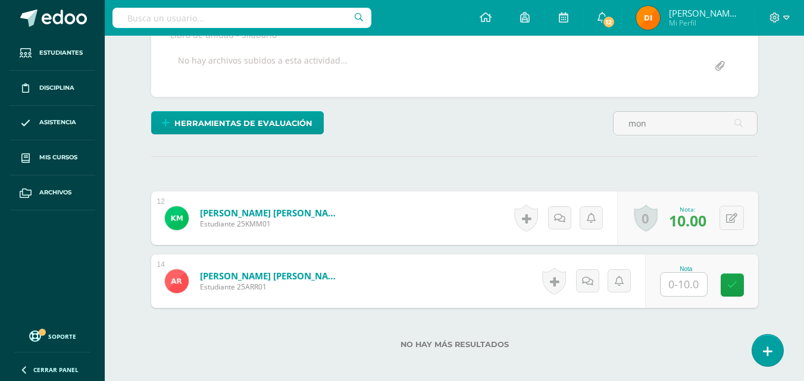
scroll to position [234, 0]
click at [686, 284] on input "text" at bounding box center [683, 283] width 46 height 23
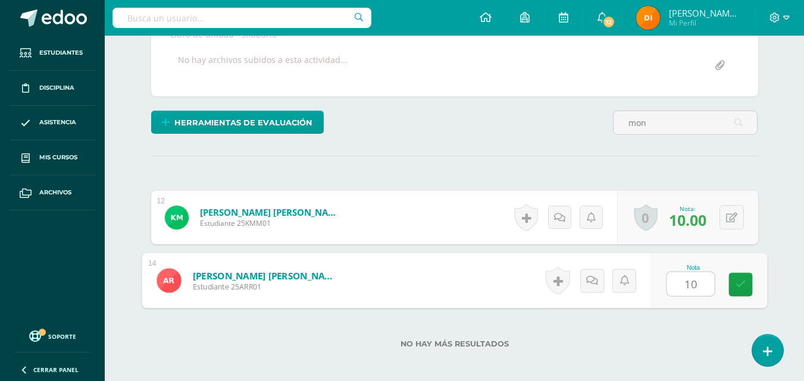
type input "10."
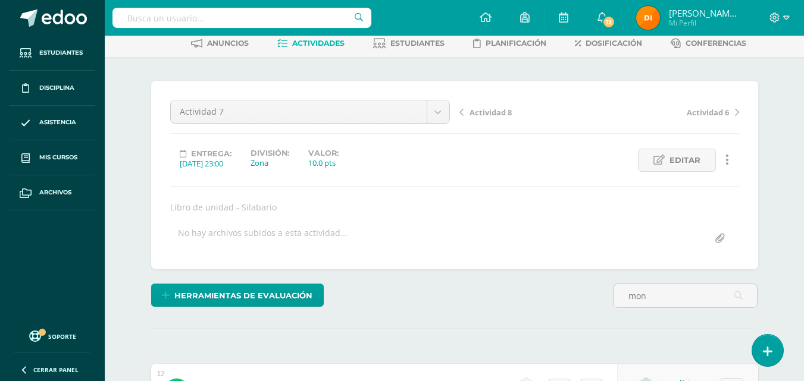
scroll to position [55, 0]
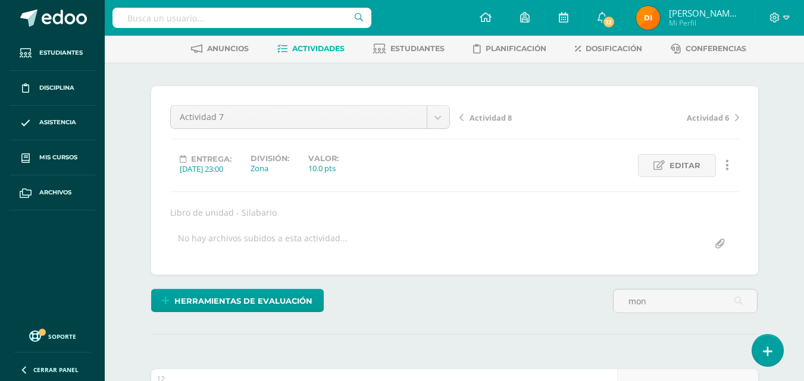
click at [478, 114] on span "Actividad 8" at bounding box center [490, 117] width 42 height 11
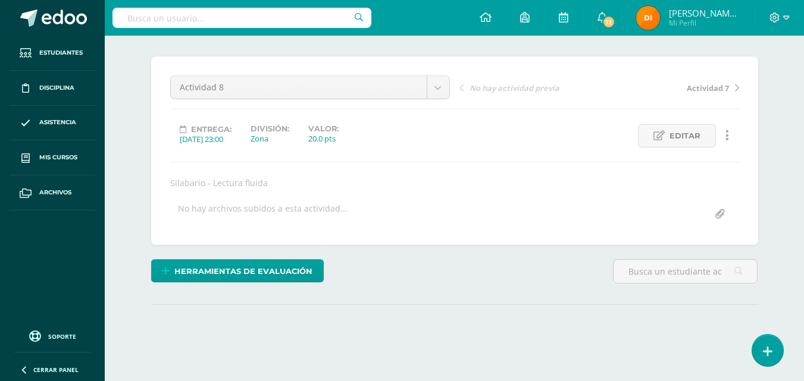
scroll to position [173, 0]
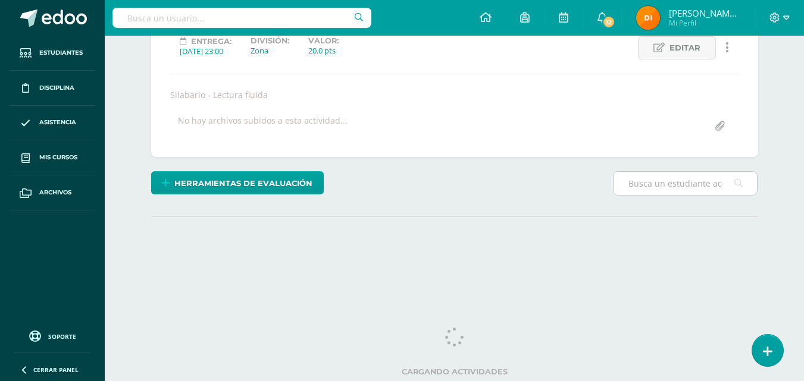
click at [665, 184] on input "text" at bounding box center [684, 183] width 143 height 23
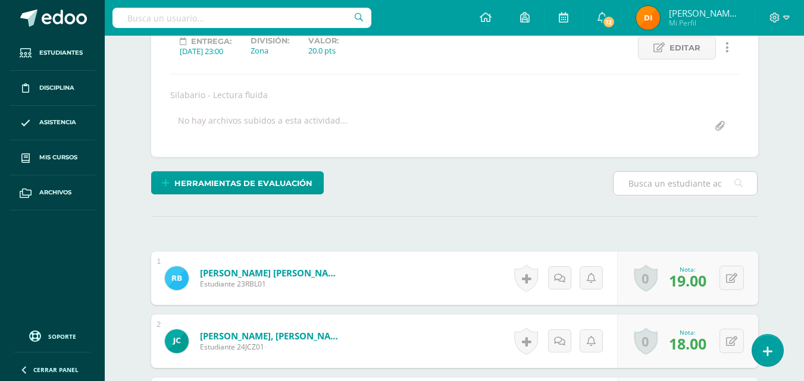
type input "mon"
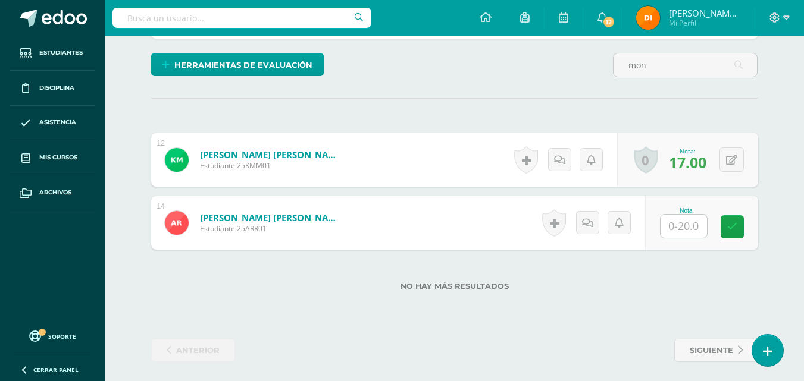
scroll to position [296, 0]
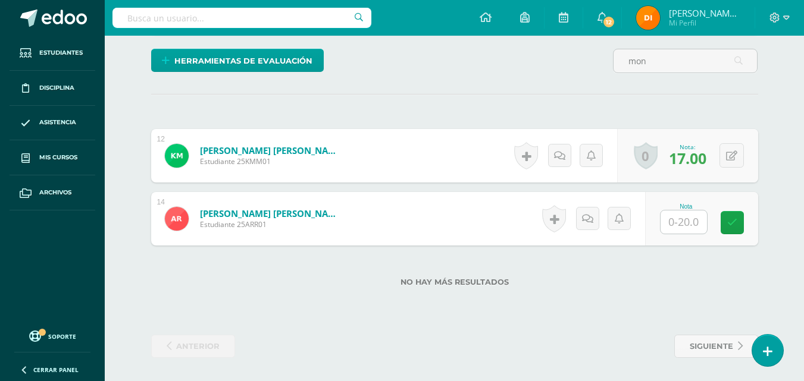
click at [689, 221] on input "text" at bounding box center [683, 222] width 46 height 23
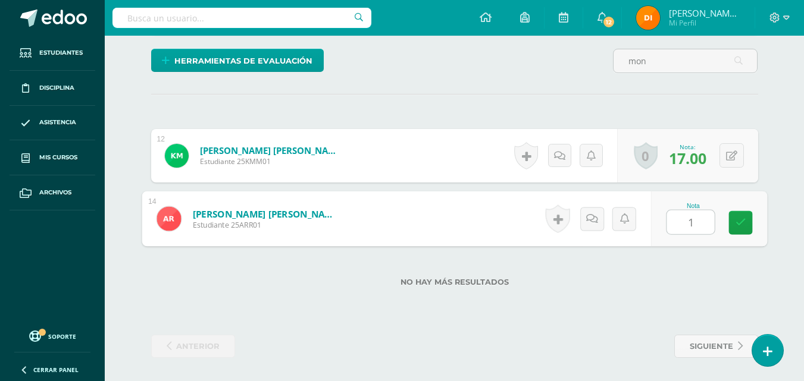
type input "16"
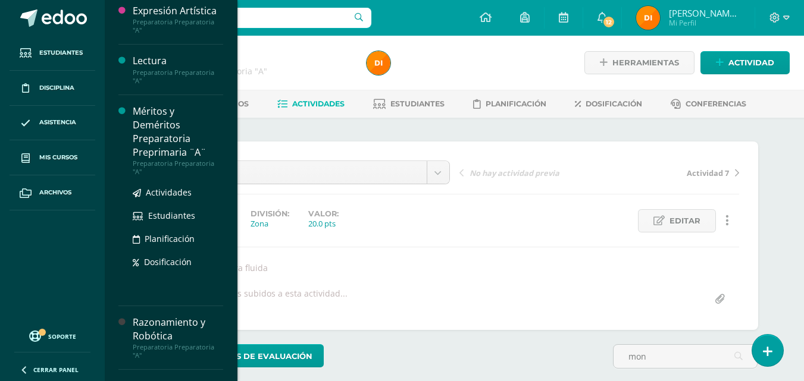
scroll to position [178, 0]
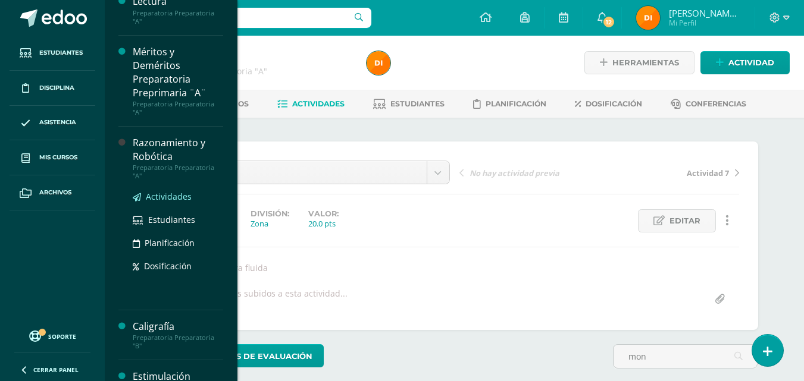
click at [165, 196] on span "Actividades" at bounding box center [169, 196] width 46 height 11
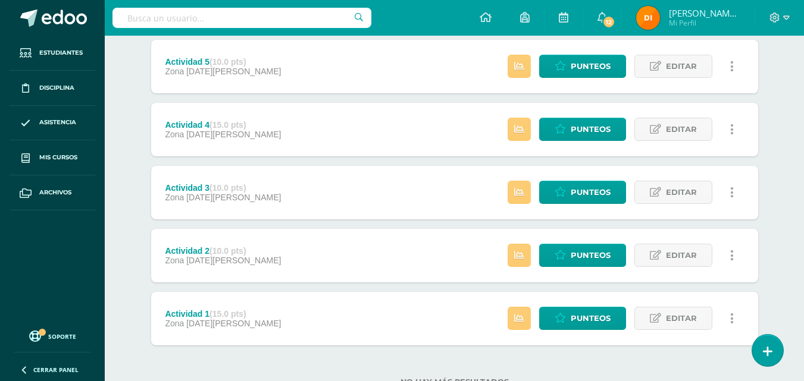
scroll to position [391, 0]
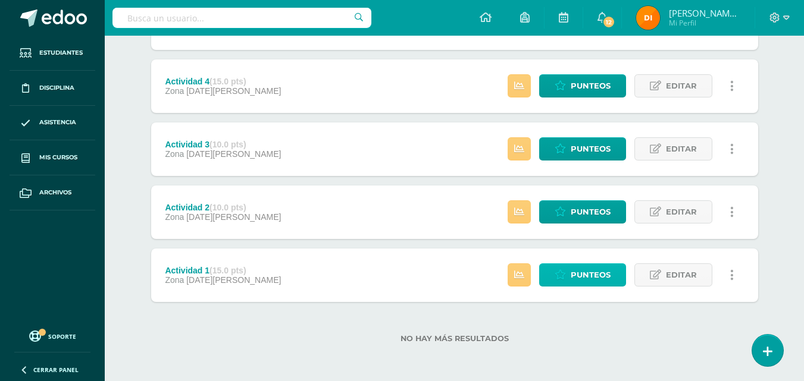
click at [605, 272] on span "Punteos" at bounding box center [590, 275] width 40 height 22
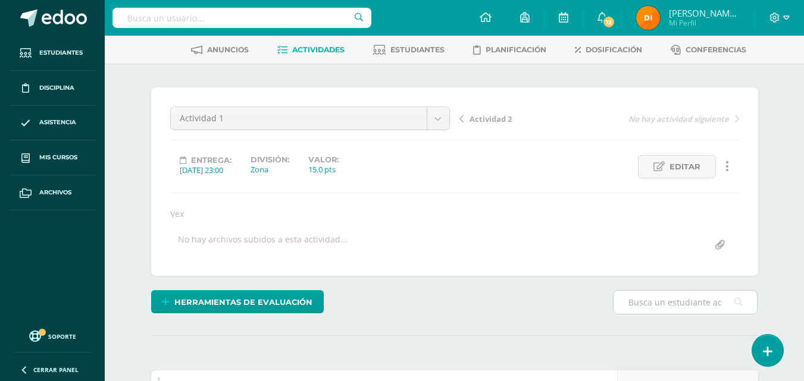
scroll to position [55, 0]
click at [658, 306] on input "text" at bounding box center [684, 301] width 143 height 23
type input "mon"
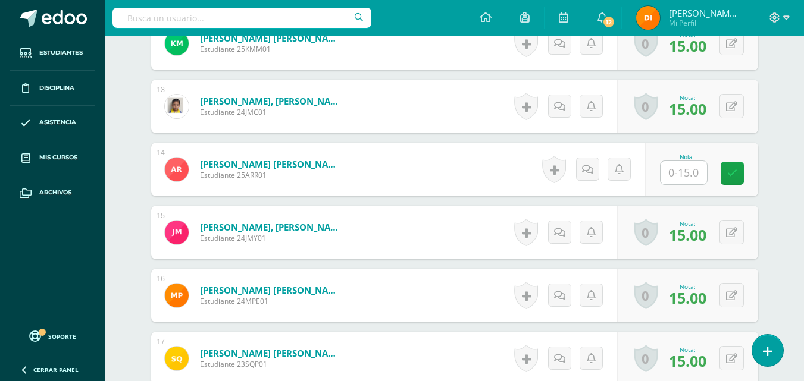
scroll to position [472, 0]
click at [684, 169] on input "text" at bounding box center [683, 172] width 46 height 23
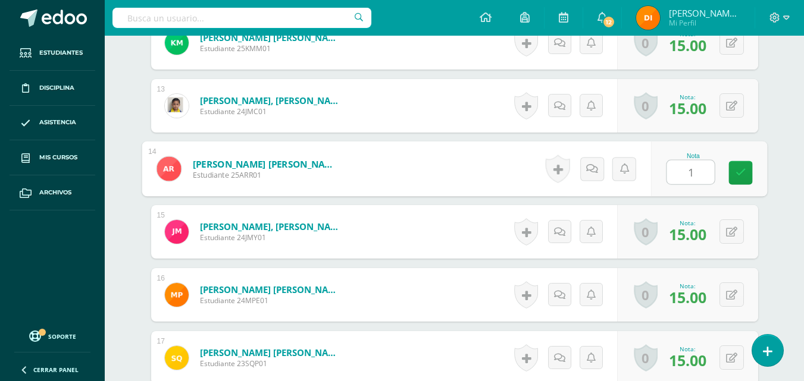
type input "15"
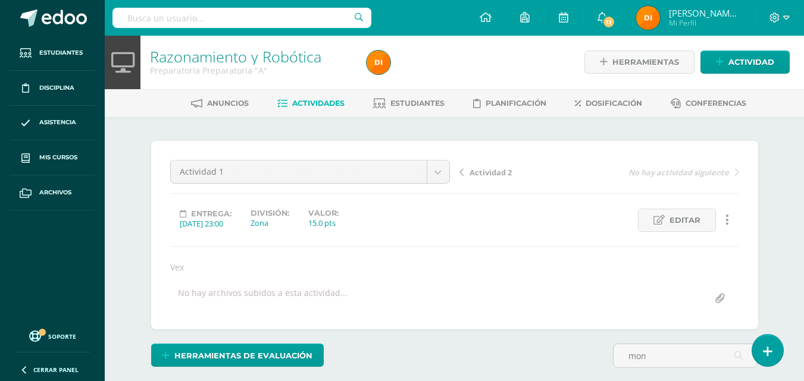
scroll to position [0, 0]
click at [485, 172] on span "Actividad 2" at bounding box center [490, 173] width 42 height 11
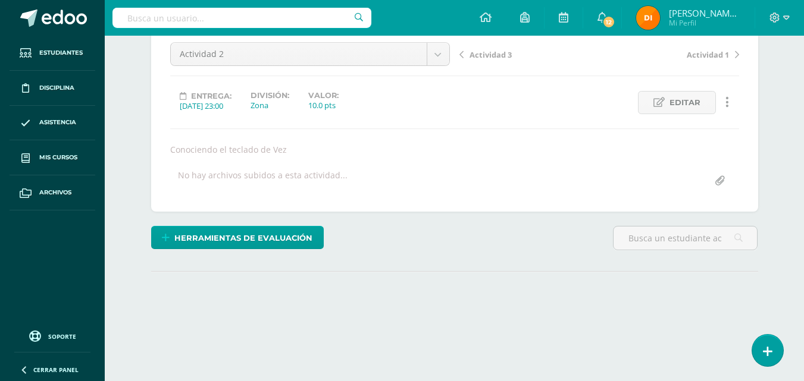
scroll to position [119, 0]
click at [687, 233] on input "text" at bounding box center [684, 237] width 143 height 23
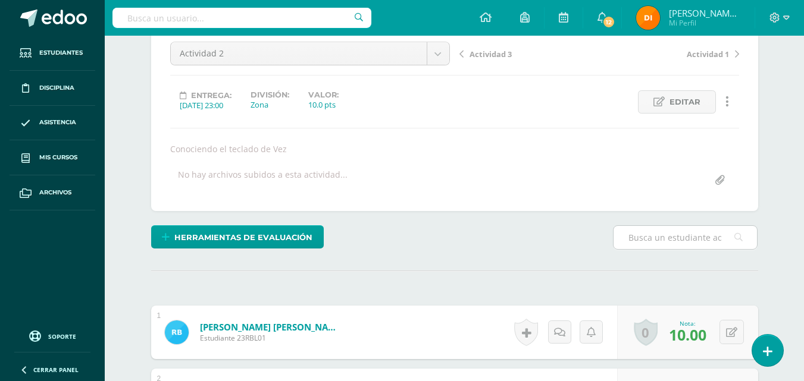
type input "mon"
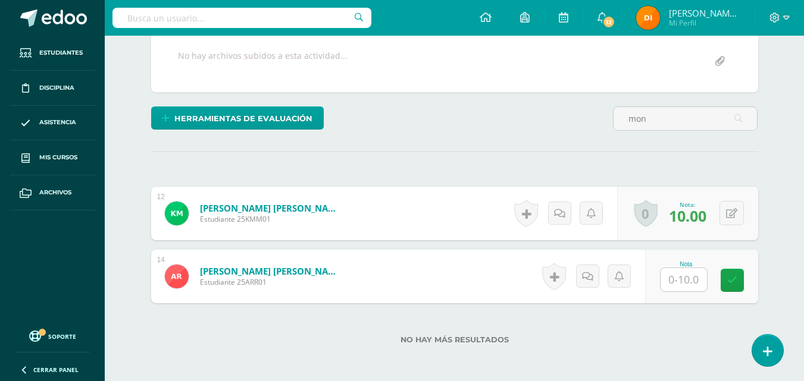
scroll to position [239, 0]
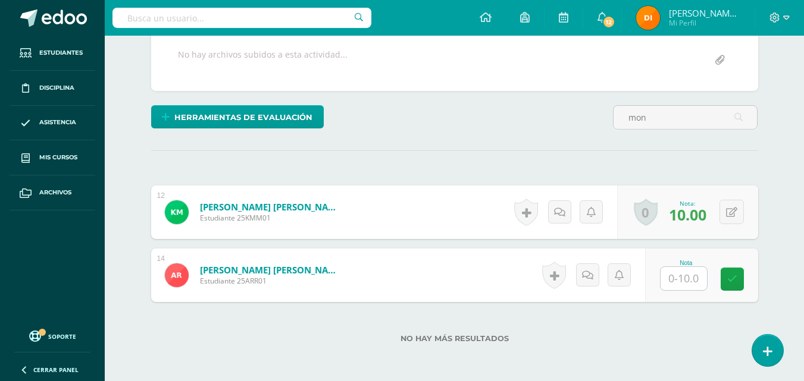
click at [679, 271] on input "text" at bounding box center [683, 278] width 46 height 23
type input "10"
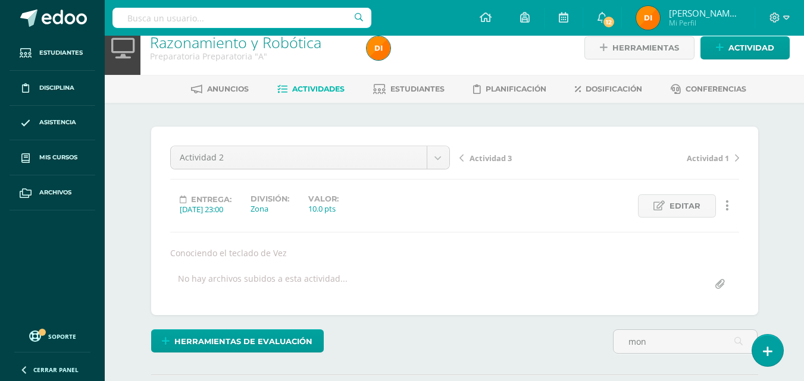
scroll to position [0, 0]
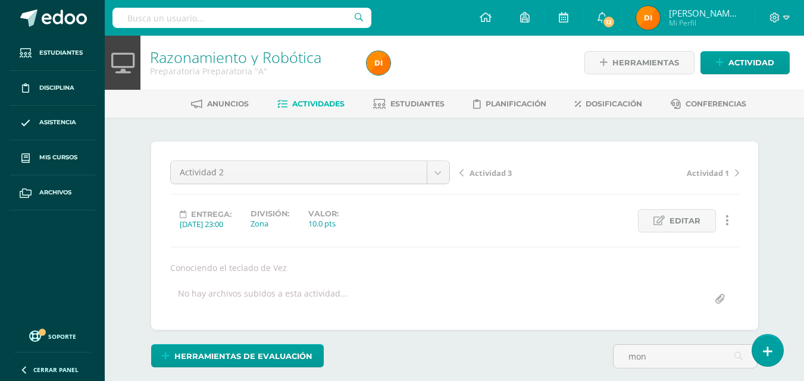
click at [500, 175] on span "Actividad 3" at bounding box center [490, 173] width 42 height 11
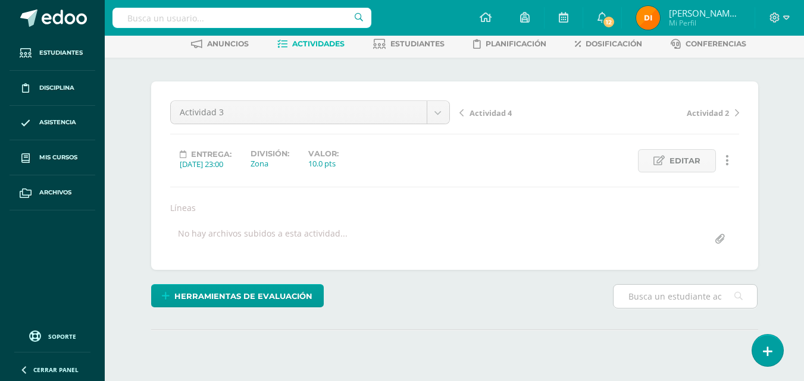
scroll to position [173, 0]
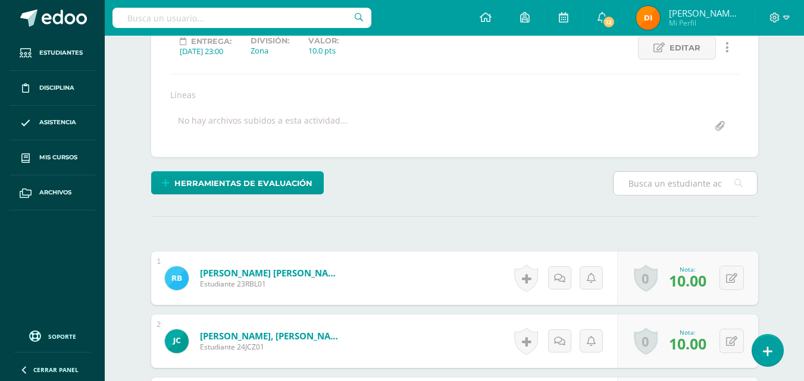
click at [669, 184] on input "text" at bounding box center [684, 183] width 143 height 23
type input "mon"
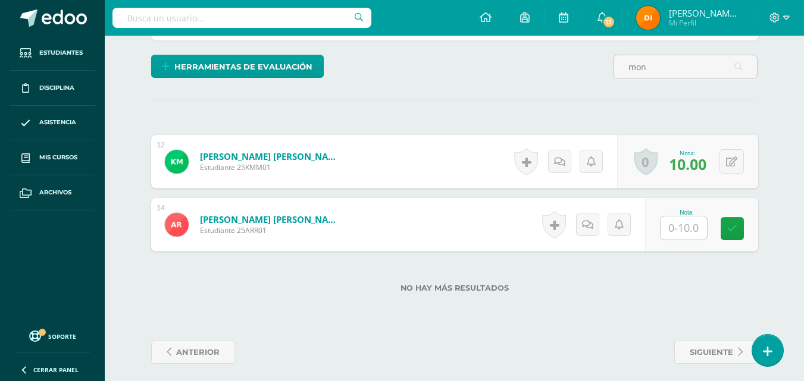
scroll to position [285, 0]
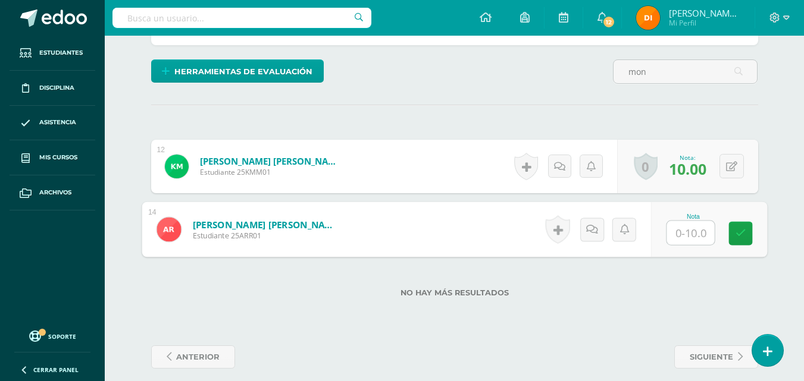
click at [679, 230] on input "text" at bounding box center [690, 233] width 48 height 24
type input "10"
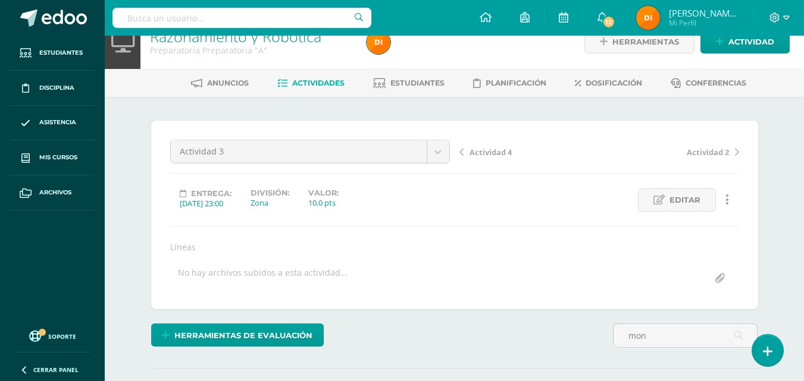
scroll to position [0, 0]
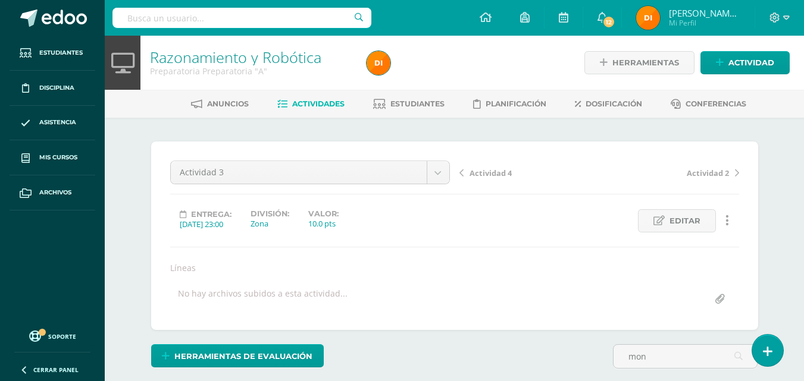
click at [502, 178] on span "Actividad 4" at bounding box center [490, 173] width 42 height 11
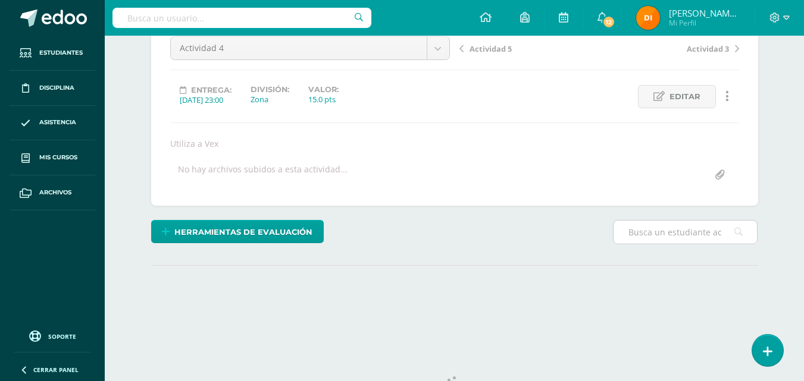
scroll to position [173, 0]
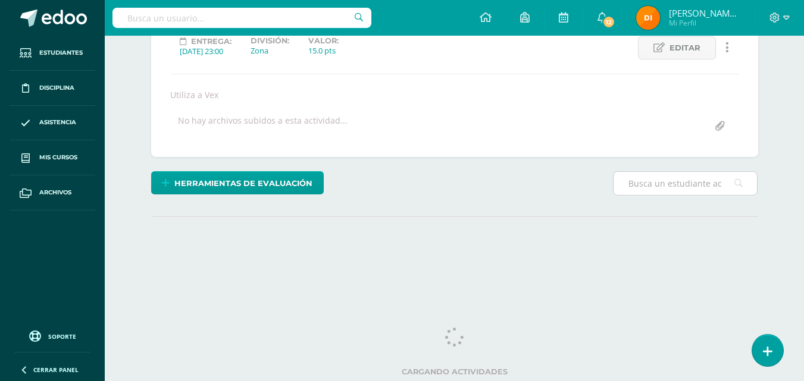
drag, startPoint x: 660, startPoint y: 171, endPoint x: 661, endPoint y: 183, distance: 11.4
click at [660, 172] on input "text" at bounding box center [684, 183] width 143 height 23
click at [661, 183] on input "text" at bounding box center [684, 183] width 143 height 23
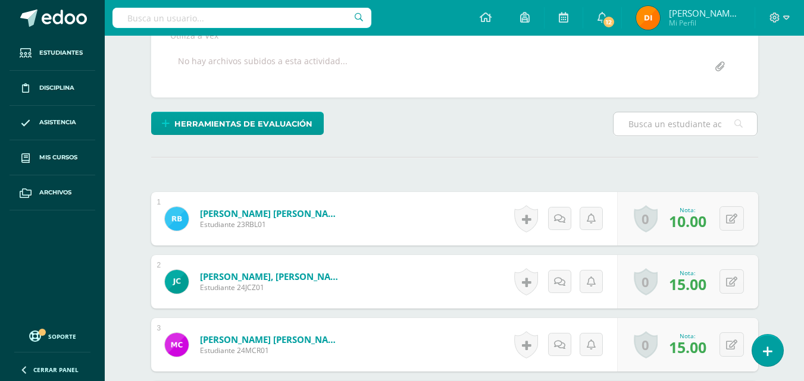
click at [669, 122] on input "text" at bounding box center [684, 123] width 143 height 23
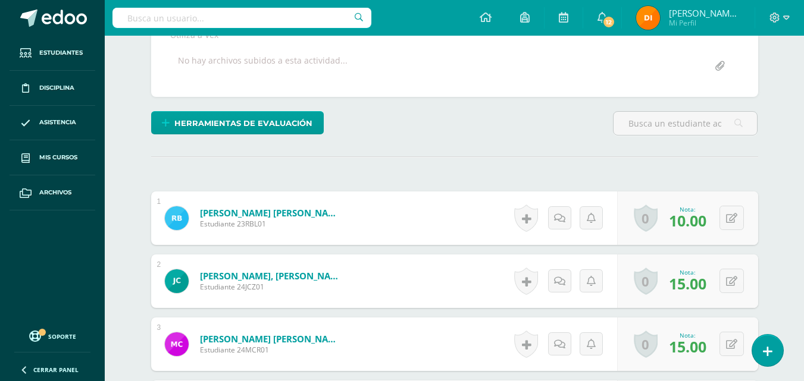
click at [691, 156] on hr at bounding box center [454, 156] width 607 height 1
click at [688, 129] on input "text" at bounding box center [684, 123] width 143 height 23
type input "mon"
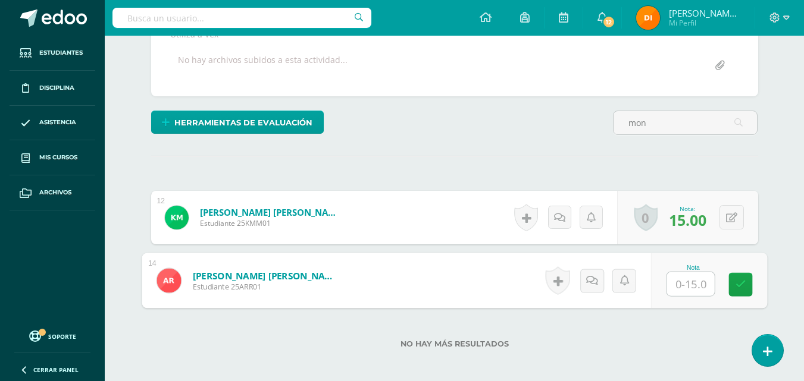
click at [688, 280] on input "text" at bounding box center [690, 284] width 48 height 24
type input "13"
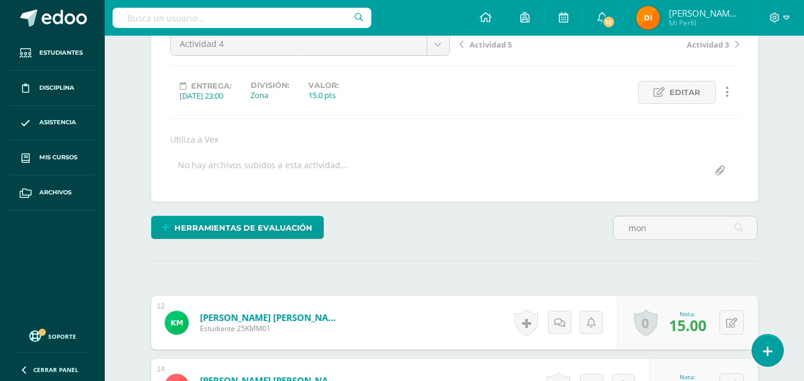
scroll to position [56, 0]
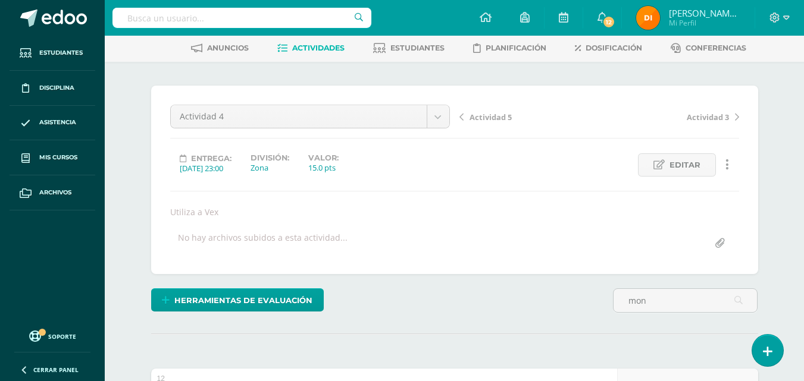
click at [507, 120] on span "Actividad 5" at bounding box center [490, 117] width 42 height 11
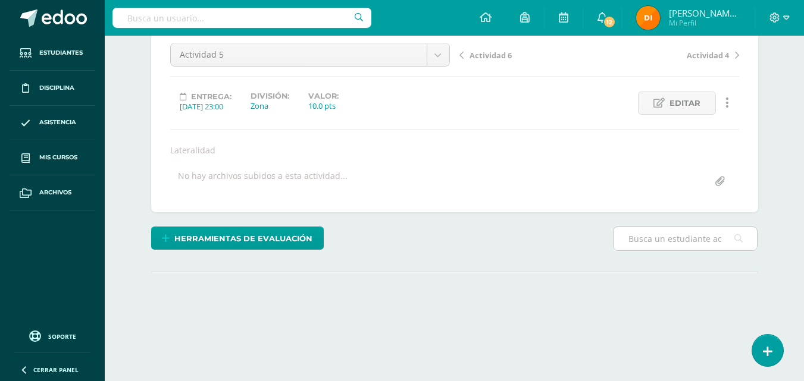
scroll to position [119, 0]
click at [642, 231] on input "text" at bounding box center [684, 237] width 143 height 23
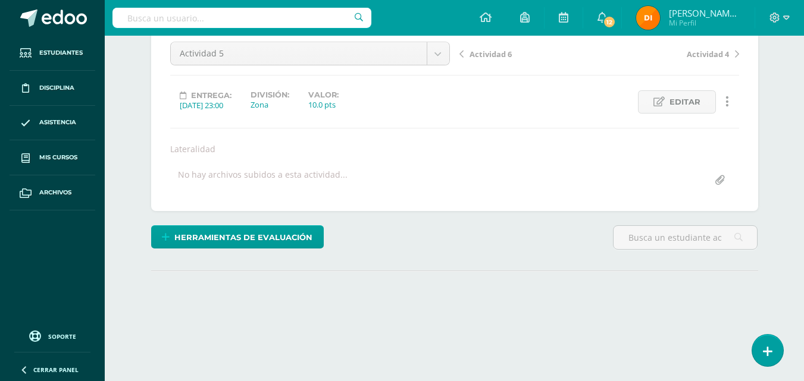
type input "mon"
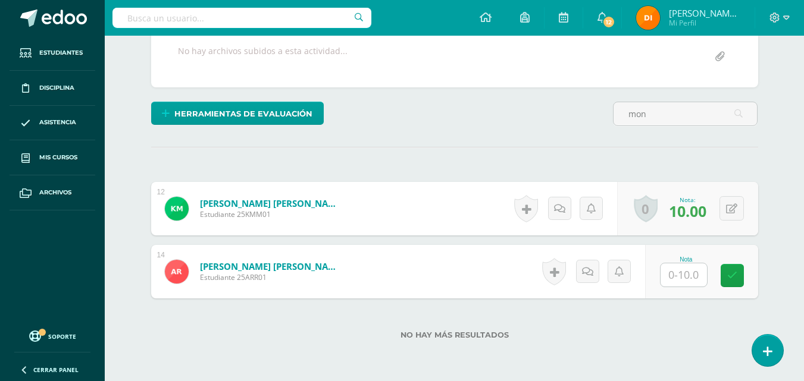
scroll to position [296, 0]
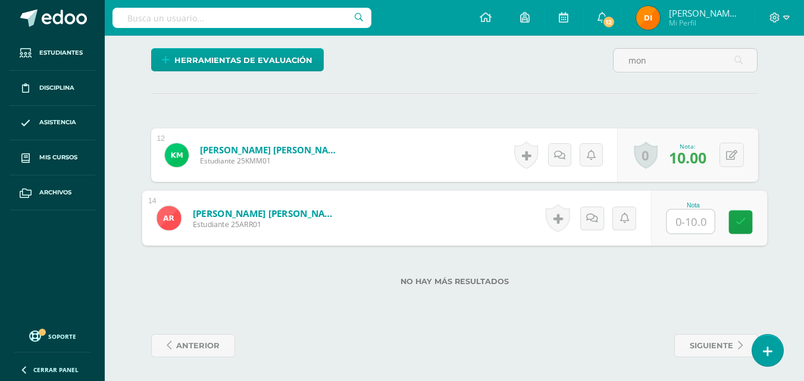
click at [684, 224] on input "text" at bounding box center [690, 222] width 48 height 24
type input "10"
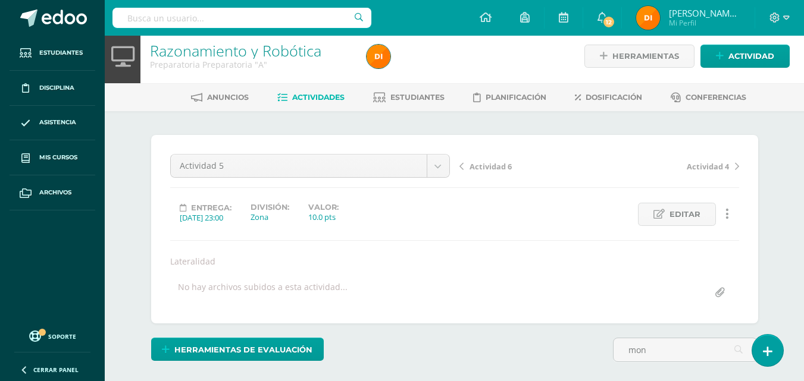
scroll to position [0, 0]
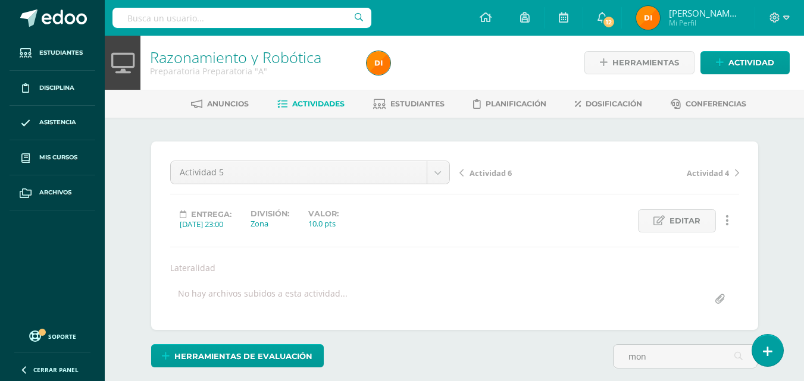
click at [495, 171] on span "Actividad 6" at bounding box center [490, 173] width 42 height 11
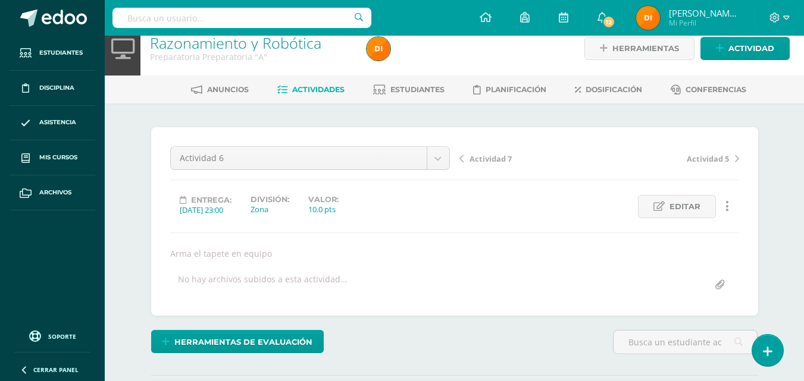
scroll to position [119, 0]
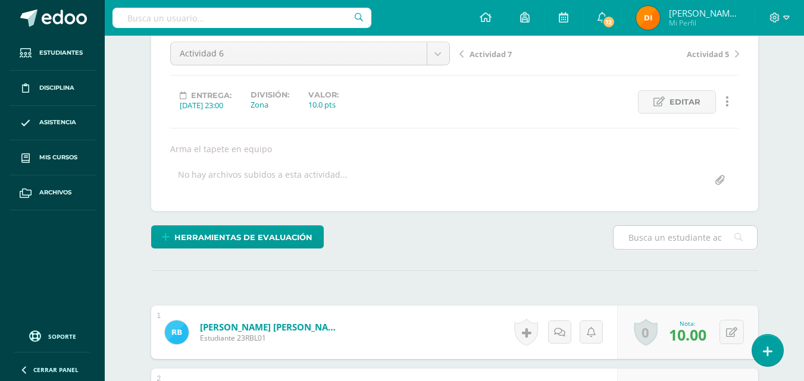
click at [633, 238] on input "text" at bounding box center [684, 237] width 143 height 23
type input "mon"
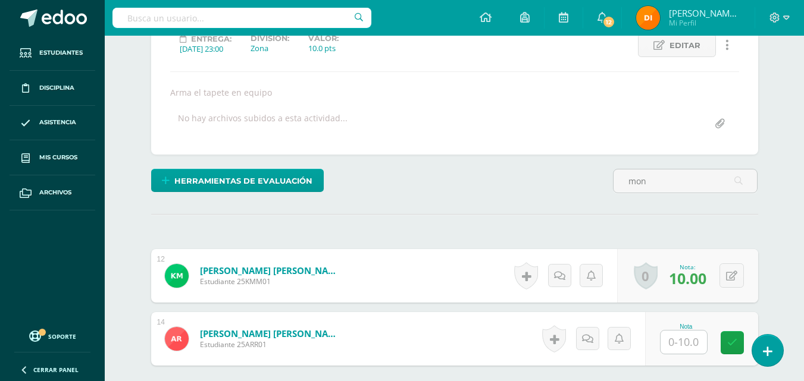
scroll to position [176, 0]
click at [684, 347] on input "text" at bounding box center [683, 341] width 46 height 23
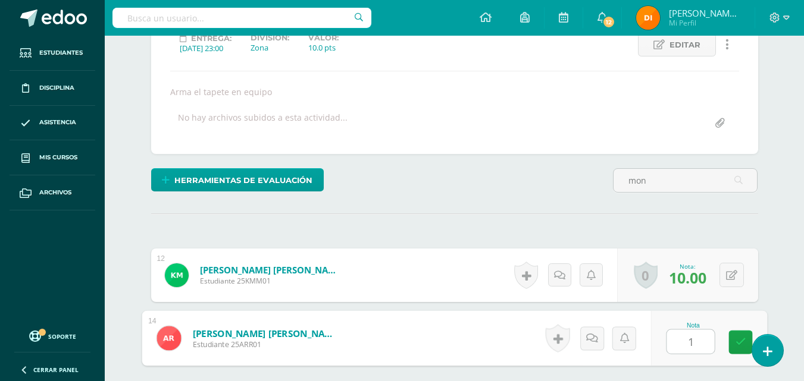
type input "10"
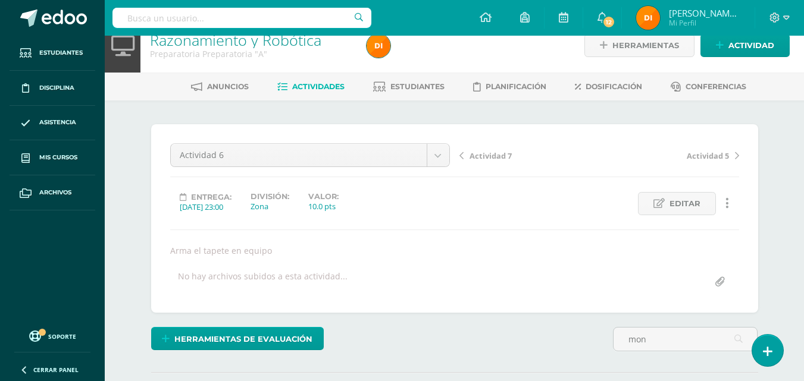
scroll to position [0, 0]
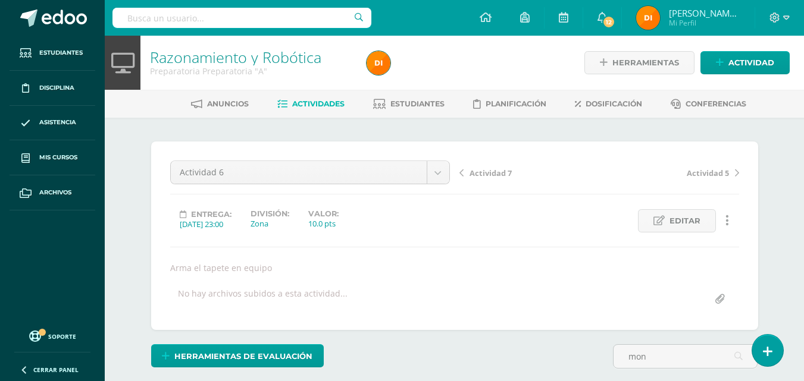
click at [481, 172] on span "Actividad 7" at bounding box center [490, 173] width 42 height 11
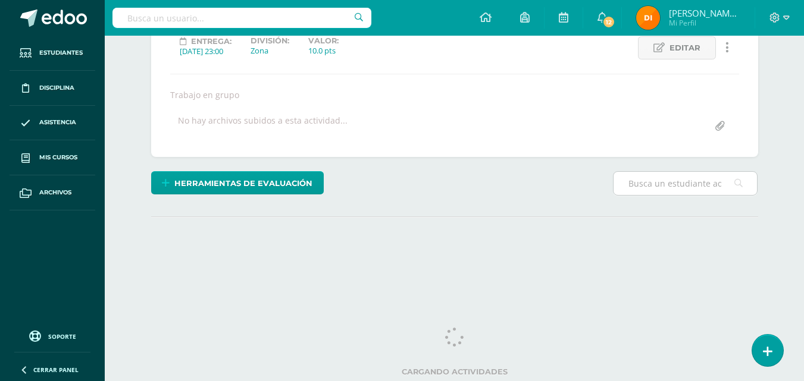
click at [651, 186] on input "text" at bounding box center [684, 183] width 143 height 23
type input "mon"
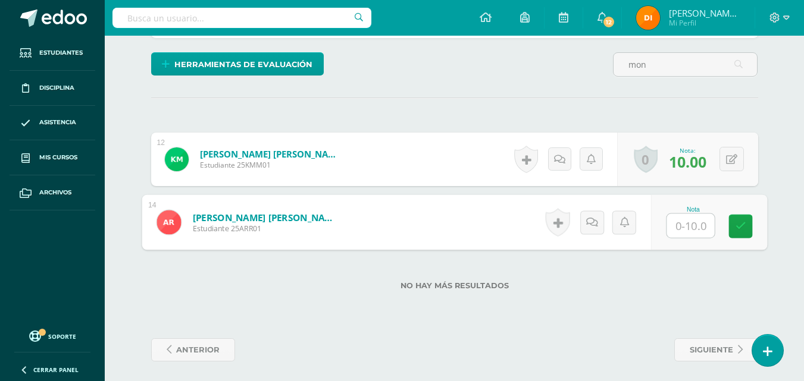
click at [693, 232] on input "text" at bounding box center [690, 226] width 48 height 24
type input "10"
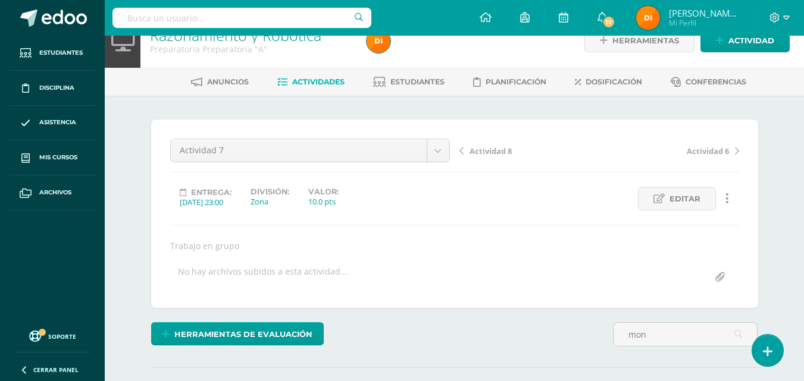
scroll to position [0, 0]
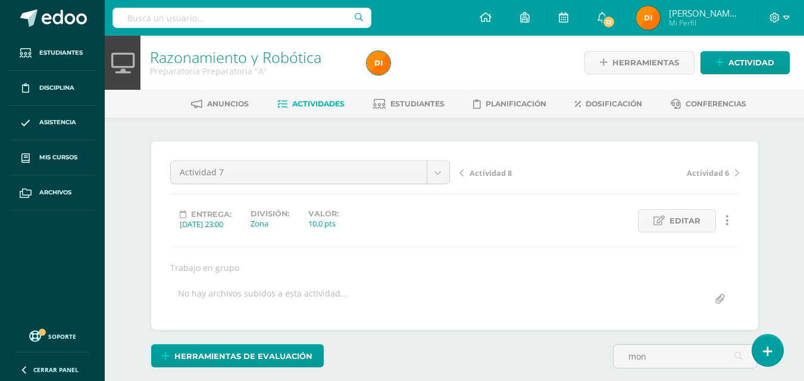
click at [514, 171] on link "Actividad 8" at bounding box center [529, 173] width 140 height 12
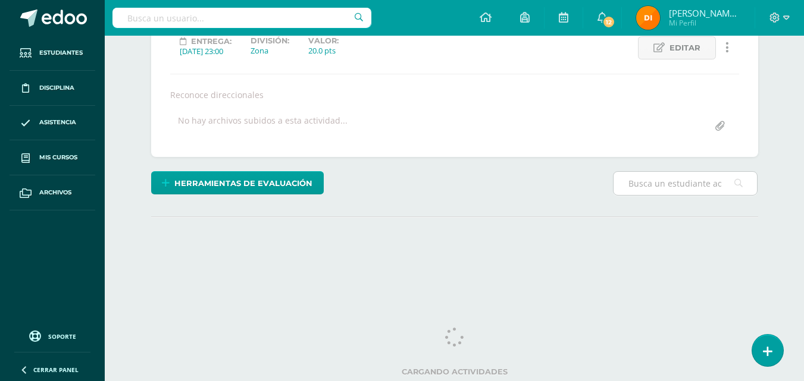
click at [666, 193] on input "text" at bounding box center [684, 183] width 143 height 23
type input "mon"
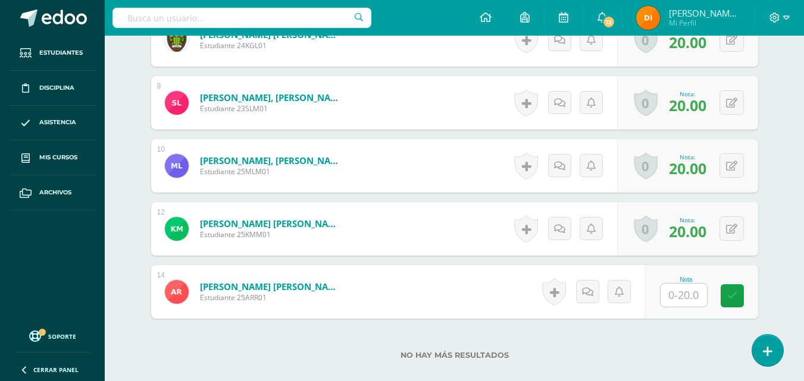
scroll to position [927, 0]
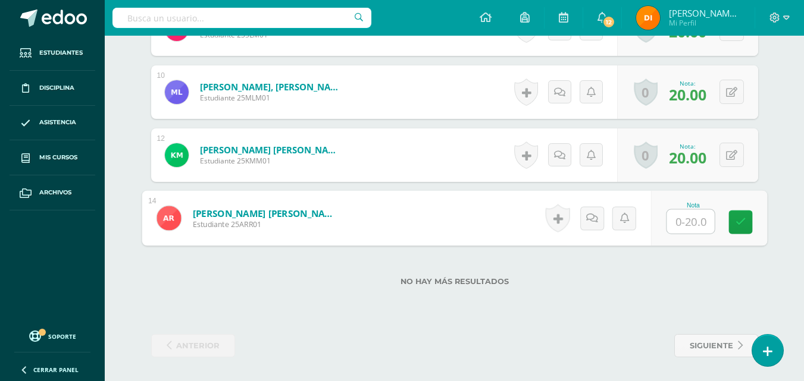
click at [689, 219] on input "text" at bounding box center [690, 222] width 48 height 24
type input "20"
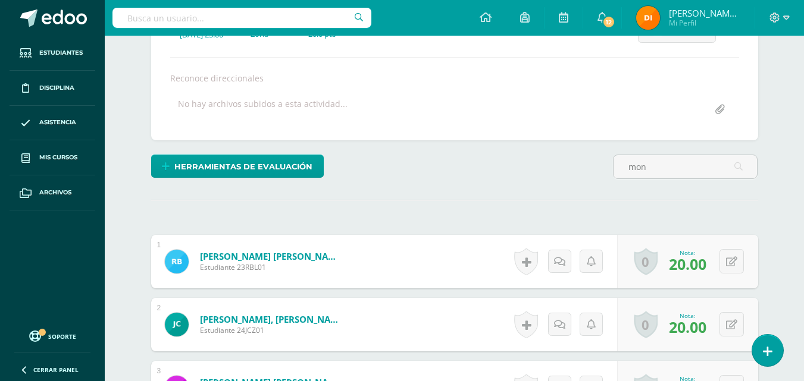
scroll to position [34, 0]
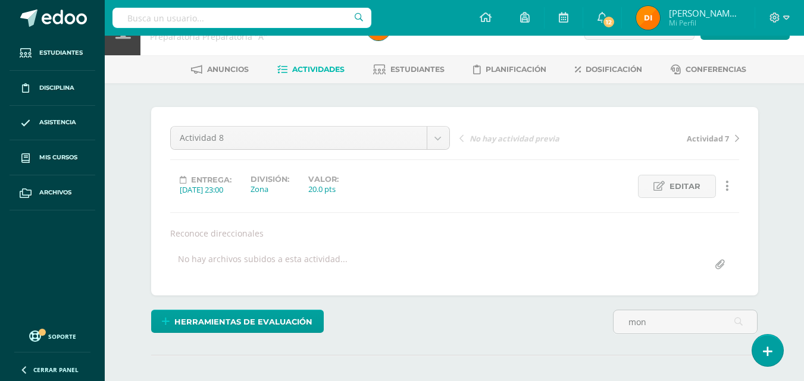
click at [331, 71] on span "Actividades" at bounding box center [318, 69] width 52 height 9
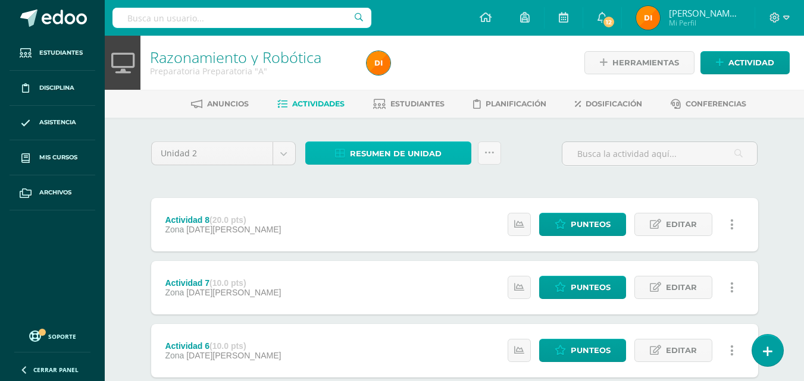
click at [391, 148] on span "Resumen de unidad" at bounding box center [396, 154] width 92 height 22
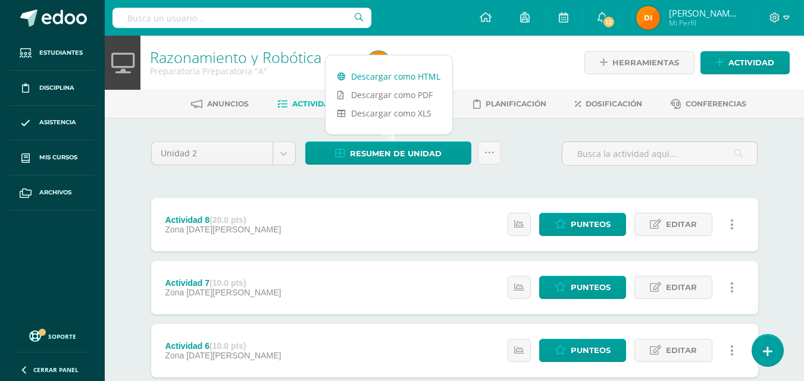
click at [391, 76] on link "Descargar como HTML" at bounding box center [388, 76] width 127 height 18
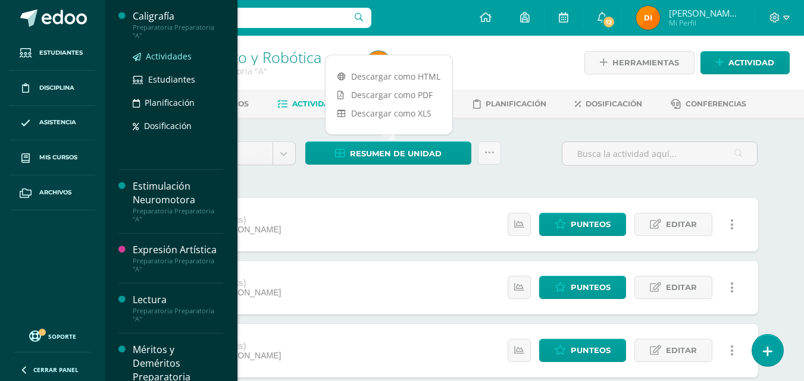
click at [182, 58] on span "Actividades" at bounding box center [169, 56] width 46 height 11
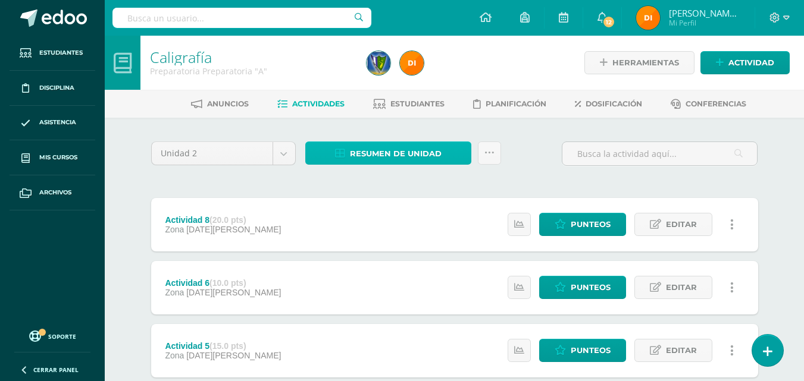
click at [416, 161] on span "Resumen de unidad" at bounding box center [396, 154] width 92 height 22
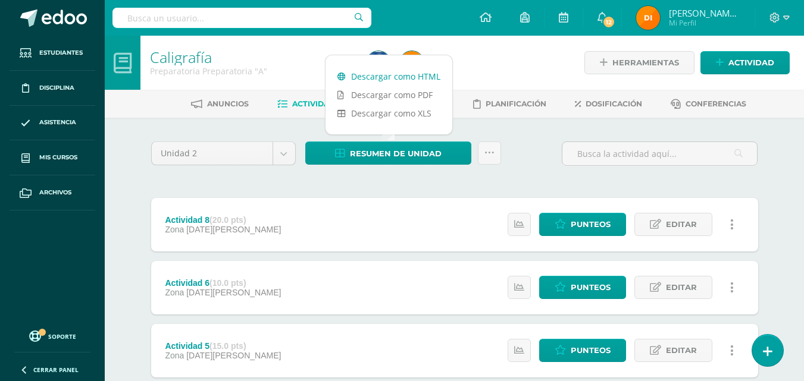
click at [413, 76] on link "Descargar como HTML" at bounding box center [388, 76] width 127 height 18
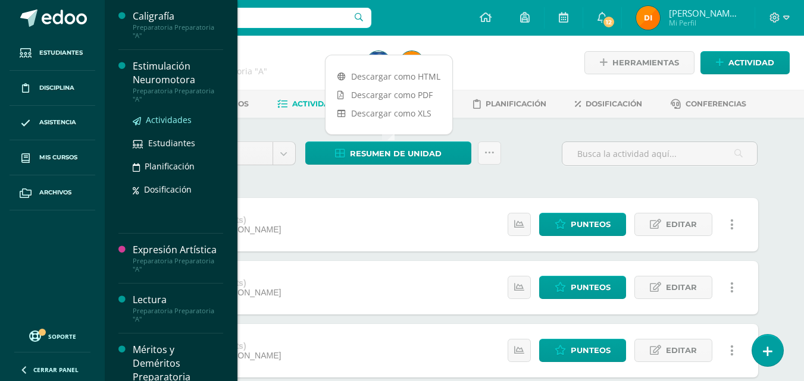
click at [168, 125] on link "Actividades" at bounding box center [178, 120] width 90 height 14
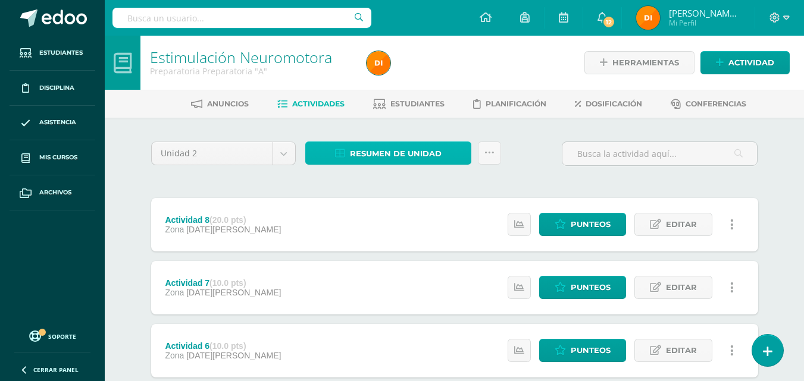
click at [346, 159] on link "Resumen de unidad" at bounding box center [388, 153] width 166 height 23
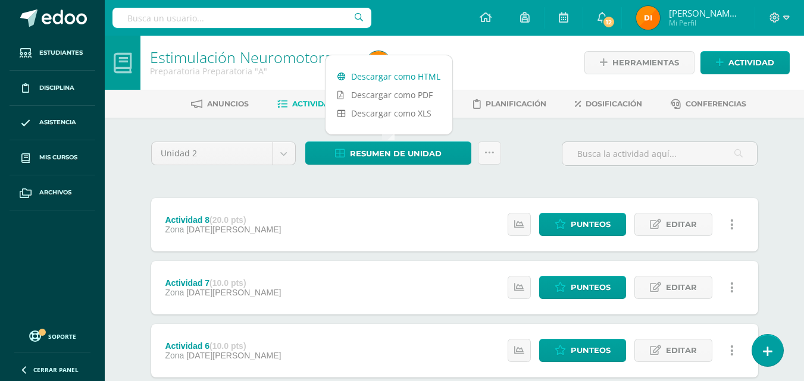
click at [379, 72] on link "Descargar como HTML" at bounding box center [388, 76] width 127 height 18
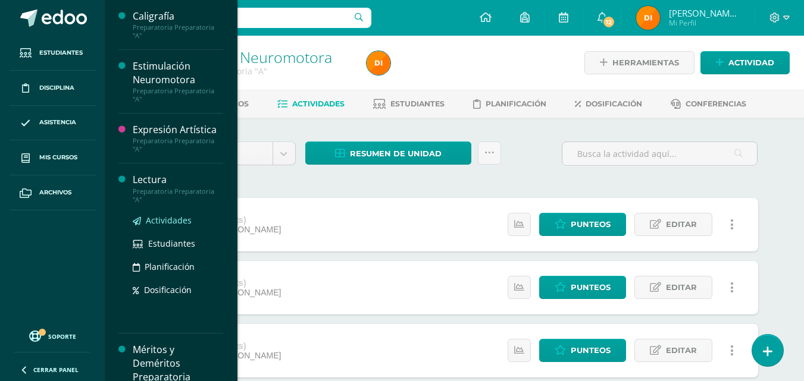
click at [170, 222] on span "Actividades" at bounding box center [169, 220] width 46 height 11
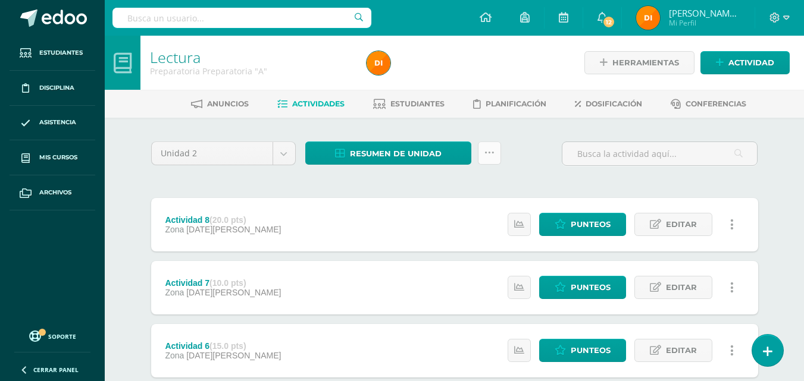
click at [481, 155] on link at bounding box center [489, 153] width 23 height 23
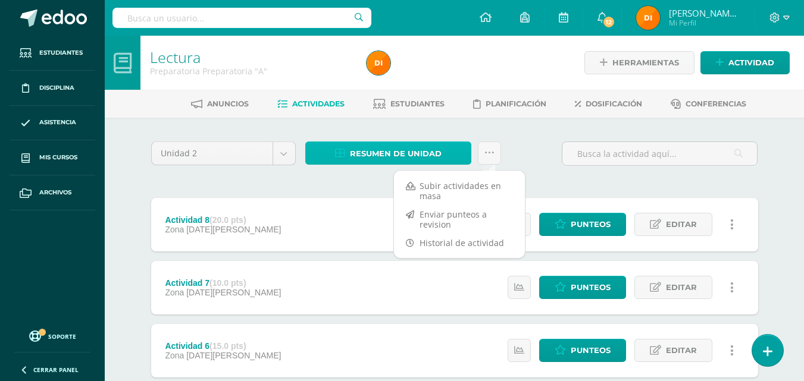
click at [459, 151] on link "Resumen de unidad" at bounding box center [388, 153] width 166 height 23
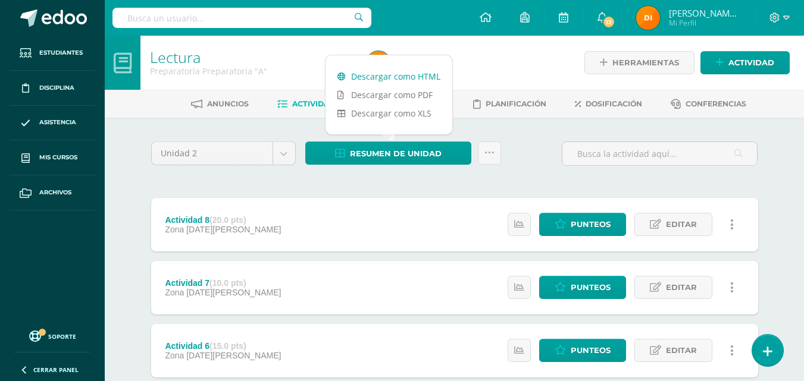
click at [407, 77] on link "Descargar como HTML" at bounding box center [388, 76] width 127 height 18
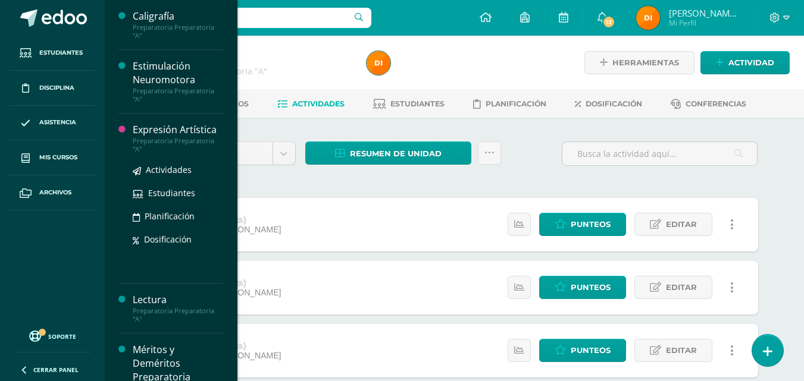
click at [197, 135] on div "Expresión Artística" at bounding box center [178, 130] width 90 height 14
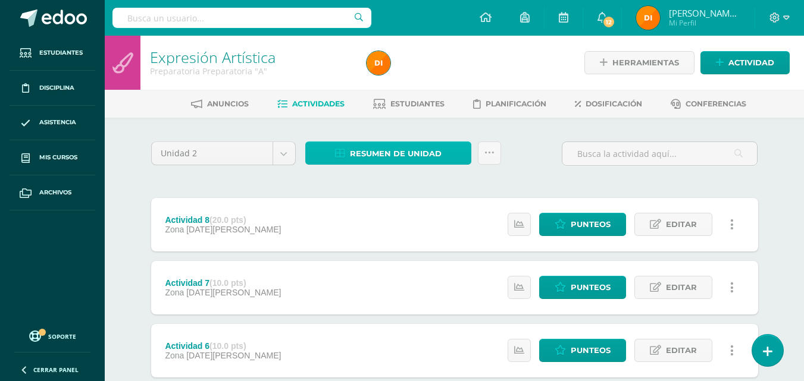
click at [419, 149] on span "Resumen de unidad" at bounding box center [396, 154] width 92 height 22
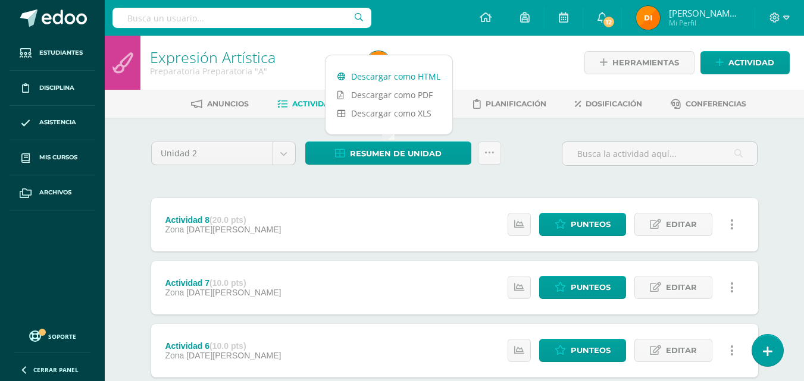
click at [413, 73] on link "Descargar como HTML" at bounding box center [388, 76] width 127 height 18
